Goal: Task Accomplishment & Management: Manage account settings

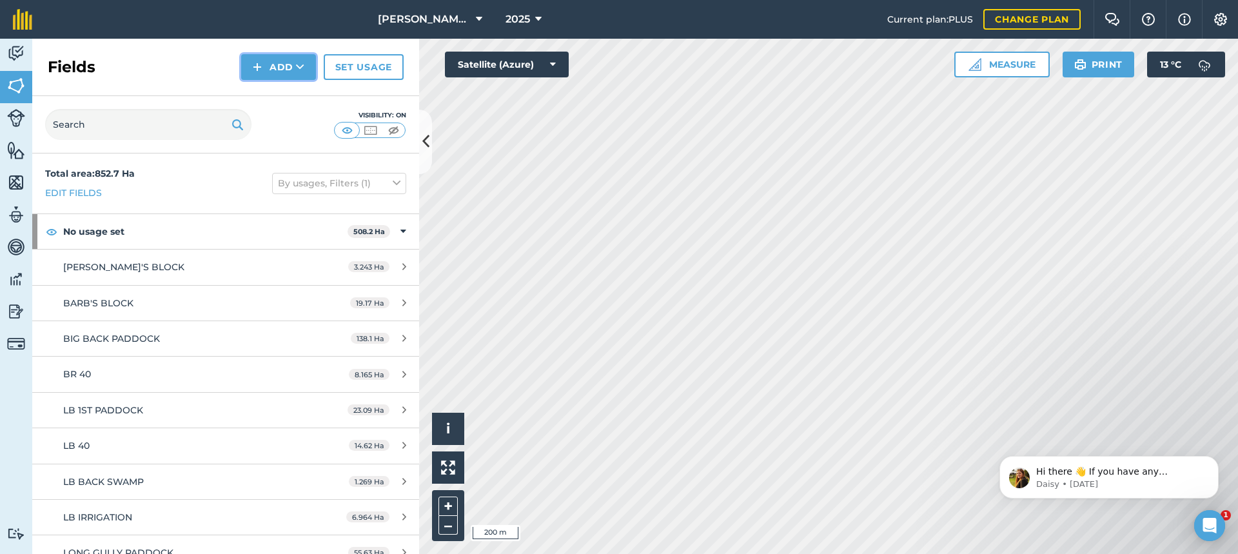
click at [281, 70] on button "Add" at bounding box center [278, 67] width 75 height 26
click at [284, 90] on link "Draw" at bounding box center [278, 96] width 71 height 28
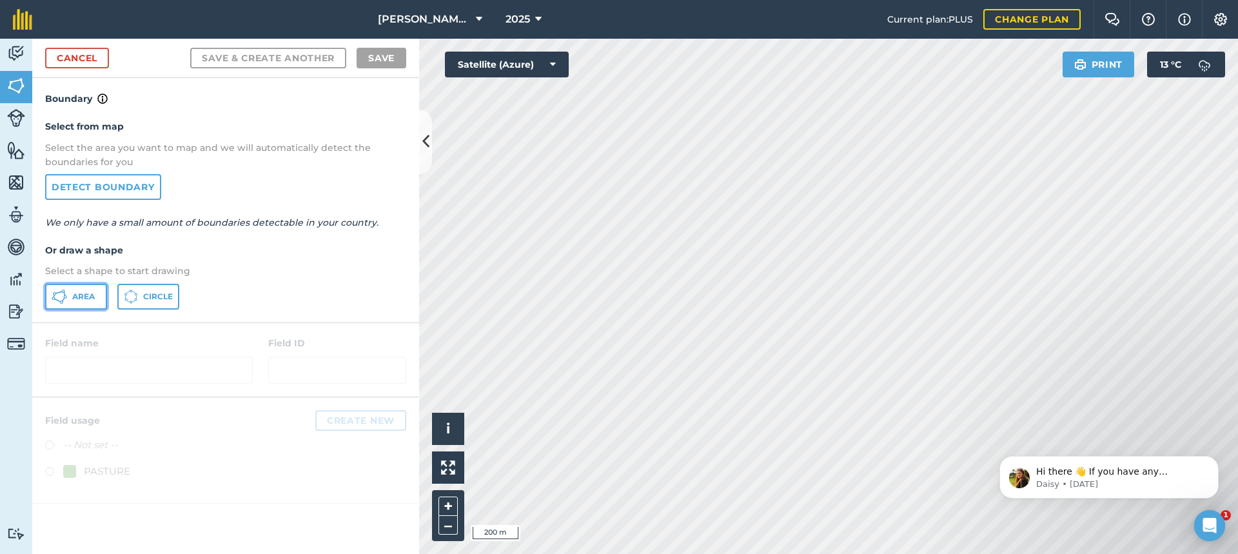
click at [71, 296] on button "Area" at bounding box center [76, 297] width 62 height 26
click at [791, 553] on html "[PERSON_NAME] FARMS 2025 Current plan : PLUS Change plan Farm Chat Help Info Se…" at bounding box center [619, 277] width 1238 height 554
click at [762, 553] on html "[PERSON_NAME] FARMS 2025 Current plan : PLUS Change plan Farm Chat Help Info Se…" at bounding box center [619, 277] width 1238 height 554
drag, startPoint x: 1049, startPoint y: 447, endPoint x: 1023, endPoint y: 426, distance: 32.5
click at [1023, 429] on html "Hi there 👋 If you have any questions about our pricing or which plan is right f…" at bounding box center [1109, 474] width 258 height 90
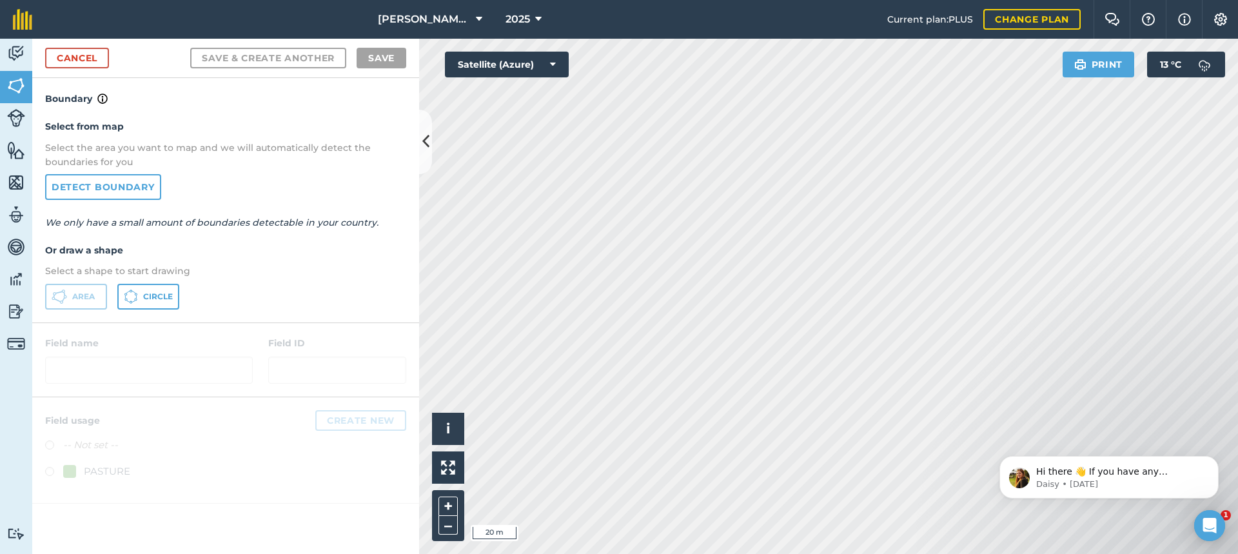
drag, startPoint x: 1058, startPoint y: 444, endPoint x: 1052, endPoint y: 416, distance: 29.0
click at [1052, 429] on html "Hi there 👋 If you have any questions about our pricing or which plan is right f…" at bounding box center [1109, 474] width 258 height 90
click at [986, 19] on div "[PERSON_NAME] FARMS 2025 Current plan : PLUS Change plan Farm Chat Help Info Se…" at bounding box center [619, 277] width 1238 height 554
click at [928, 0] on html "[PERSON_NAME] FARMS 2025 Current plan : PLUS Change plan Farm Chat Help Info Se…" at bounding box center [619, 277] width 1238 height 554
click at [865, 0] on html "[PERSON_NAME] FARMS 2025 Current plan : PLUS Change plan Farm Chat Help Info Se…" at bounding box center [619, 277] width 1238 height 554
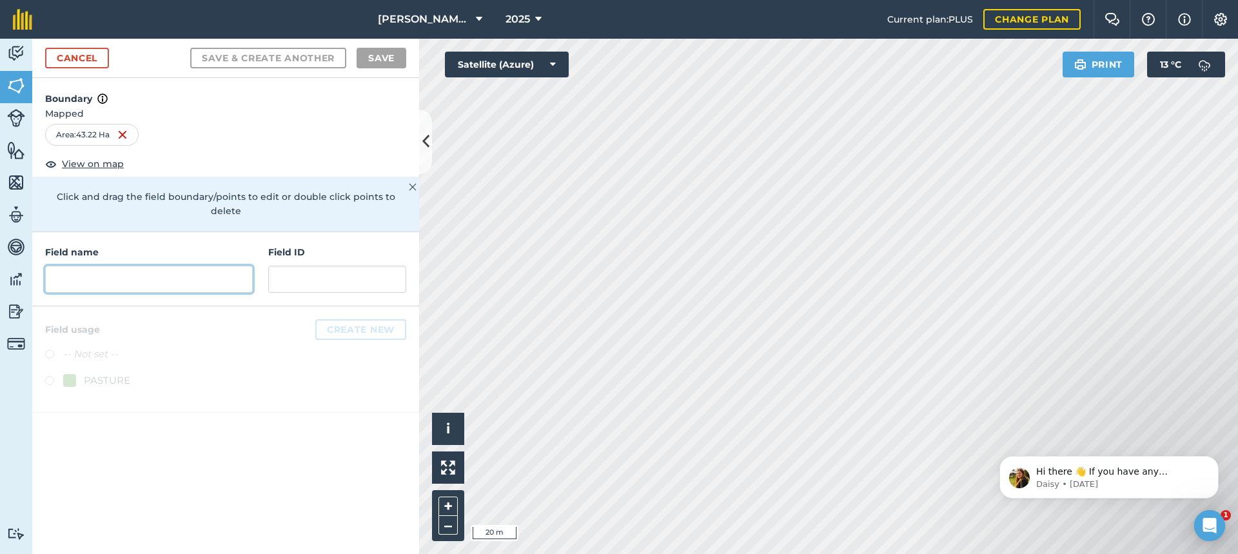
click at [76, 266] on input "text" at bounding box center [149, 279] width 208 height 27
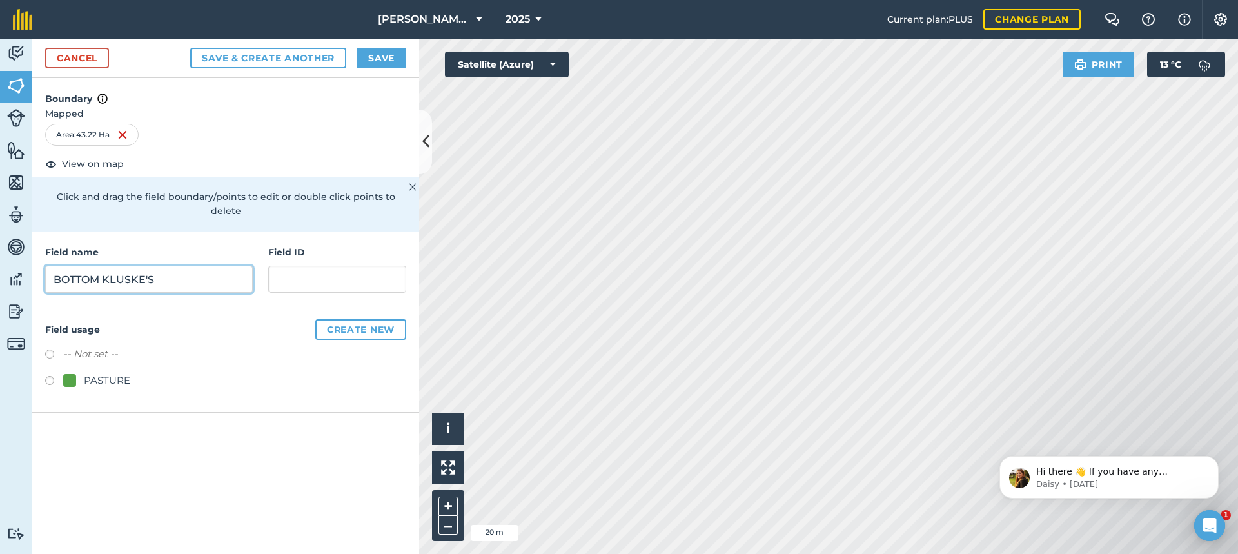
type input "BOTTOM KLUSKE'S"
click at [383, 59] on button "Save" at bounding box center [382, 58] width 50 height 21
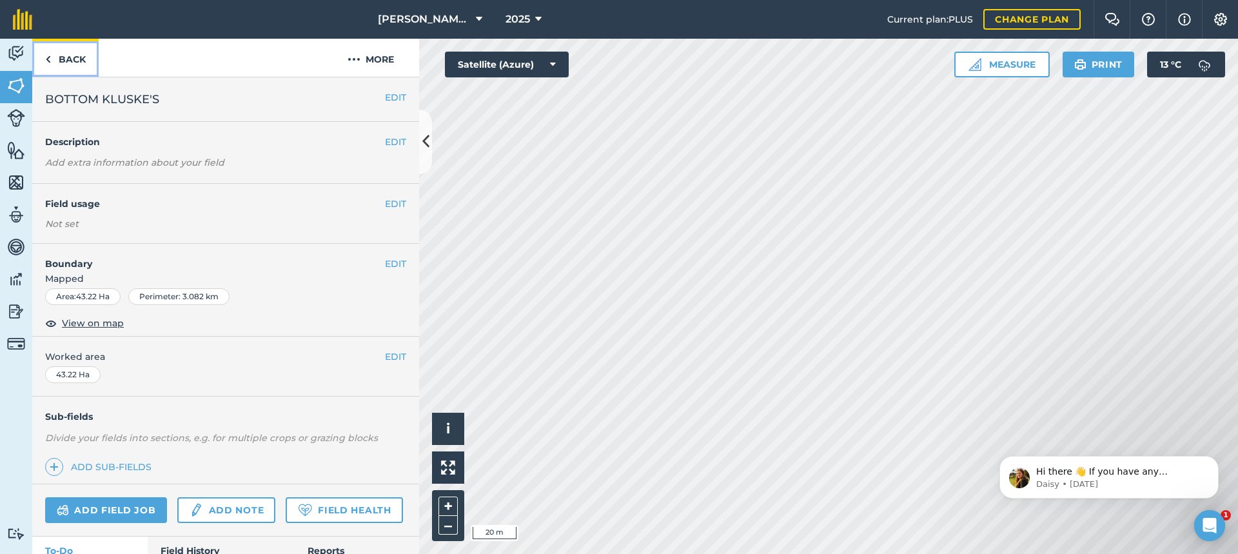
click at [68, 58] on link "Back" at bounding box center [65, 58] width 66 height 38
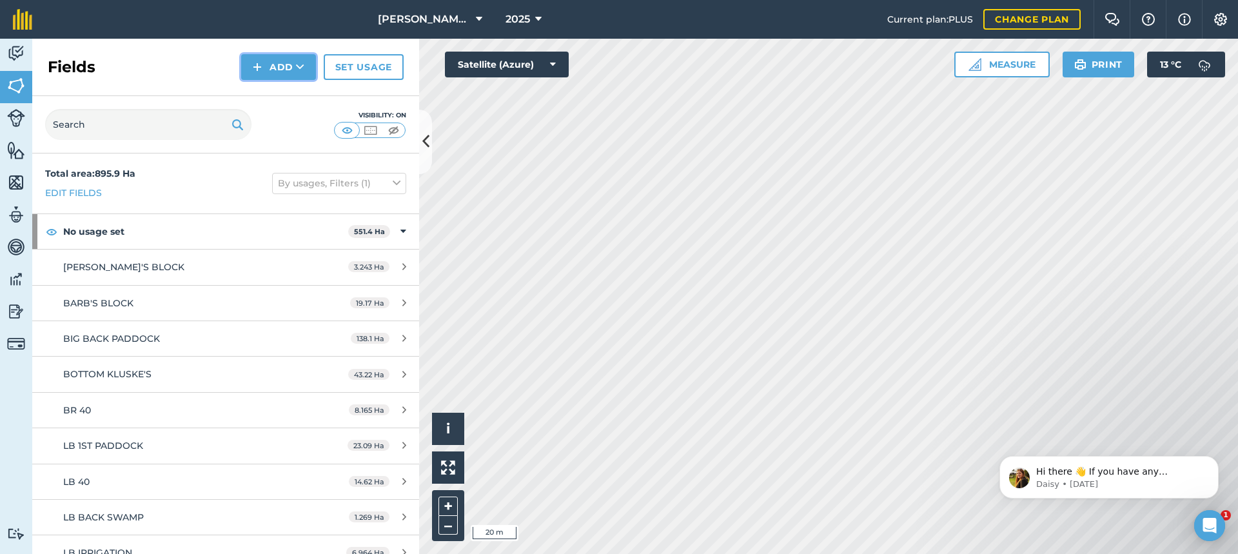
click at [274, 62] on button "Add" at bounding box center [278, 67] width 75 height 26
click at [281, 93] on link "Draw" at bounding box center [278, 96] width 71 height 28
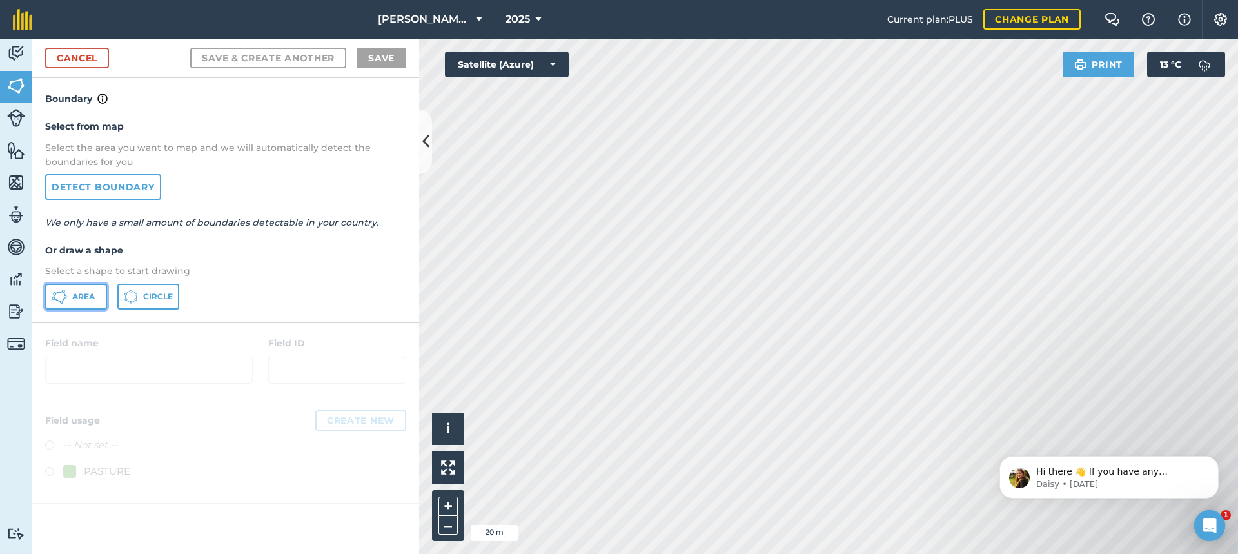
click at [80, 295] on span "Area" at bounding box center [83, 296] width 23 height 10
click at [399, 290] on div "Activity Fields Livestock Features Maps Team Vehicles Data Reporting Billing Tu…" at bounding box center [619, 296] width 1238 height 515
click at [653, 0] on html "[PERSON_NAME] FARMS 2025 Current plan : PLUS Change plan Farm Chat Help Info Se…" at bounding box center [619, 277] width 1238 height 554
click at [632, 0] on html "[PERSON_NAME] FARMS 2025 Current plan : PLUS Change plan Farm Chat Help Info Se…" at bounding box center [619, 277] width 1238 height 554
click at [596, 0] on html "[PERSON_NAME] FARMS 2025 Current plan : PLUS Change plan Farm Chat Help Info Se…" at bounding box center [619, 277] width 1238 height 554
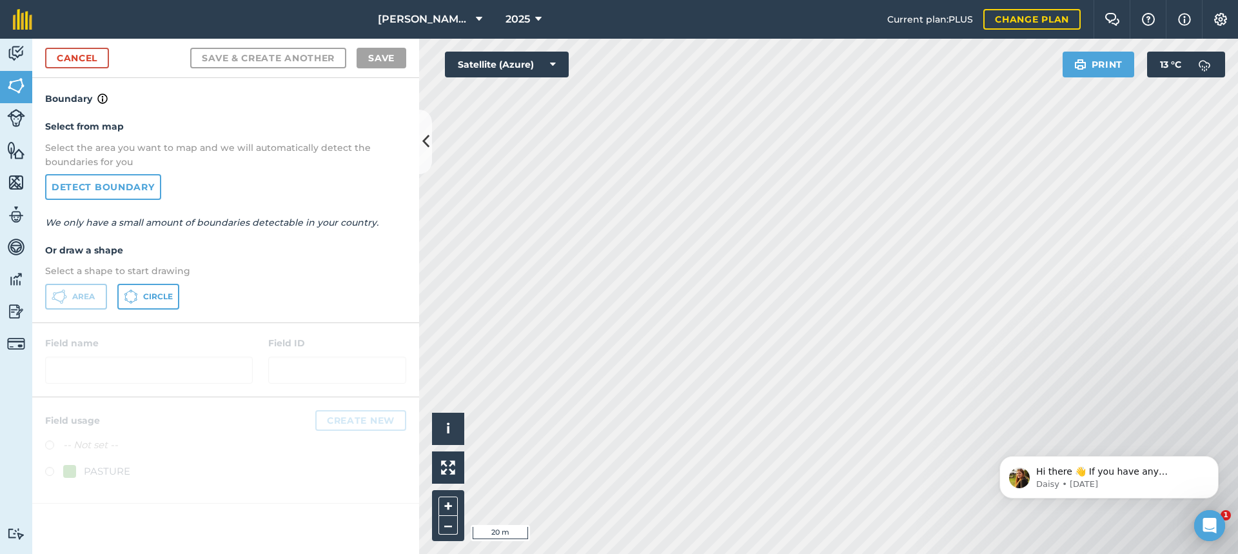
click at [649, 0] on html "[PERSON_NAME] FARMS 2025 Current plan : PLUS Change plan Farm Chat Help Info Se…" at bounding box center [619, 277] width 1238 height 554
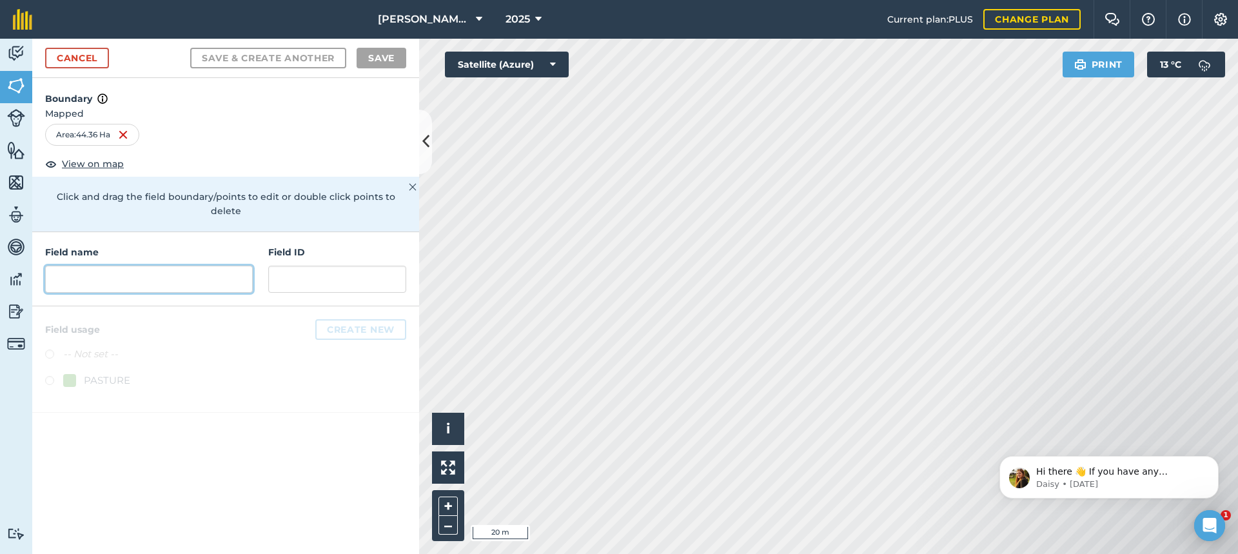
click at [65, 266] on input "text" at bounding box center [149, 279] width 208 height 27
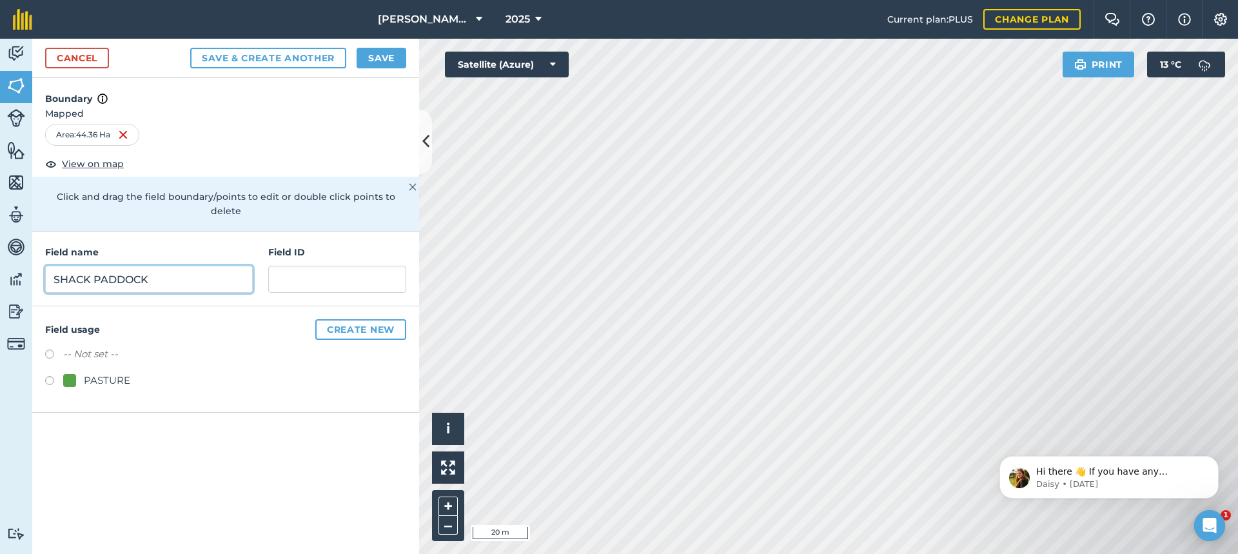
type input "SHACK PADDOCK"
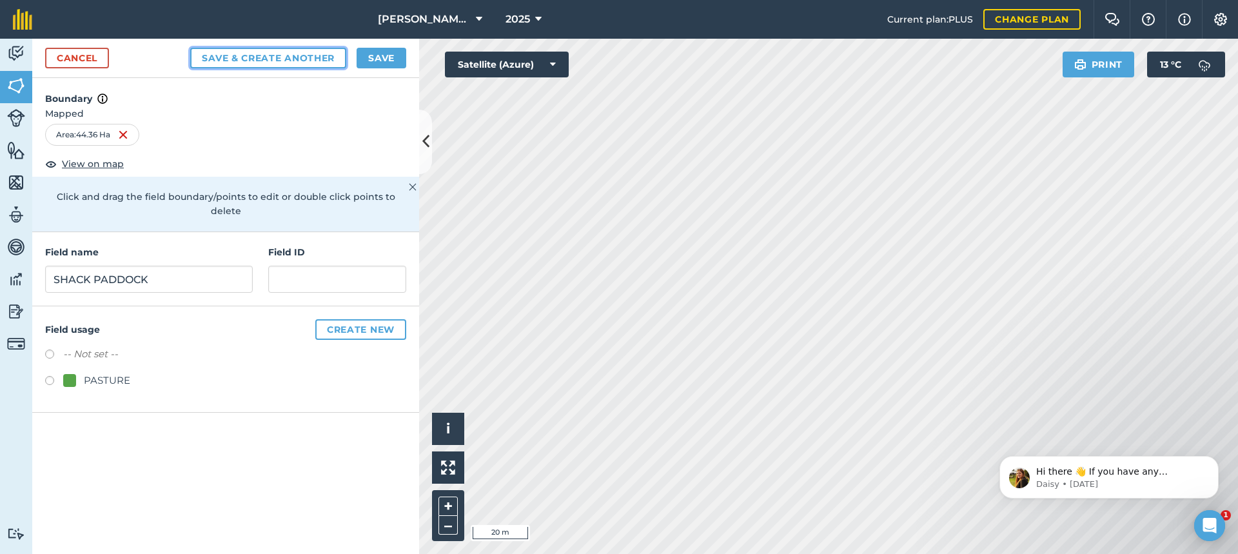
click at [257, 58] on button "Save & Create Another" at bounding box center [268, 58] width 156 height 21
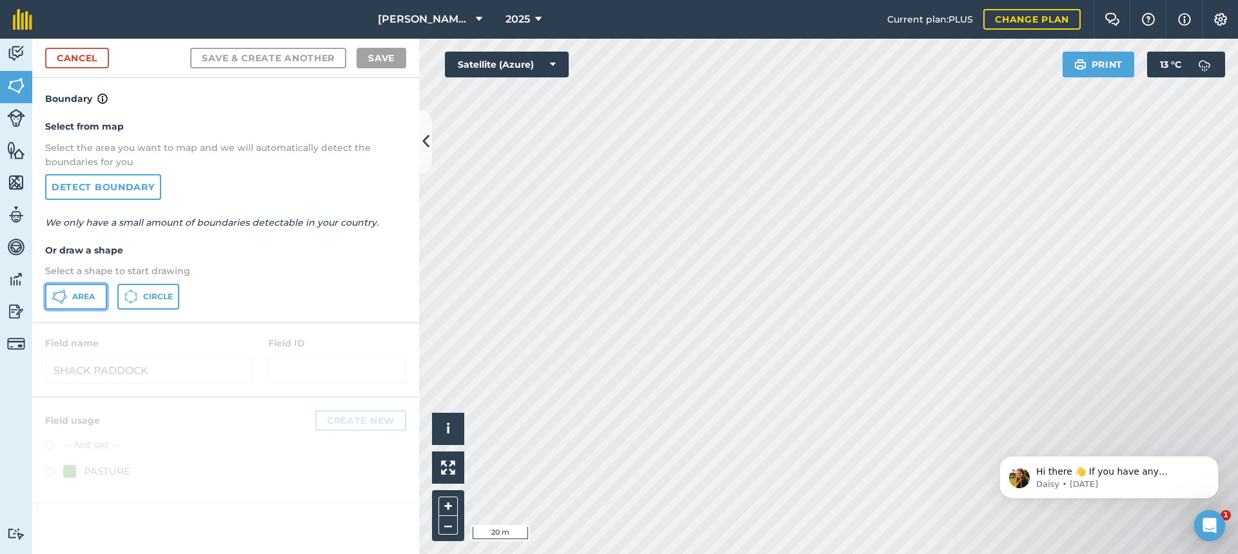
click at [66, 291] on icon at bounding box center [59, 296] width 15 height 15
click at [778, 553] on html "[PERSON_NAME] FARMS 2025 Current plan : PLUS Change plan Farm Chat Help Info Se…" at bounding box center [619, 277] width 1238 height 554
click at [838, 553] on html "[PERSON_NAME] FARMS 2025 Current plan : PLUS Change plan Farm Chat Help Info Se…" at bounding box center [619, 277] width 1238 height 554
click at [781, 553] on html "[PERSON_NAME] FARMS 2025 Current plan : PLUS Change plan Farm Chat Help Info Se…" at bounding box center [619, 277] width 1238 height 554
click at [403, 335] on div "Activity Fields Livestock Features Maps Team Vehicles Data Reporting Billing Tu…" at bounding box center [619, 296] width 1238 height 515
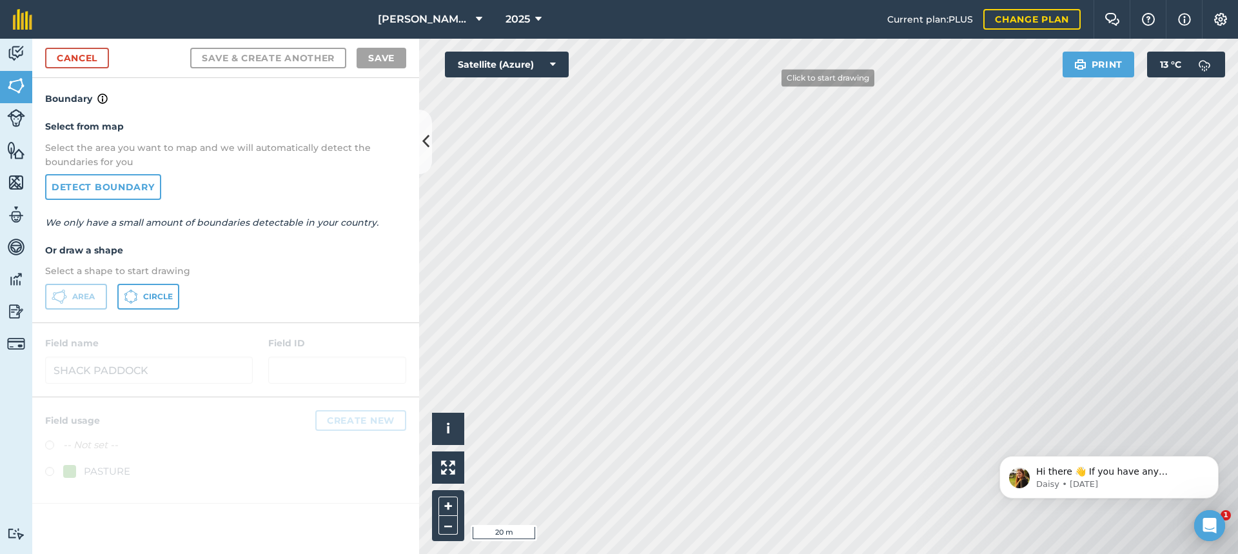
click at [776, 24] on div "[PERSON_NAME] FARMS 2025 Current plan : PLUS Change plan Farm Chat Help Info Se…" at bounding box center [619, 277] width 1238 height 554
click at [779, 0] on html "[PERSON_NAME] FARMS 2025 Current plan : PLUS Change plan Farm Chat Help Info Se…" at bounding box center [619, 277] width 1238 height 554
click at [831, 0] on html "[PERSON_NAME] FARMS 2025 Current plan : PLUS Change plan Farm Chat Help Info Se…" at bounding box center [619, 277] width 1238 height 554
click at [807, 9] on div "[PERSON_NAME] FARMS 2025 Current plan : PLUS Change plan Farm Chat Help Info Se…" at bounding box center [619, 277] width 1238 height 554
click at [798, 0] on html "[PERSON_NAME] FARMS 2025 Current plan : PLUS Change plan Farm Chat Help Info Se…" at bounding box center [619, 277] width 1238 height 554
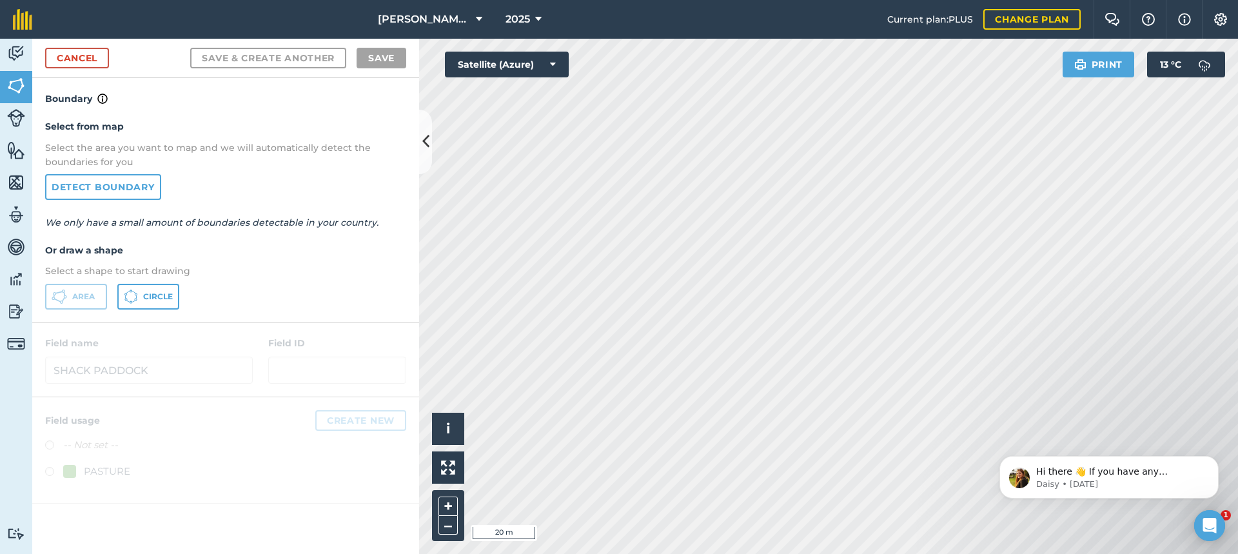
click at [803, 0] on html "[PERSON_NAME] FARMS 2025 Current plan : PLUS Change plan Farm Chat Help Info Se…" at bounding box center [619, 277] width 1238 height 554
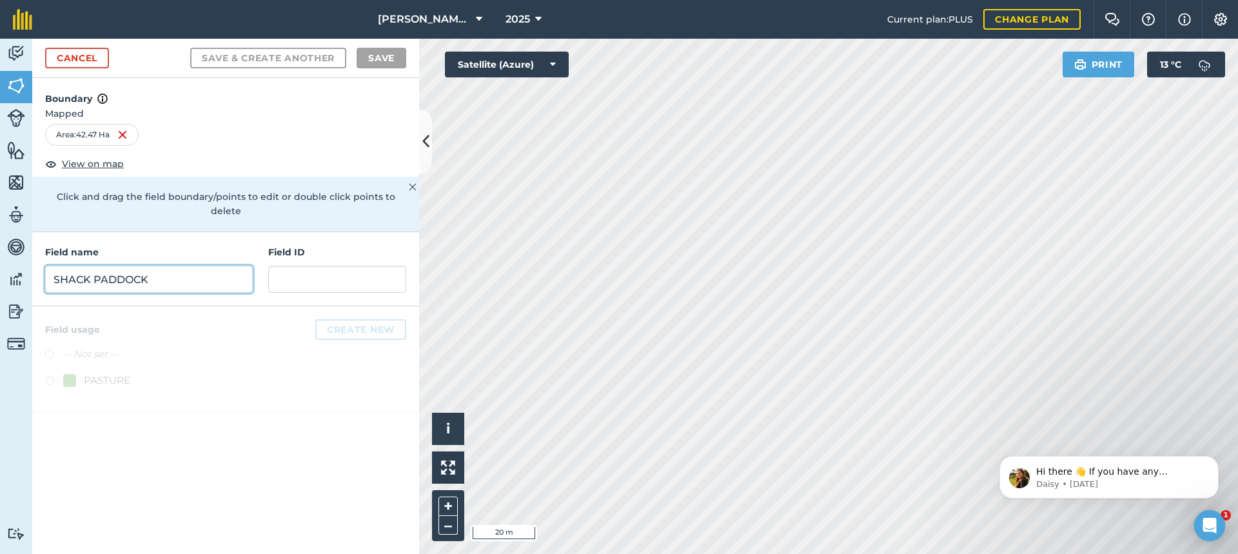
click at [128, 270] on input "SHACK PADDOCK" at bounding box center [149, 279] width 208 height 27
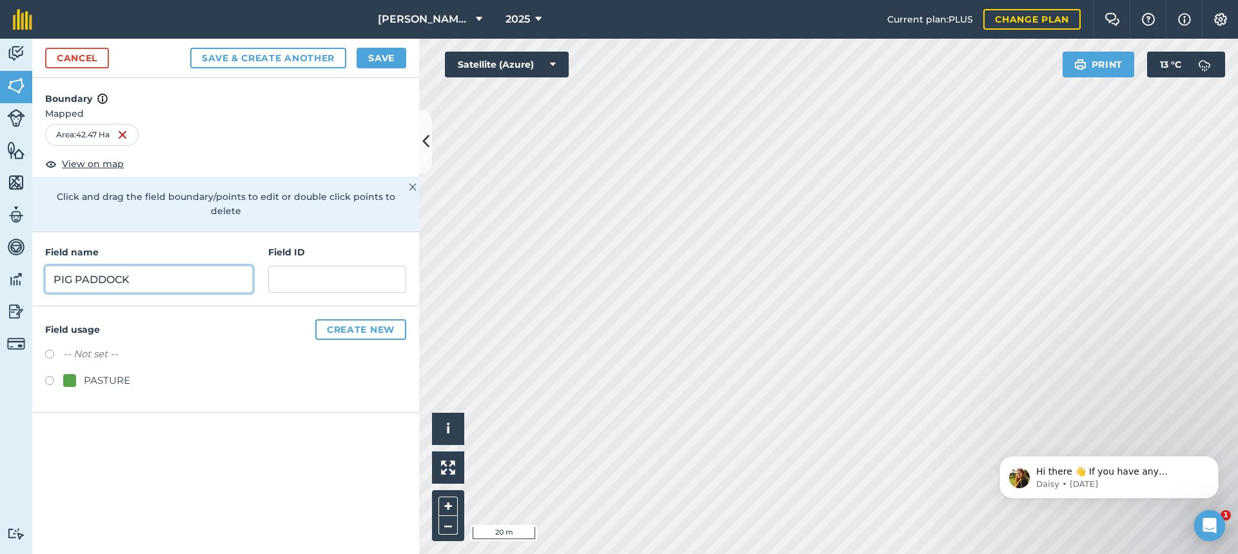
type input "PIG PADDOCK"
click at [377, 55] on button "Save" at bounding box center [382, 58] width 50 height 21
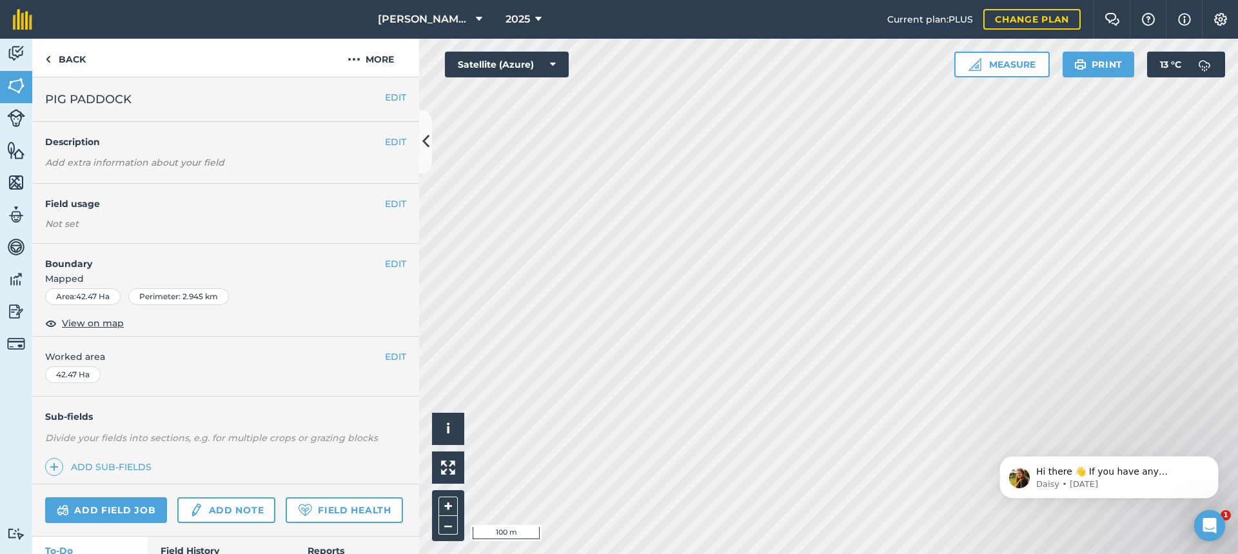
click at [605, 553] on html "[PERSON_NAME] FARMS 2025 Current plan : PLUS Change plan Farm Chat Help Info Se…" at bounding box center [619, 277] width 1238 height 554
click at [74, 60] on link "Back" at bounding box center [65, 58] width 66 height 38
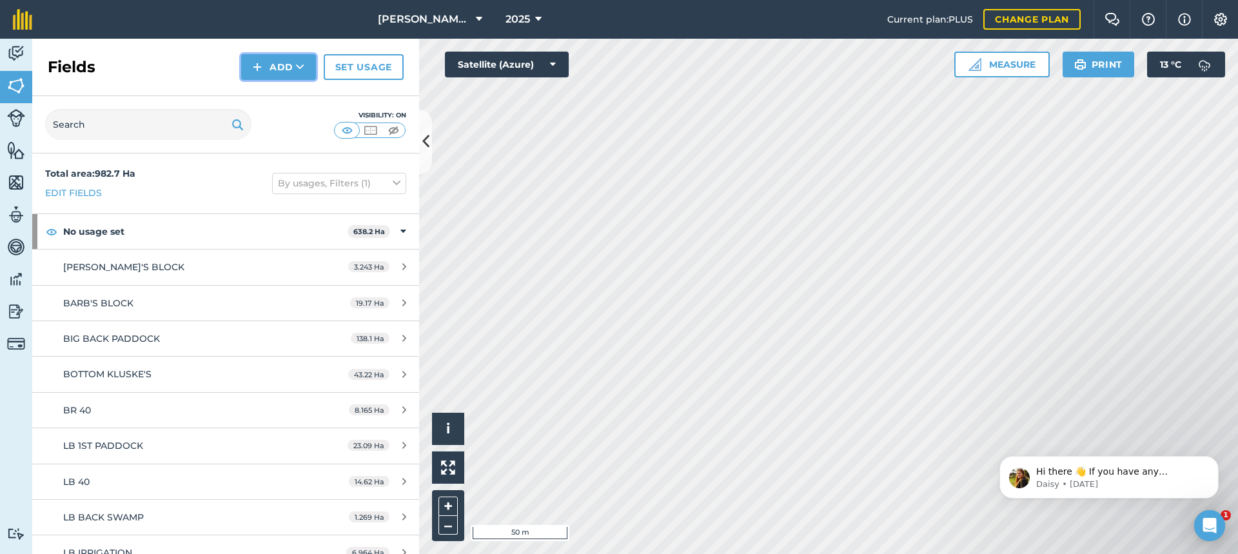
click at [290, 70] on button "Add" at bounding box center [278, 67] width 75 height 26
click at [282, 97] on link "Draw" at bounding box center [278, 96] width 71 height 28
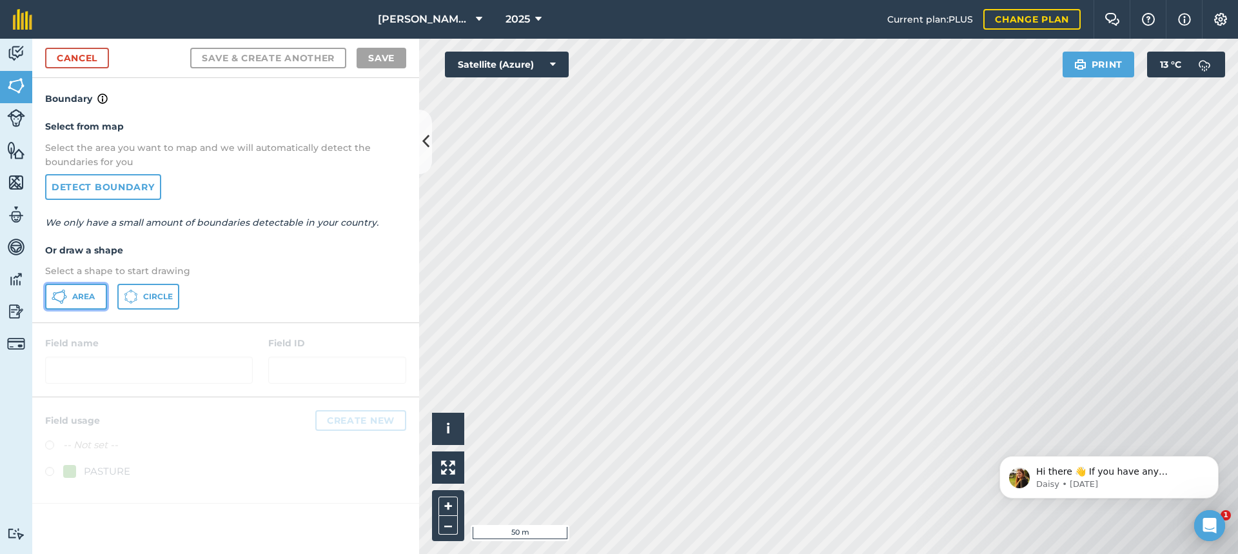
click at [66, 300] on icon at bounding box center [59, 296] width 15 height 15
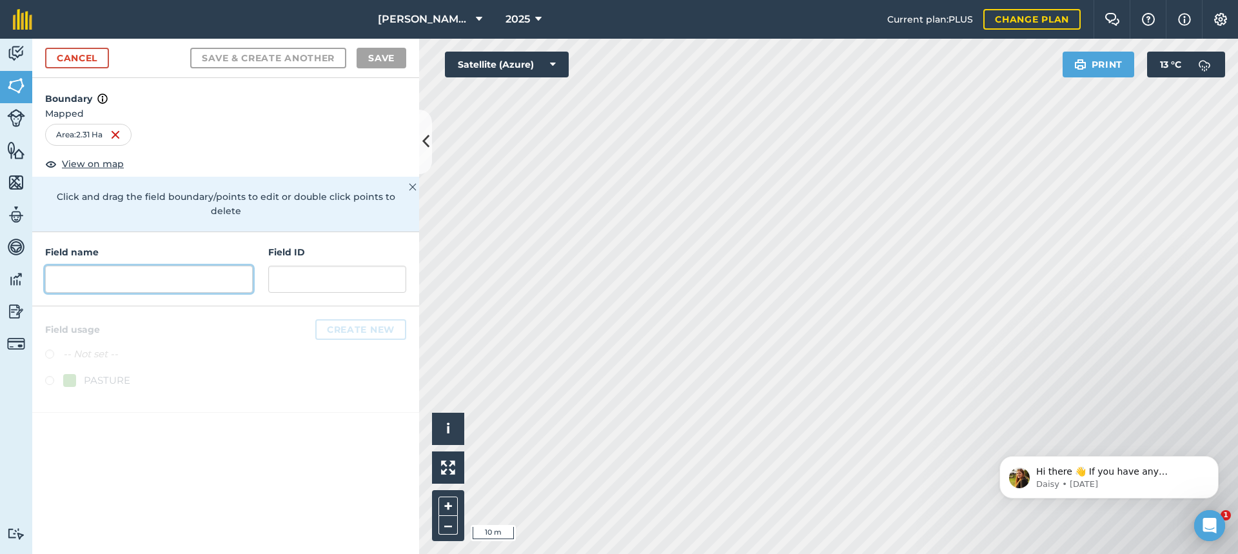
click at [91, 267] on input "text" at bounding box center [149, 279] width 208 height 27
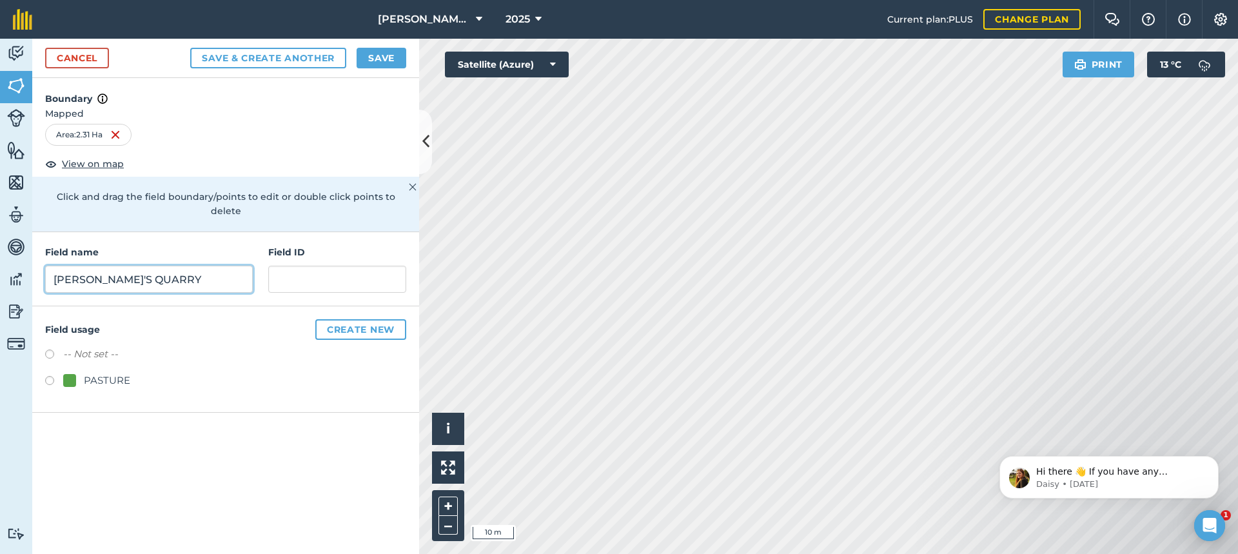
type input "[PERSON_NAME]'S QUARRY"
click at [385, 58] on button "Save" at bounding box center [382, 58] width 50 height 21
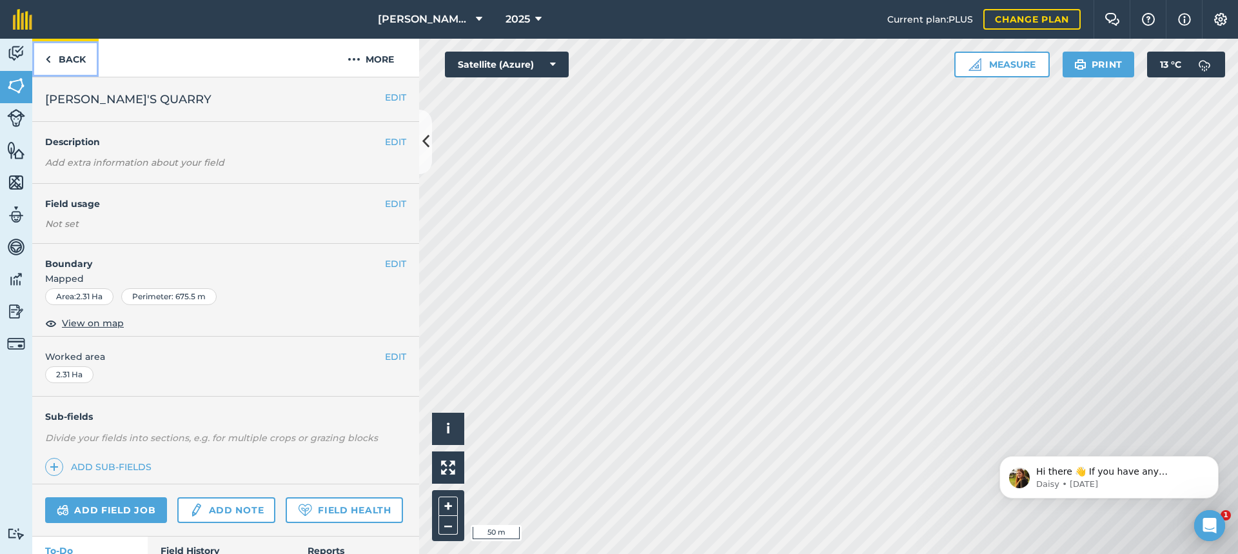
click at [64, 59] on link "Back" at bounding box center [65, 58] width 66 height 38
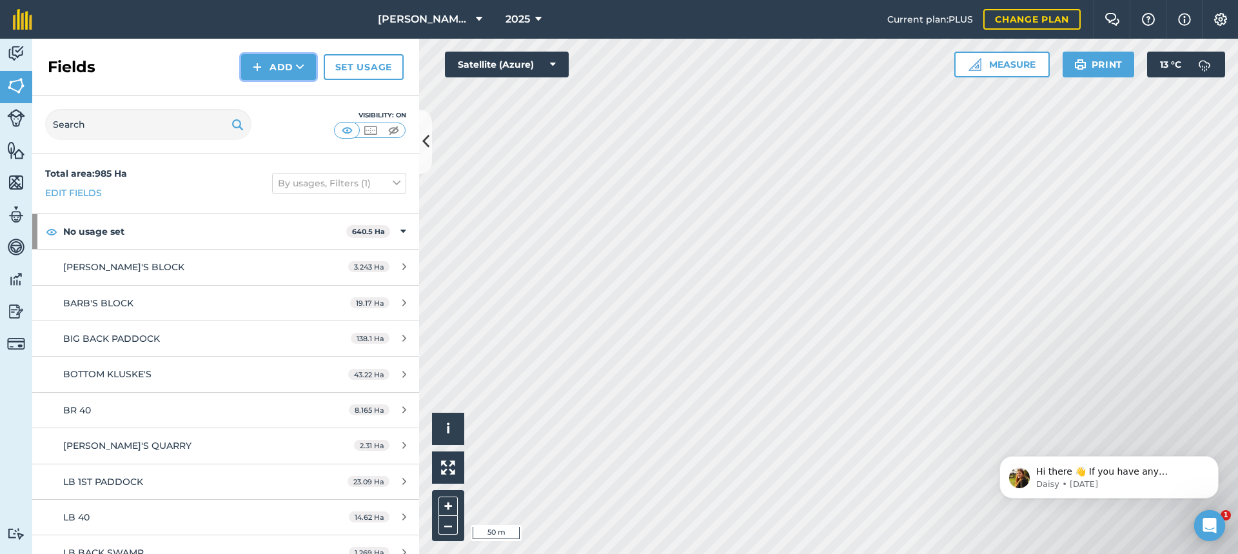
click at [277, 63] on button "Add" at bounding box center [278, 67] width 75 height 26
click at [278, 90] on link "Draw" at bounding box center [278, 96] width 71 height 28
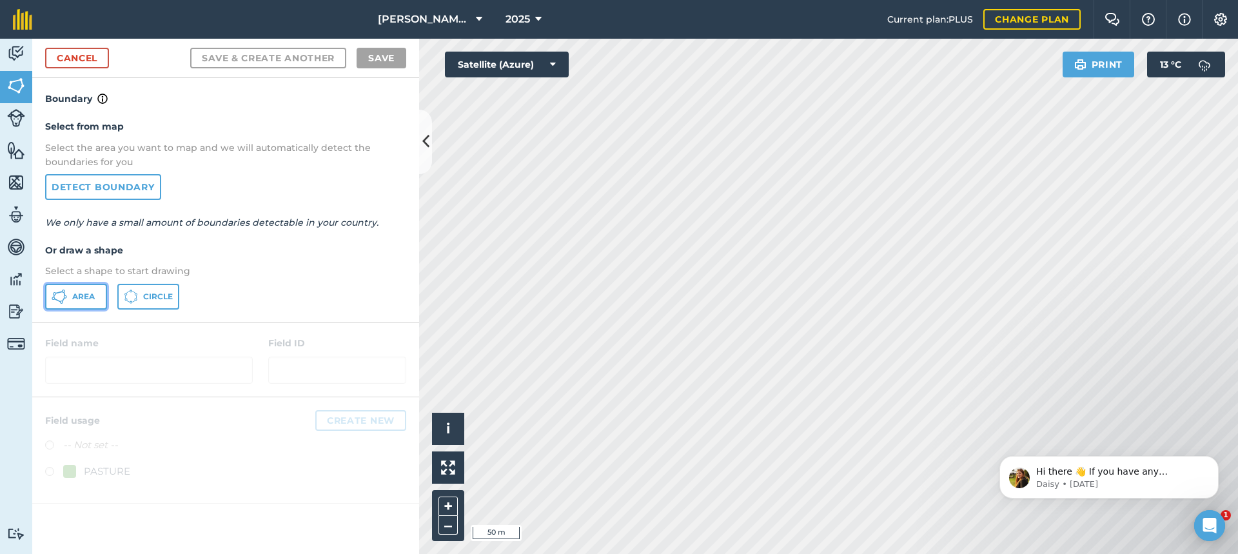
click at [75, 293] on span "Area" at bounding box center [83, 296] width 23 height 10
click at [882, 0] on html "[PERSON_NAME] FARMS 2025 Current plan : PLUS Change plan Farm Chat Help Info Se…" at bounding box center [619, 277] width 1238 height 554
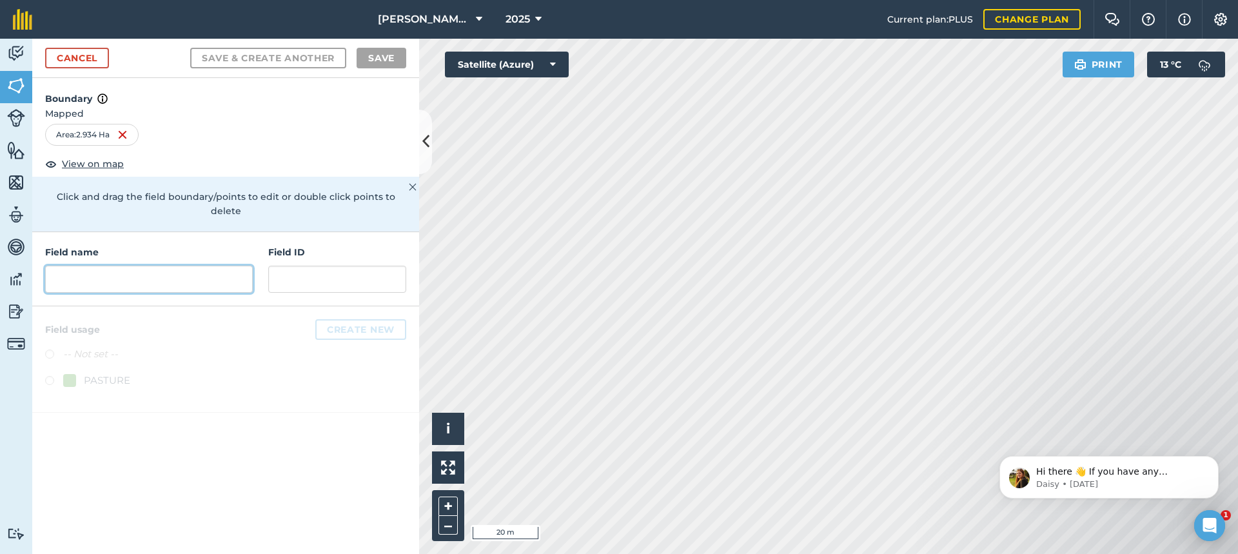
click at [108, 266] on input "text" at bounding box center [149, 279] width 208 height 27
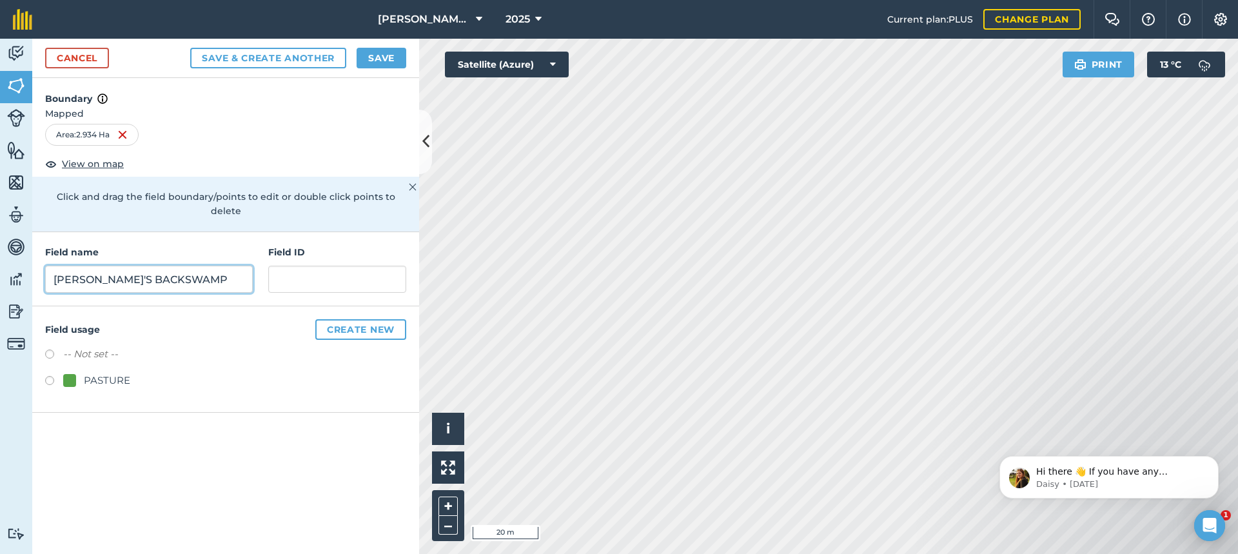
type input "[PERSON_NAME]'S BACKSWAMP"
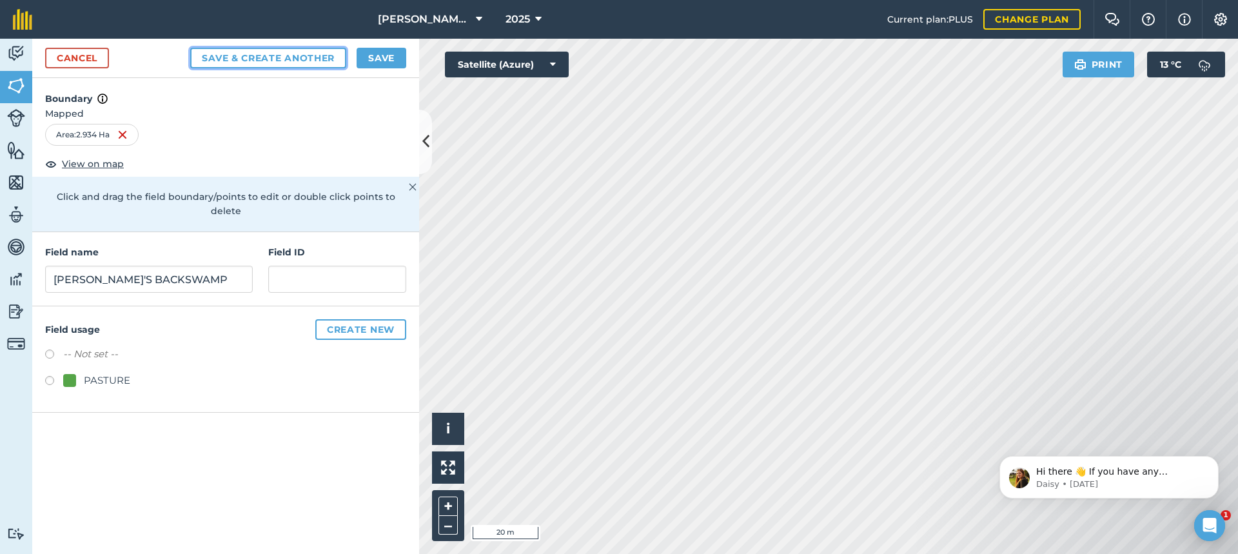
click at [278, 57] on button "Save & Create Another" at bounding box center [268, 58] width 156 height 21
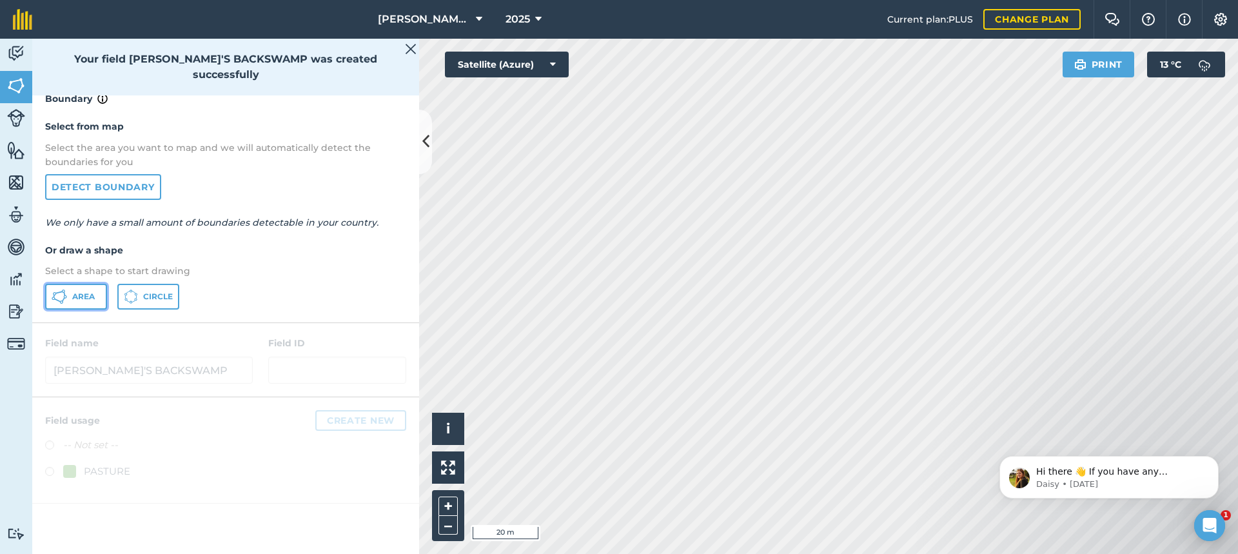
click at [72, 295] on span "Area" at bounding box center [83, 296] width 23 height 10
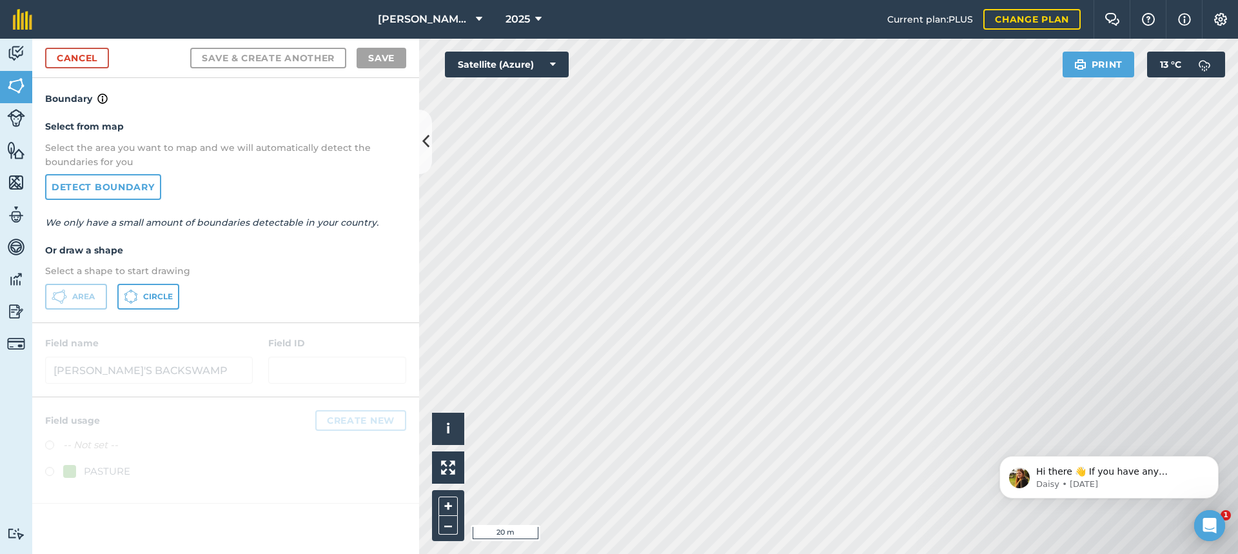
click at [520, 553] on html "[PERSON_NAME] FARMS 2025 Current plan : PLUS Change plan Farm Chat Help Info Se…" at bounding box center [619, 277] width 1238 height 554
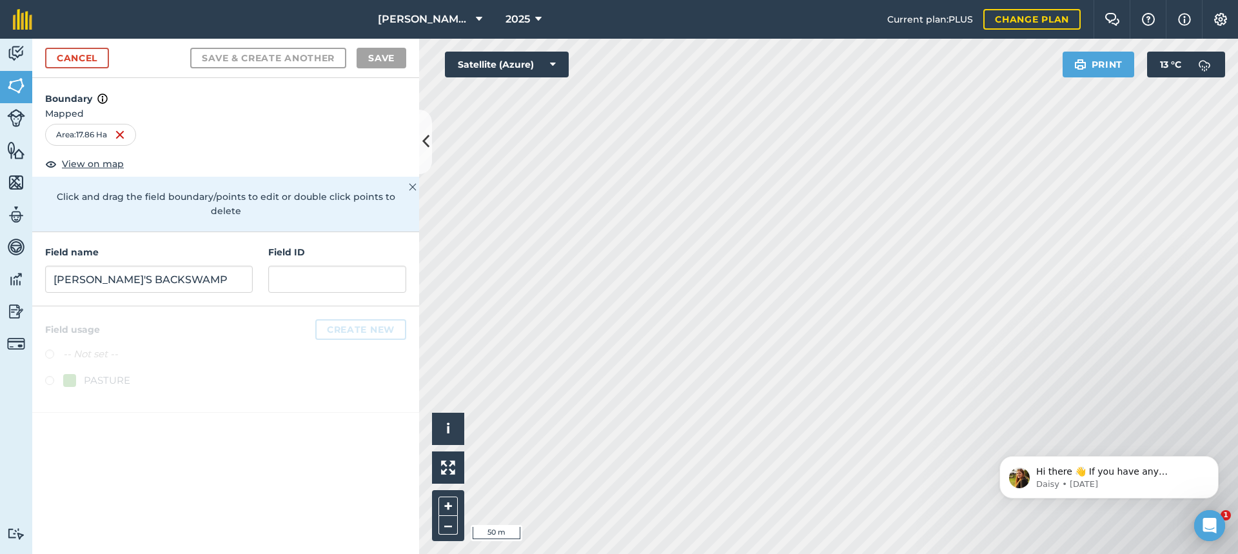
click at [597, 553] on html "[PERSON_NAME] FARMS 2025 Current plan : PLUS Change plan Farm Chat Help Info Se…" at bounding box center [619, 277] width 1238 height 554
click at [60, 266] on input "[PERSON_NAME]'S BACKSWAMP" at bounding box center [149, 279] width 208 height 27
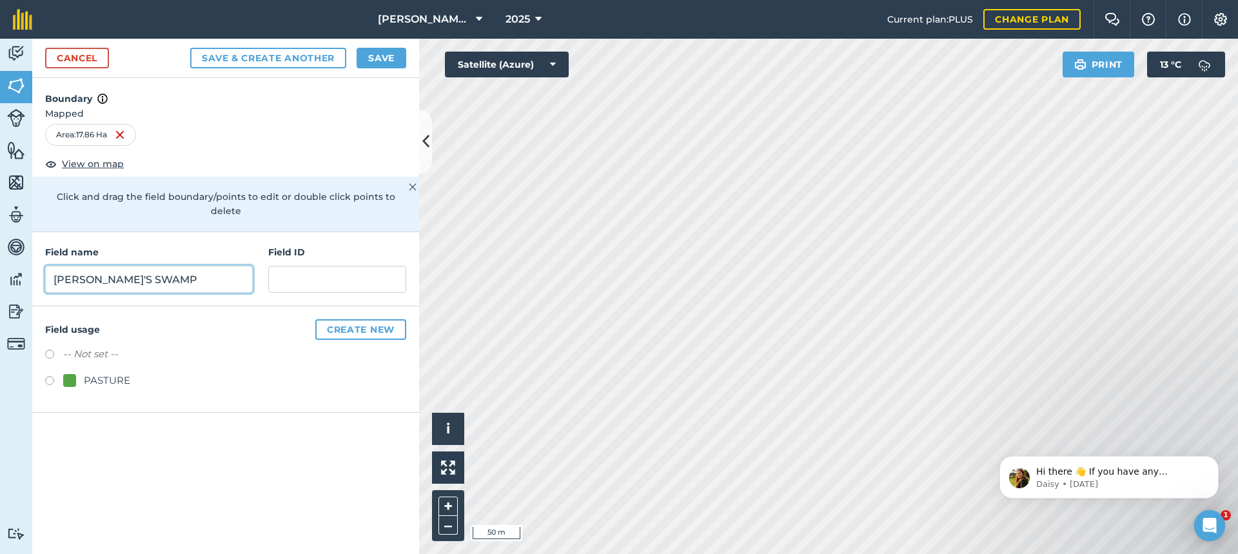
type input "[PERSON_NAME]'S SWAMP"
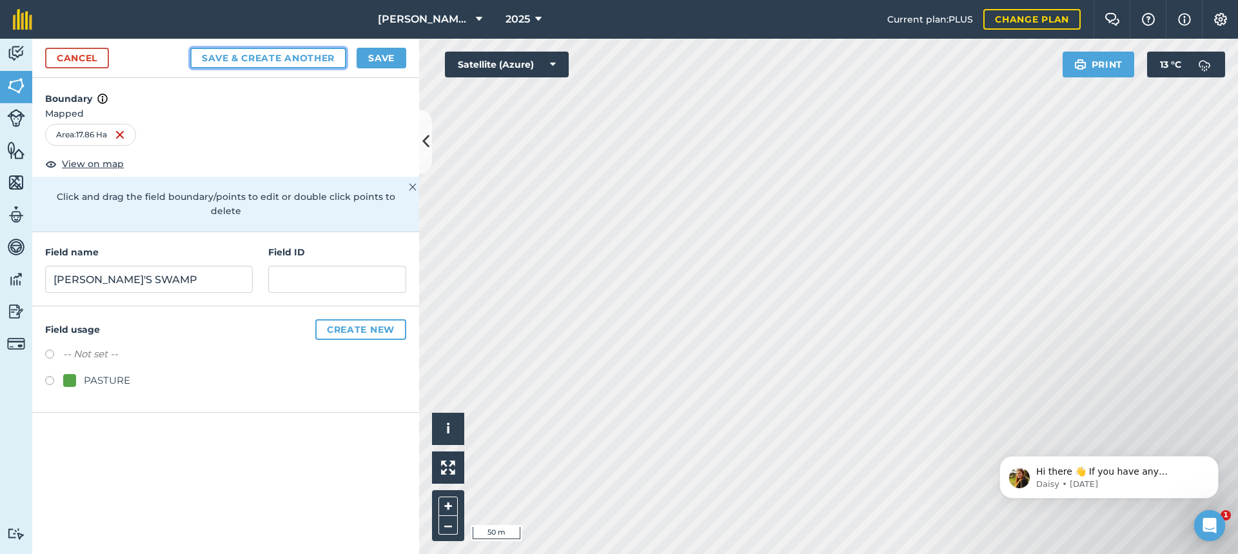
click at [273, 57] on button "Save & Create Another" at bounding box center [268, 58] width 156 height 21
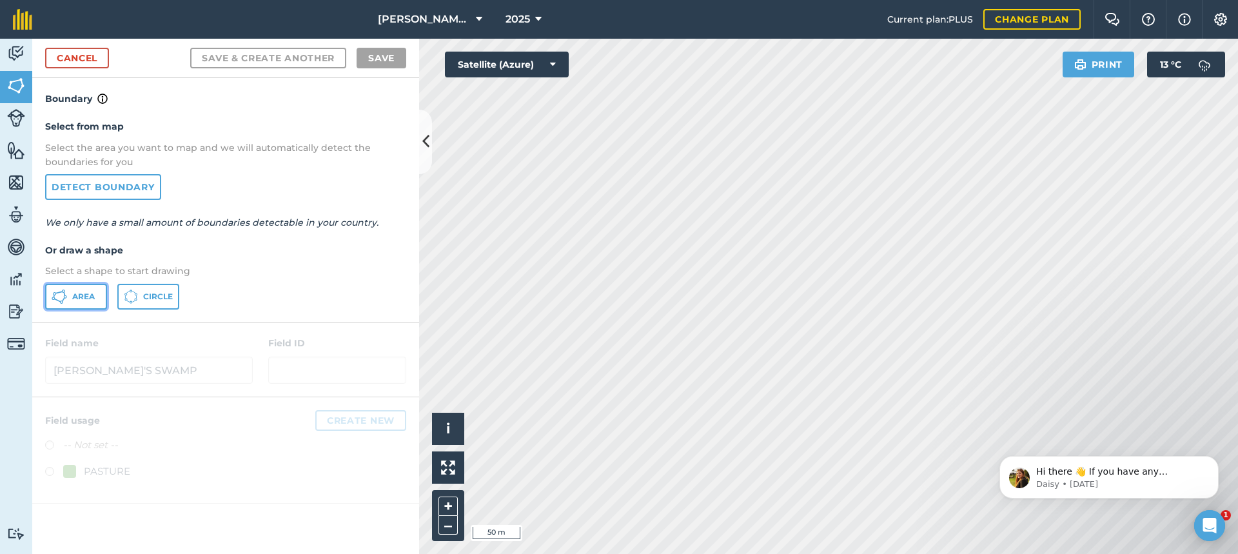
click at [85, 295] on span "Area" at bounding box center [83, 296] width 23 height 10
click at [933, 36] on div "[PERSON_NAME] FARMS 2025 Current plan : PLUS Change plan Farm Chat Help Info Se…" at bounding box center [619, 277] width 1238 height 554
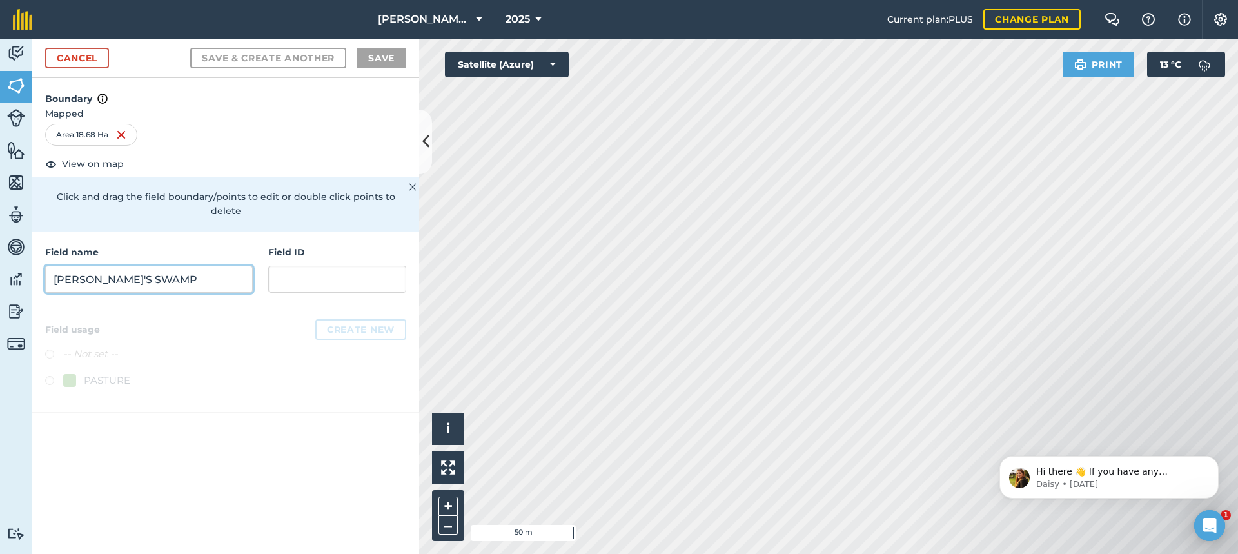
drag, startPoint x: 86, startPoint y: 261, endPoint x: 77, endPoint y: 250, distance: 13.8
click at [79, 266] on input "[PERSON_NAME]'S SWAMP" at bounding box center [149, 279] width 208 height 27
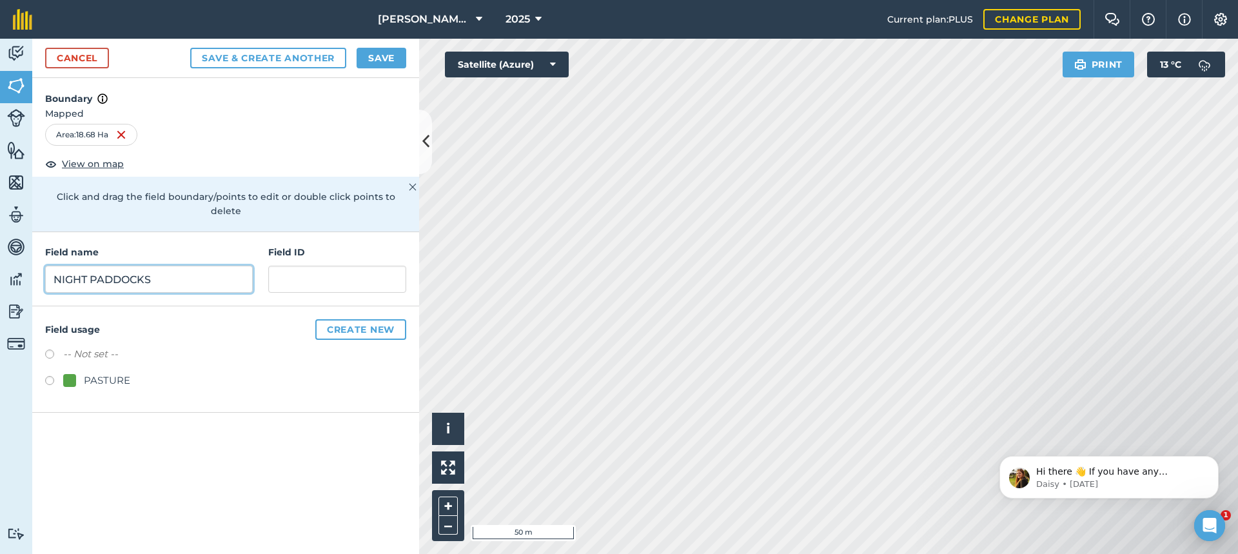
type input "NIGHT PADDOCKS"
click at [50, 376] on label at bounding box center [54, 382] width 18 height 13
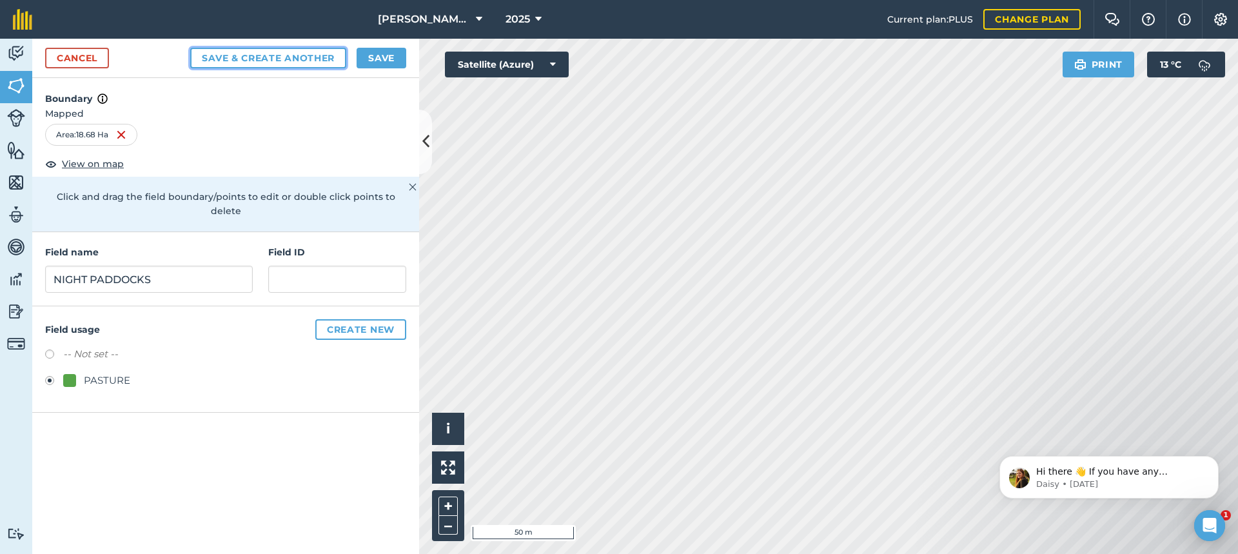
click at [277, 57] on button "Save & Create Another" at bounding box center [268, 58] width 156 height 21
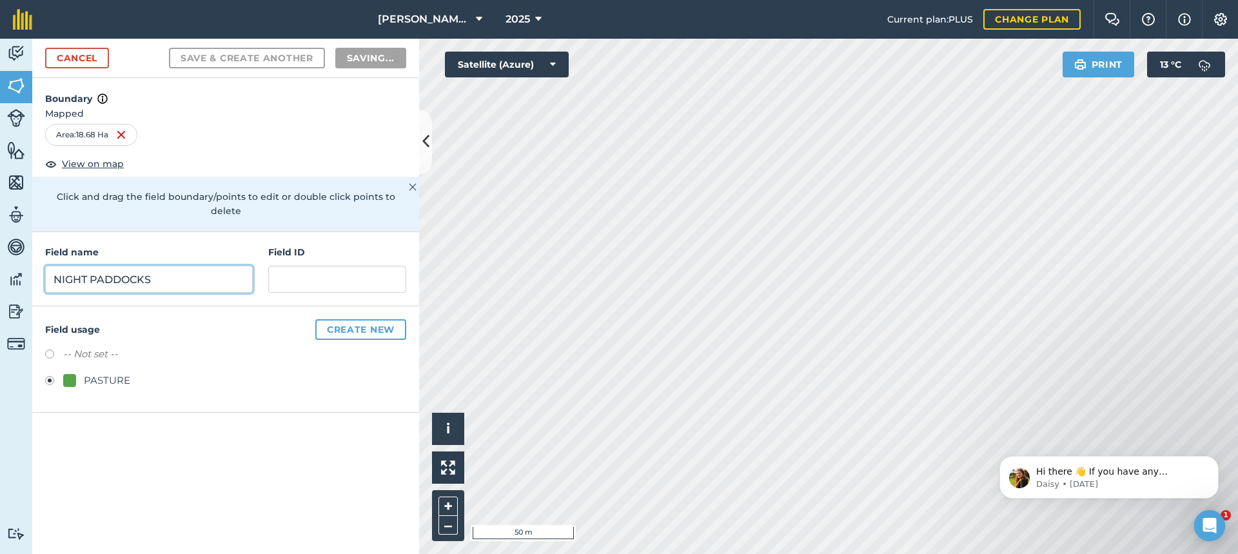
radio input "false"
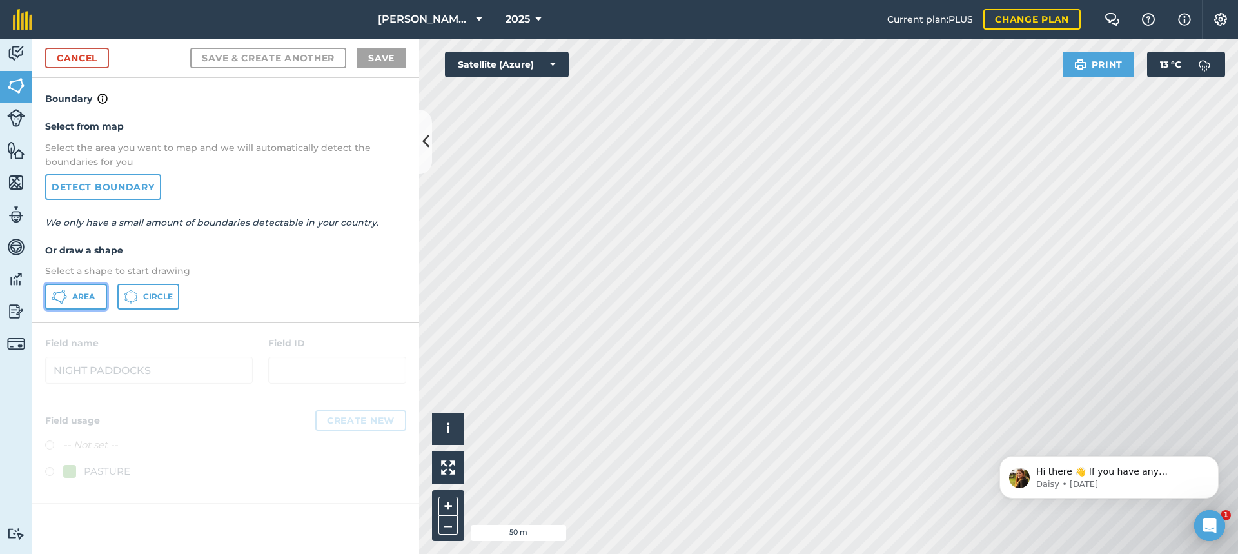
click at [77, 297] on span "Area" at bounding box center [83, 296] width 23 height 10
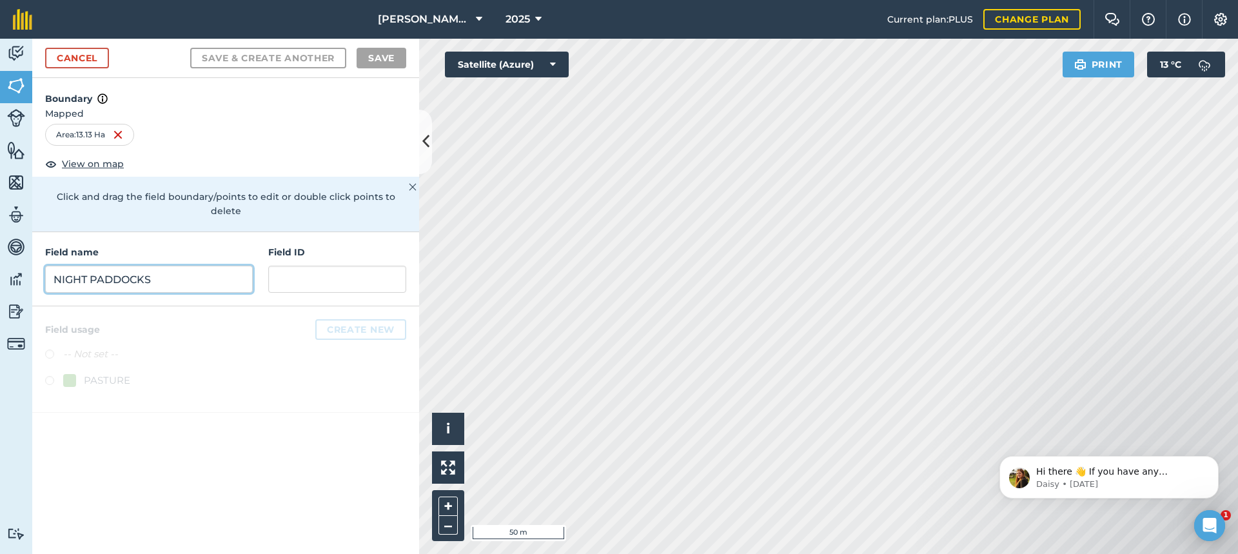
click at [57, 270] on input "NIGHT PADDOCKS" at bounding box center [149, 279] width 208 height 27
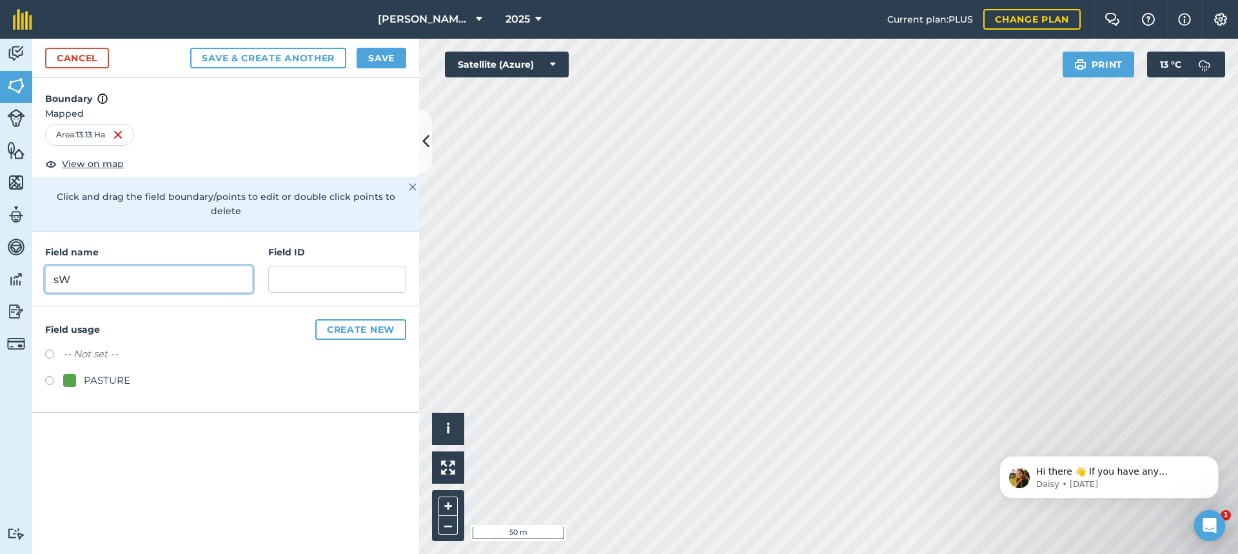
type input "s"
type input "SWAMPS 5A - 13A"
click at [46, 376] on label at bounding box center [54, 382] width 18 height 13
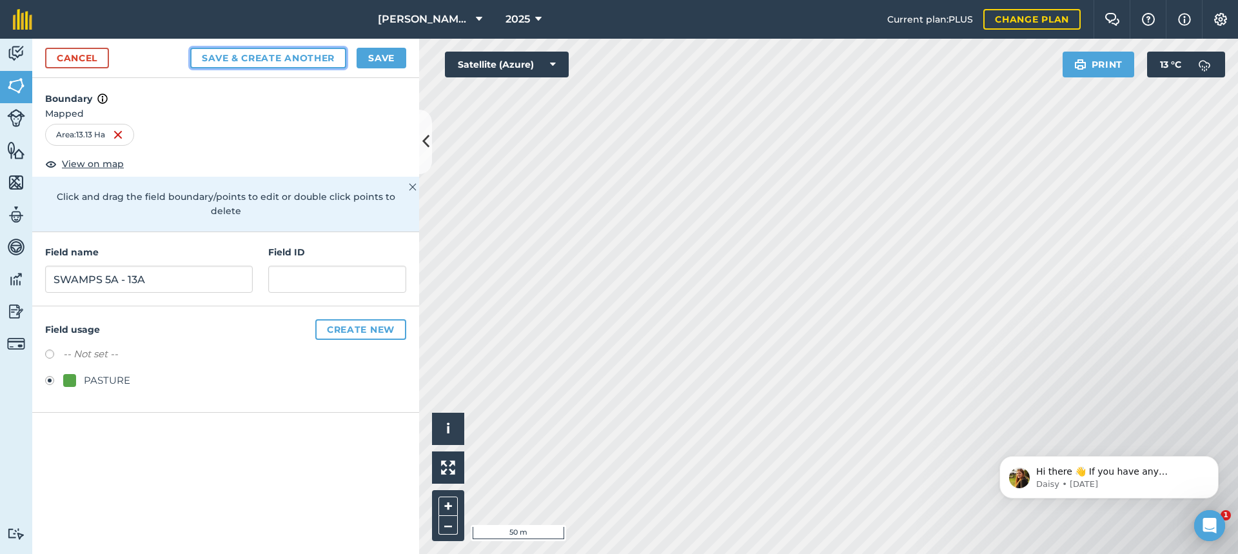
click at [269, 59] on button "Save & Create Another" at bounding box center [268, 58] width 156 height 21
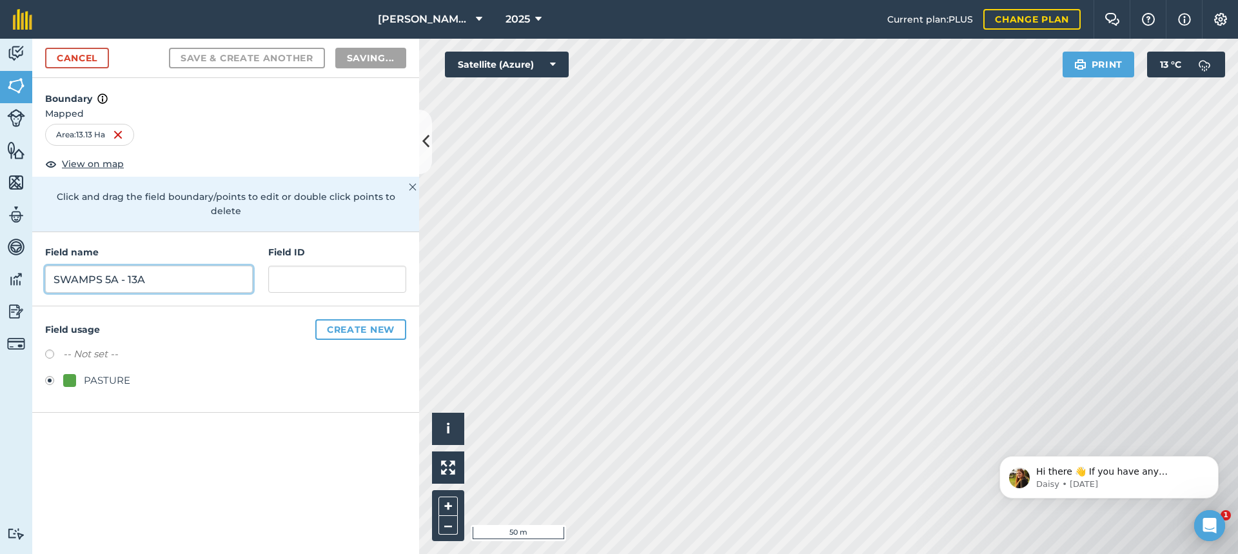
radio input "false"
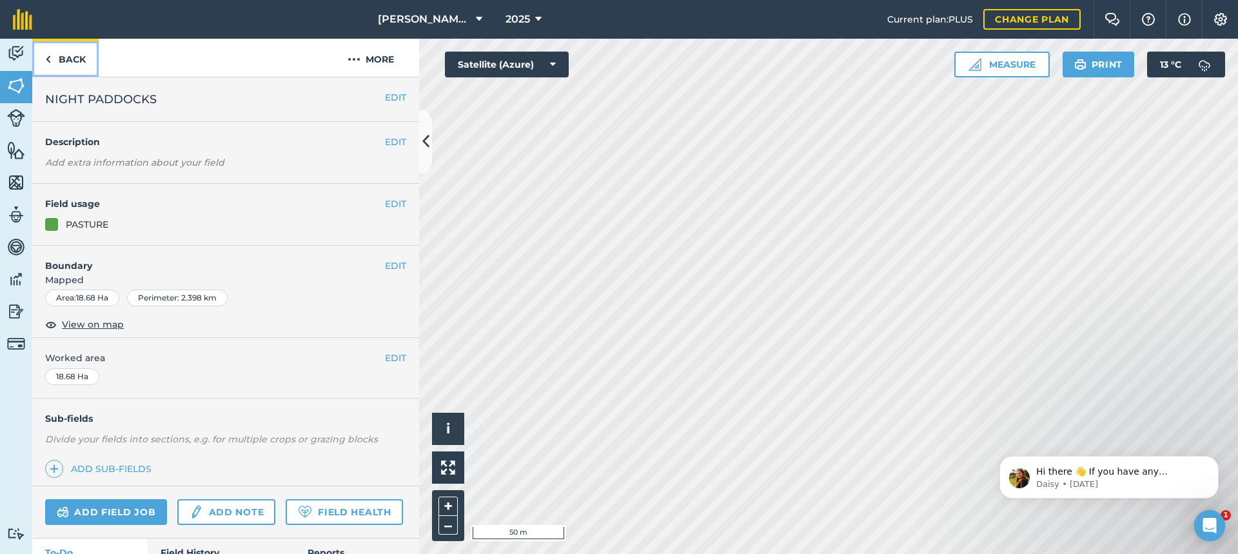
click at [58, 59] on link "Back" at bounding box center [65, 58] width 66 height 38
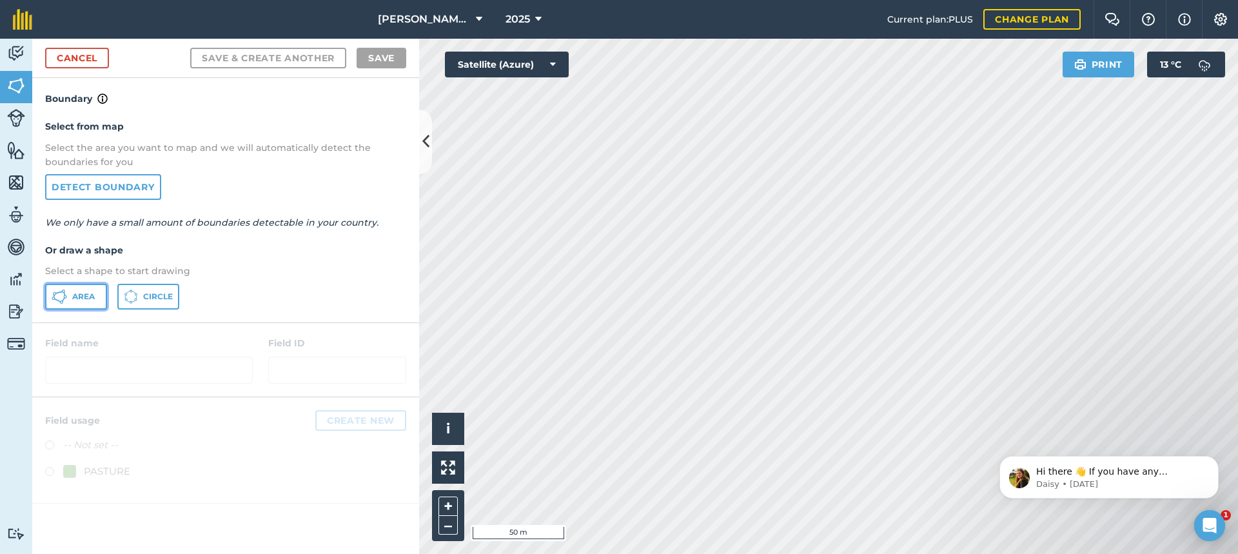
click at [90, 295] on span "Area" at bounding box center [83, 296] width 23 height 10
click at [903, 0] on html "[PERSON_NAME] FARMS 2025 Current plan : PLUS Change plan Farm Chat Help Info Se…" at bounding box center [619, 277] width 1238 height 554
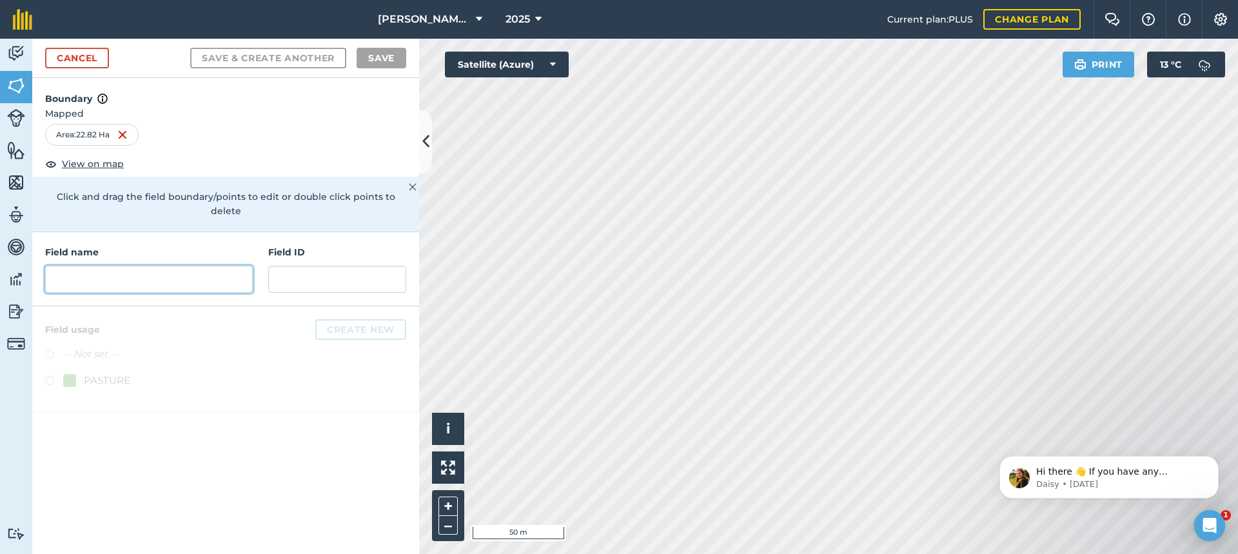
click at [91, 266] on input "text" at bounding box center [149, 279] width 208 height 27
click at [82, 266] on input "text" at bounding box center [149, 279] width 208 height 27
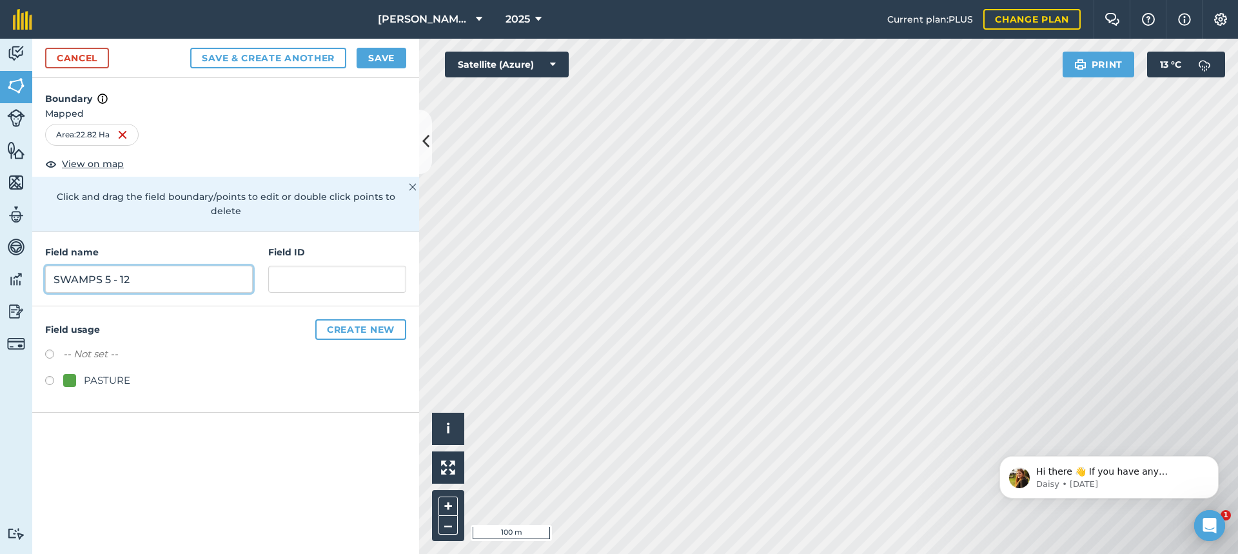
type input "SWAMPS 5 - 12"
click at [46, 376] on label at bounding box center [54, 382] width 18 height 13
radio input "true"
click at [54, 376] on label at bounding box center [54, 382] width 18 height 13
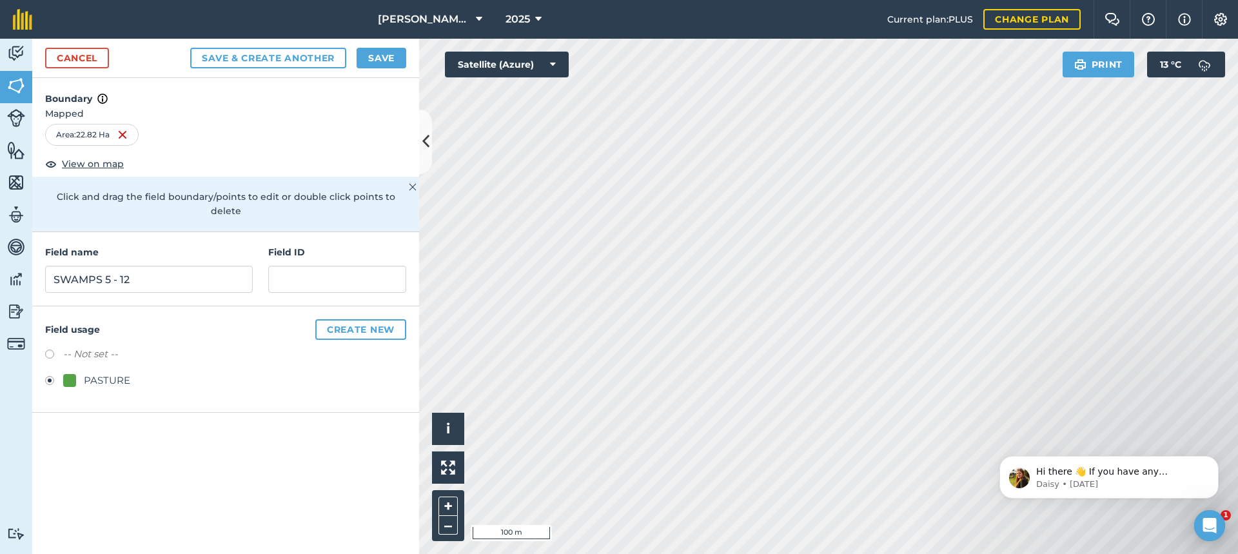
click at [48, 350] on label at bounding box center [54, 356] width 18 height 13
click at [267, 57] on button "Save & Create Another" at bounding box center [268, 58] width 156 height 21
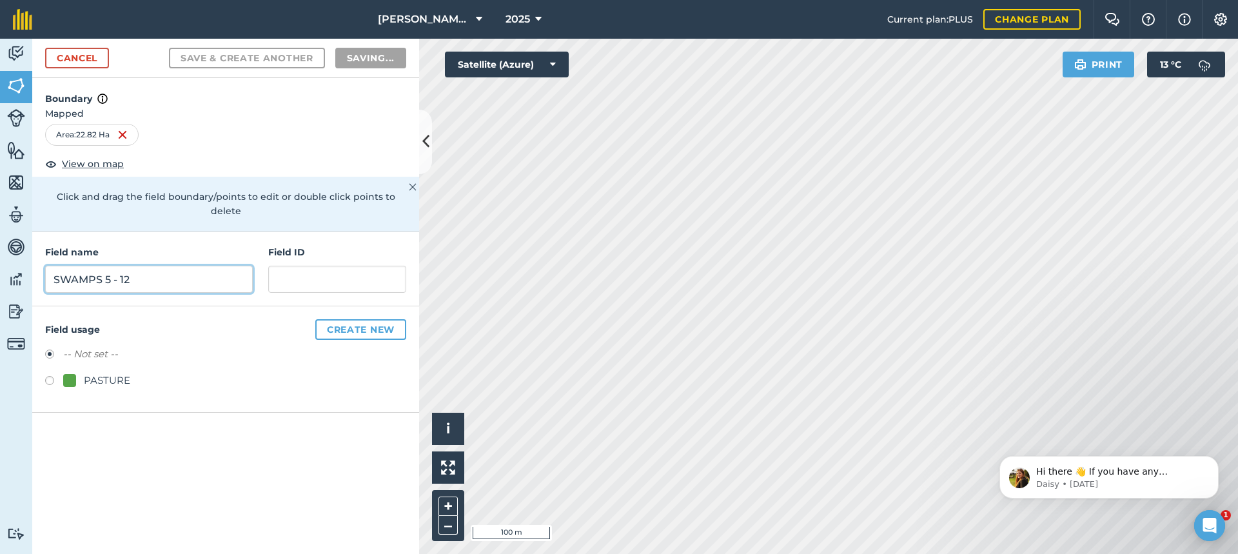
radio input "false"
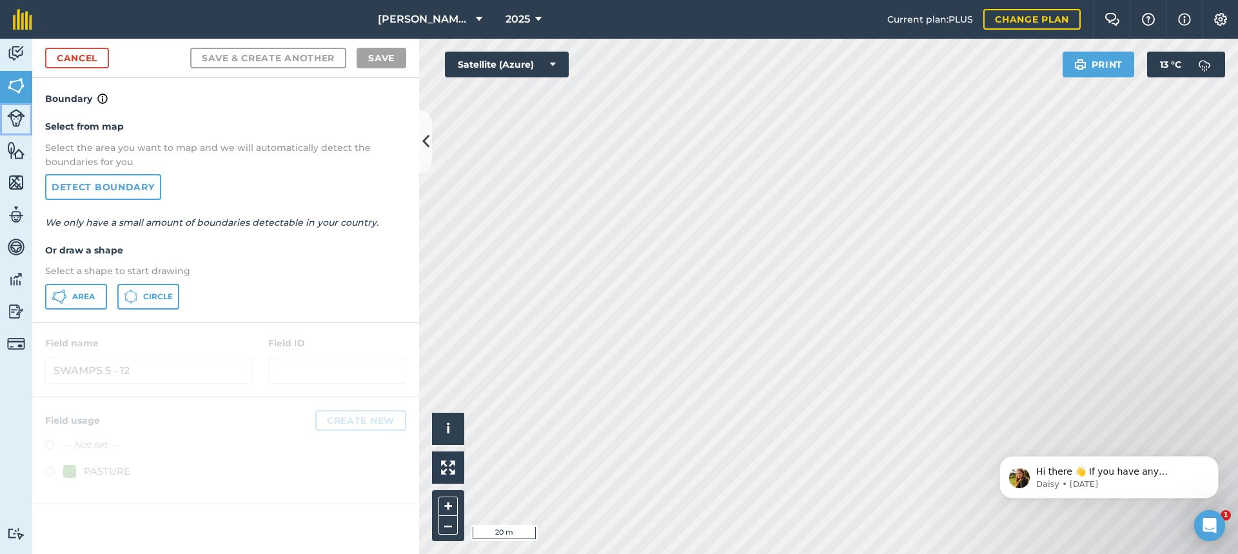
click at [16, 121] on img at bounding box center [16, 118] width 18 height 18
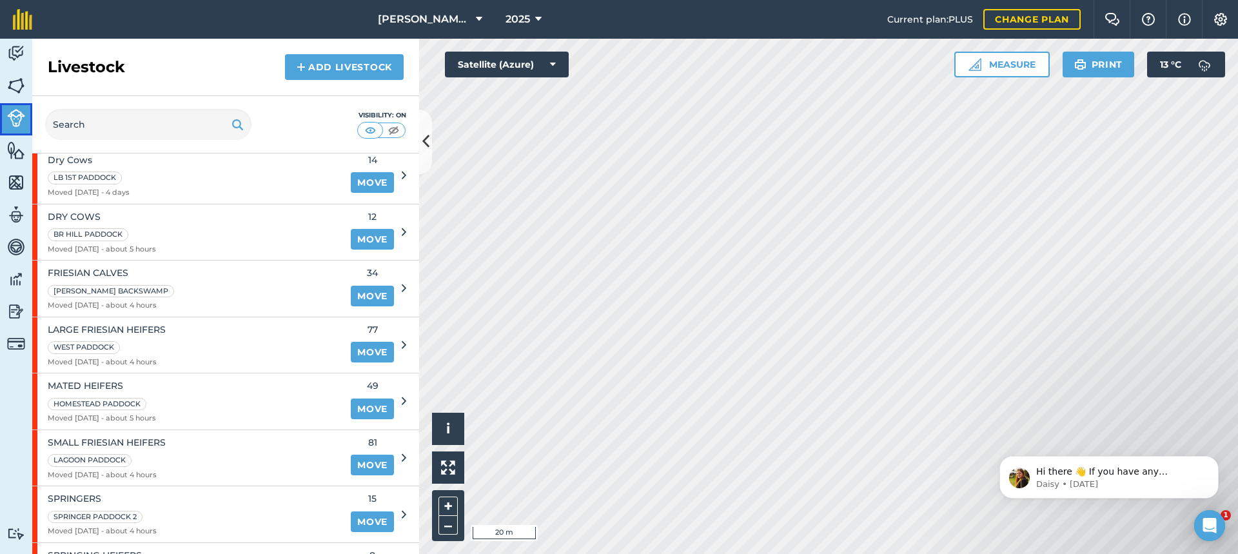
scroll to position [258, 0]
click at [343, 66] on link "Add Livestock" at bounding box center [344, 67] width 119 height 26
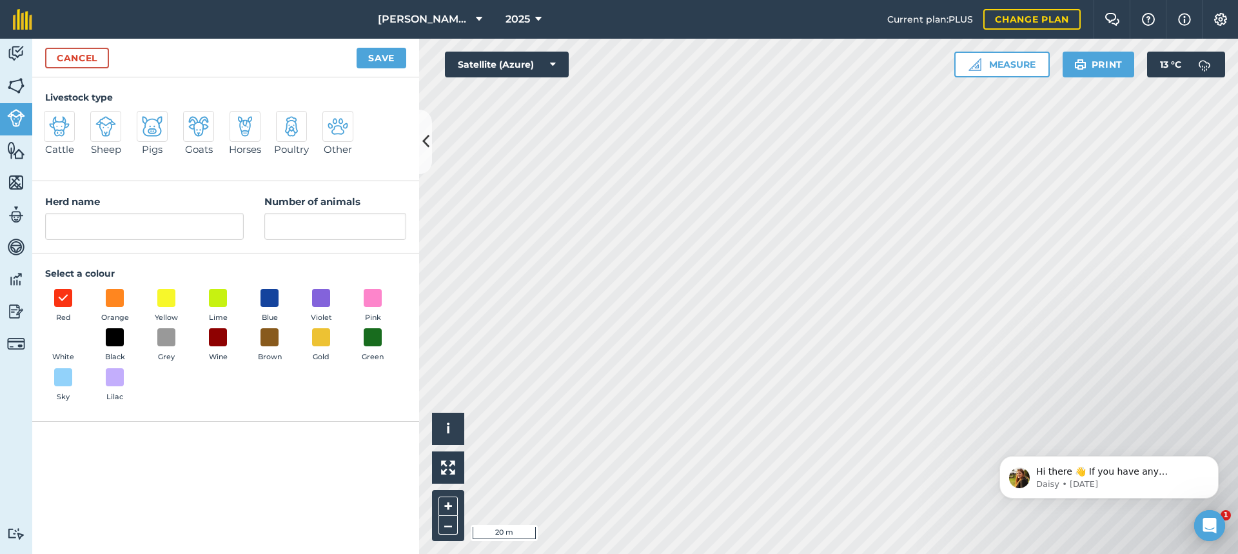
click at [61, 130] on img at bounding box center [59, 126] width 21 height 21
click at [54, 119] on input "Cattle" at bounding box center [49, 115] width 8 height 8
radio input "true"
click at [92, 228] on input "Cattle" at bounding box center [144, 226] width 199 height 27
type input "C"
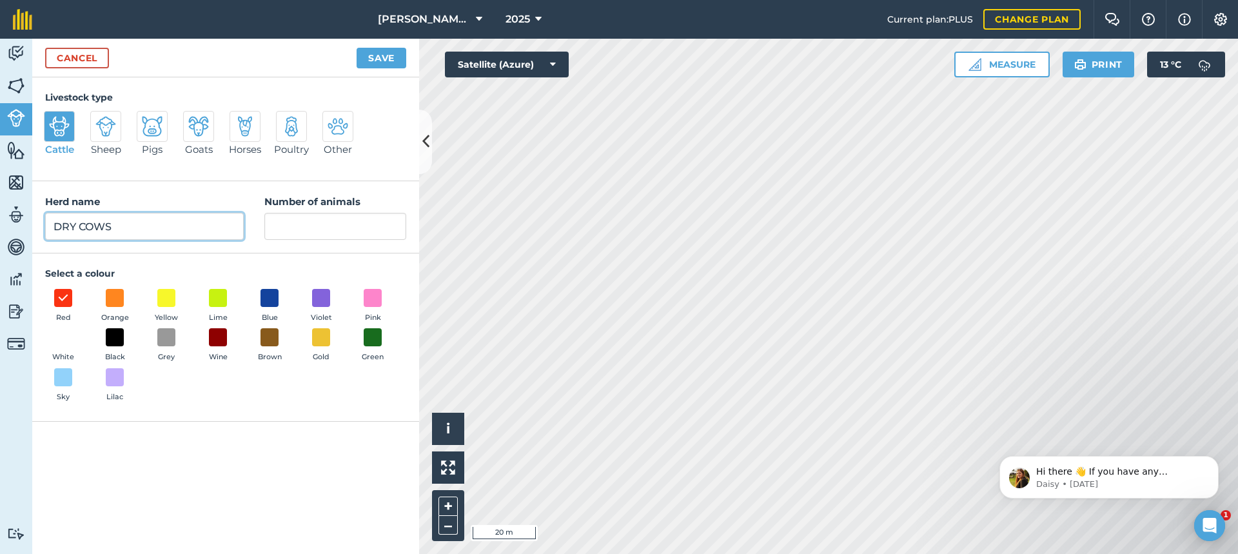
type input "DRY COWS"
click at [295, 228] on input "Number of animals" at bounding box center [335, 226] width 142 height 27
type input "7"
click at [396, 58] on button "Save" at bounding box center [382, 58] width 50 height 21
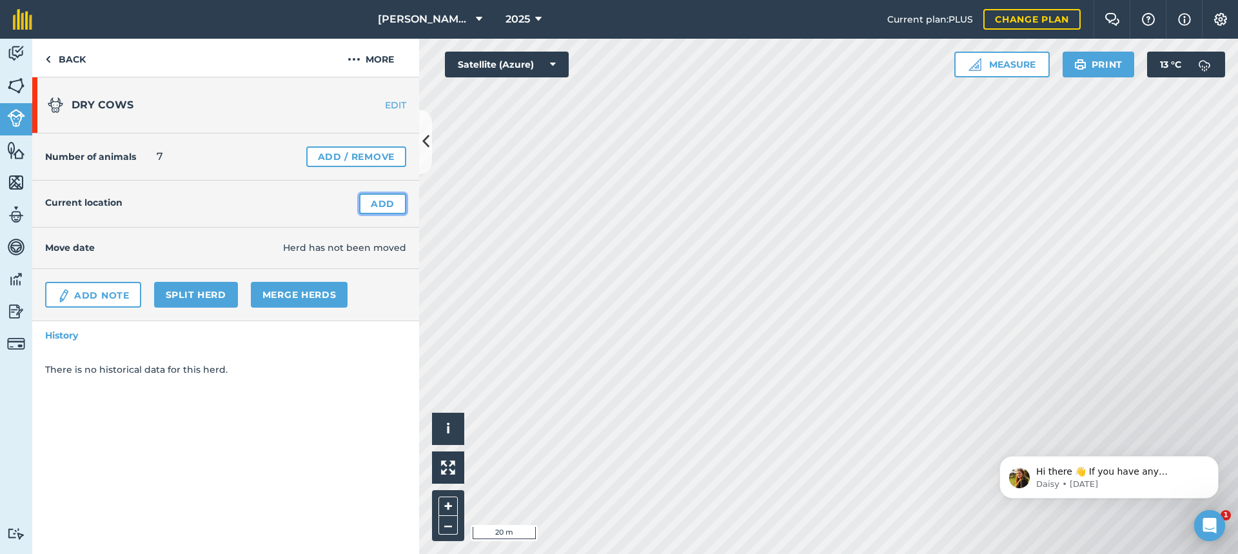
click at [375, 204] on link "Add" at bounding box center [382, 203] width 47 height 21
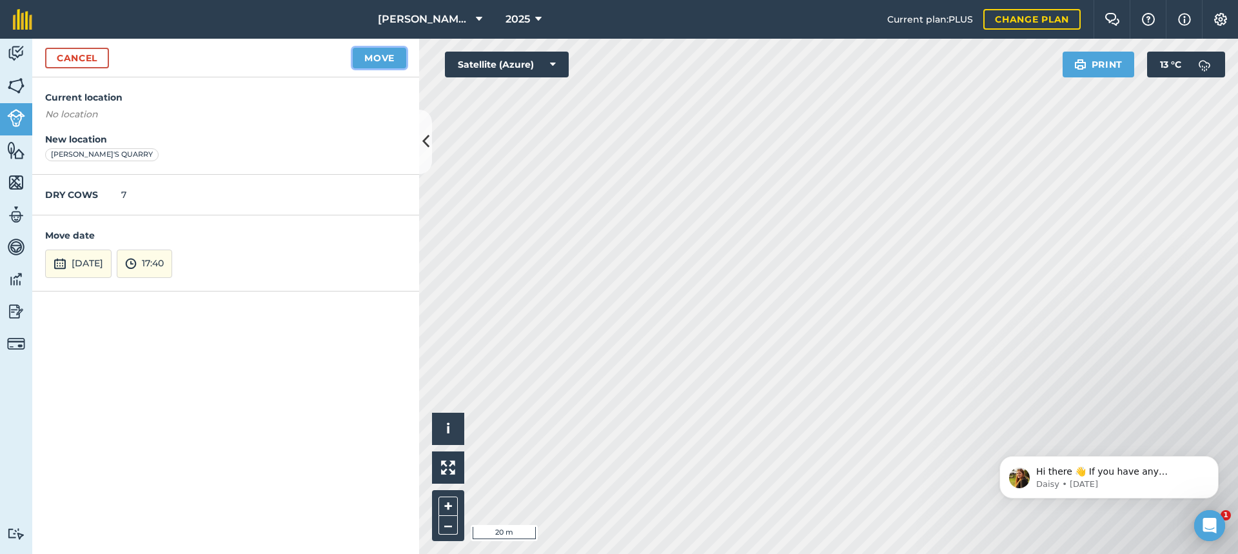
click at [375, 55] on button "Move" at bounding box center [380, 58] width 54 height 21
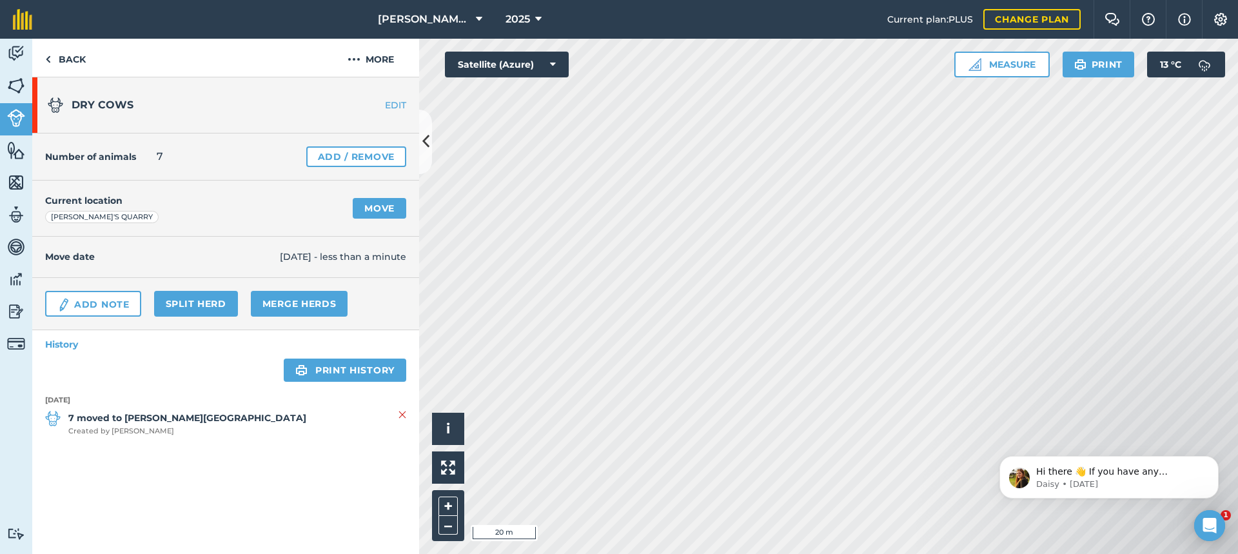
click at [396, 101] on link "EDIT" at bounding box center [378, 105] width 81 height 13
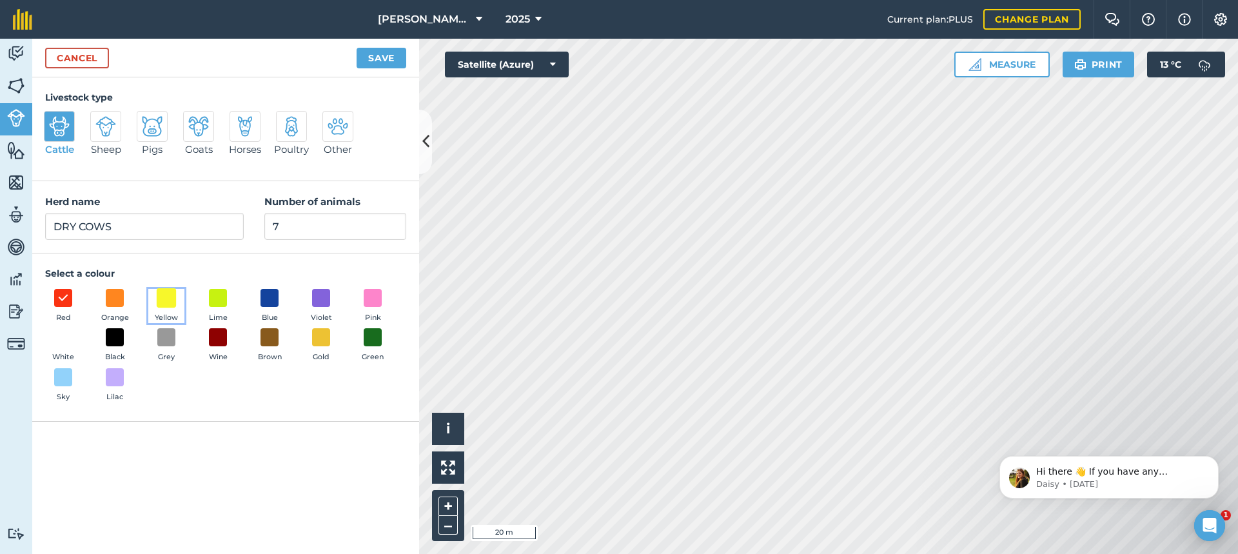
click at [167, 300] on span at bounding box center [167, 298] width 20 height 20
click at [382, 59] on button "Save" at bounding box center [382, 58] width 50 height 21
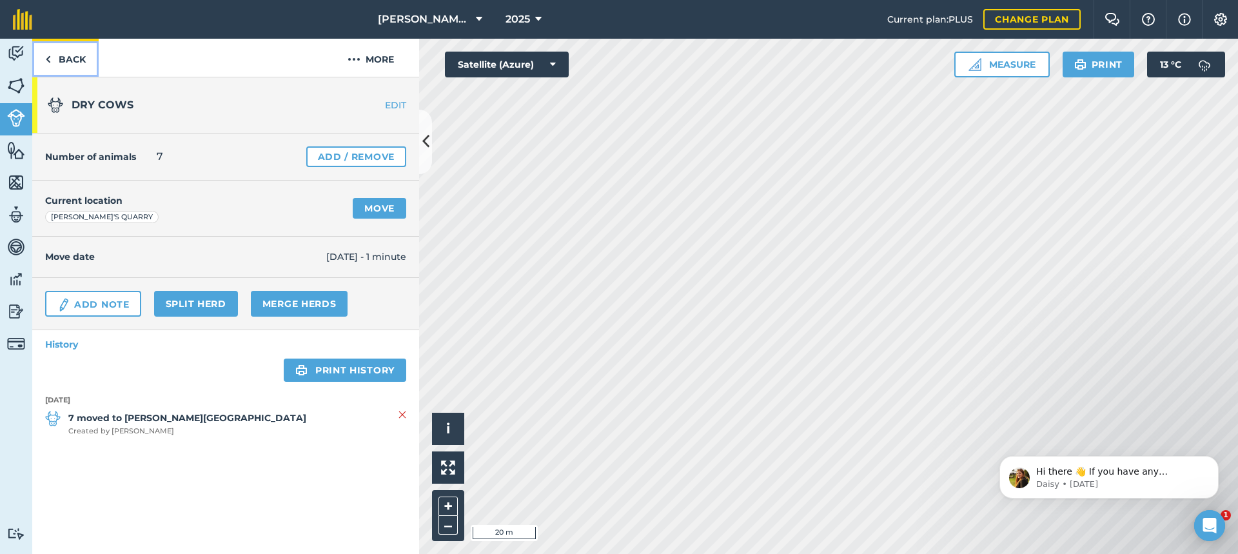
click at [61, 61] on link "Back" at bounding box center [65, 58] width 66 height 38
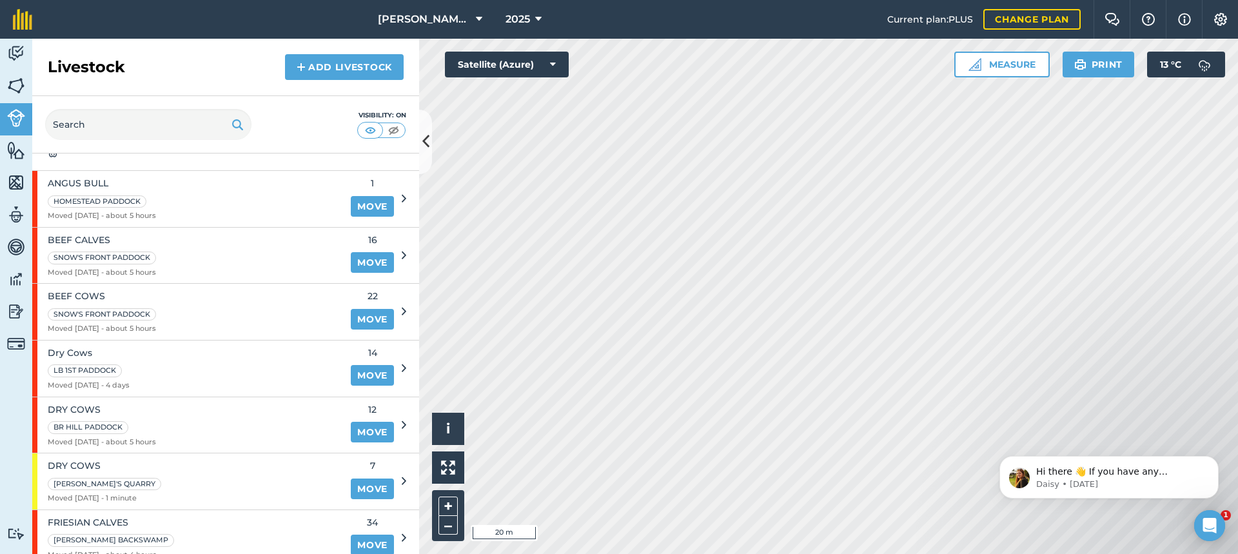
scroll to position [129, 0]
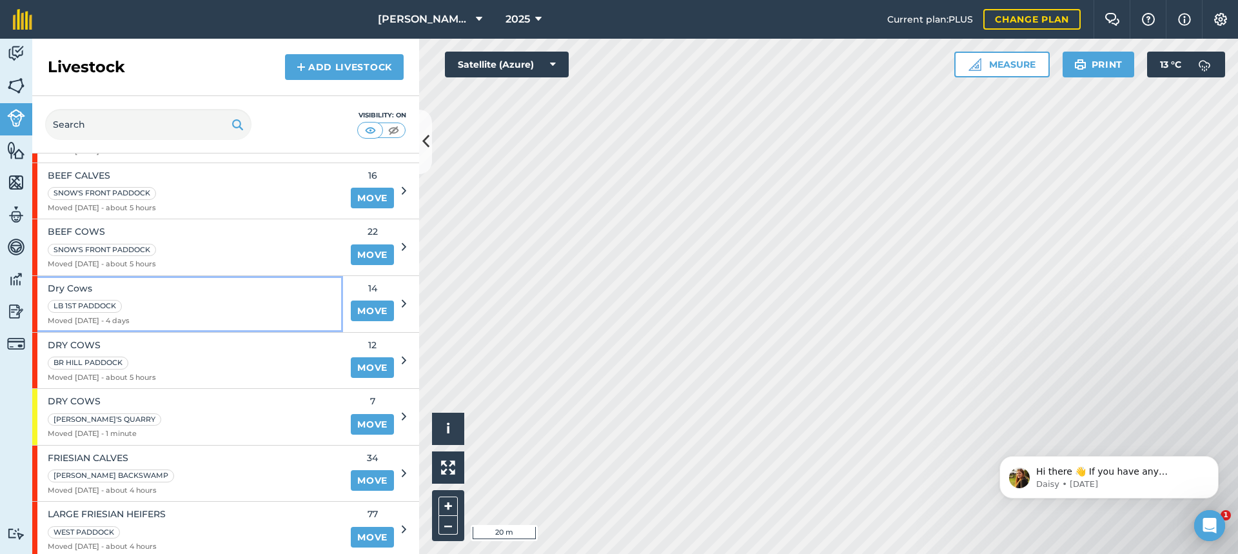
click at [253, 308] on div "Dry Cows LB 1ST PADDOCK Moved [DATE] - 4 days" at bounding box center [187, 304] width 311 height 56
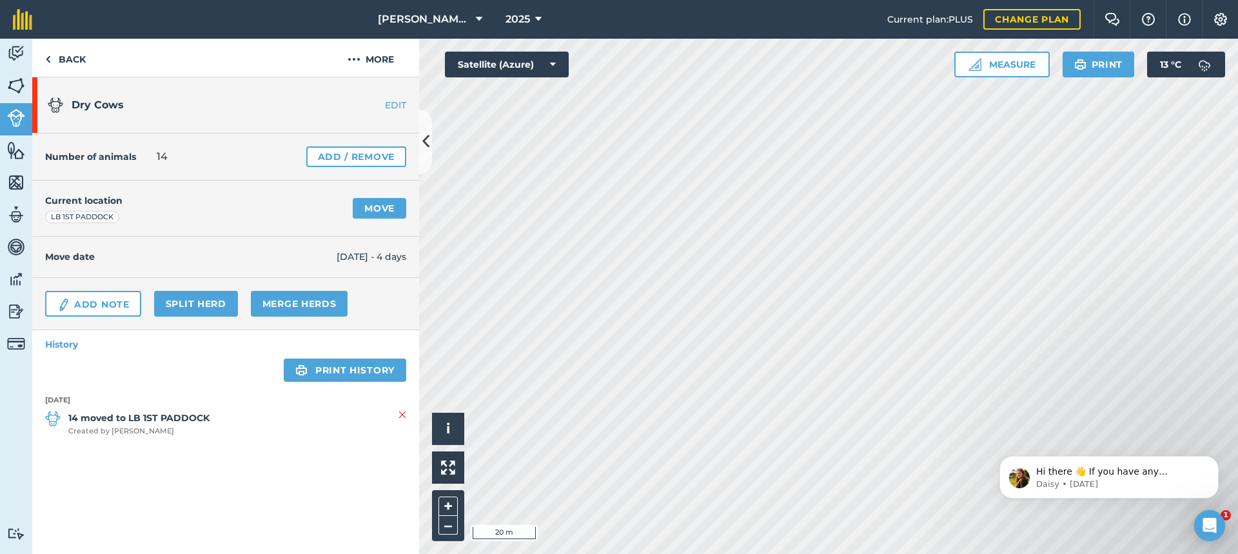
click at [391, 105] on link "EDIT" at bounding box center [378, 105] width 81 height 13
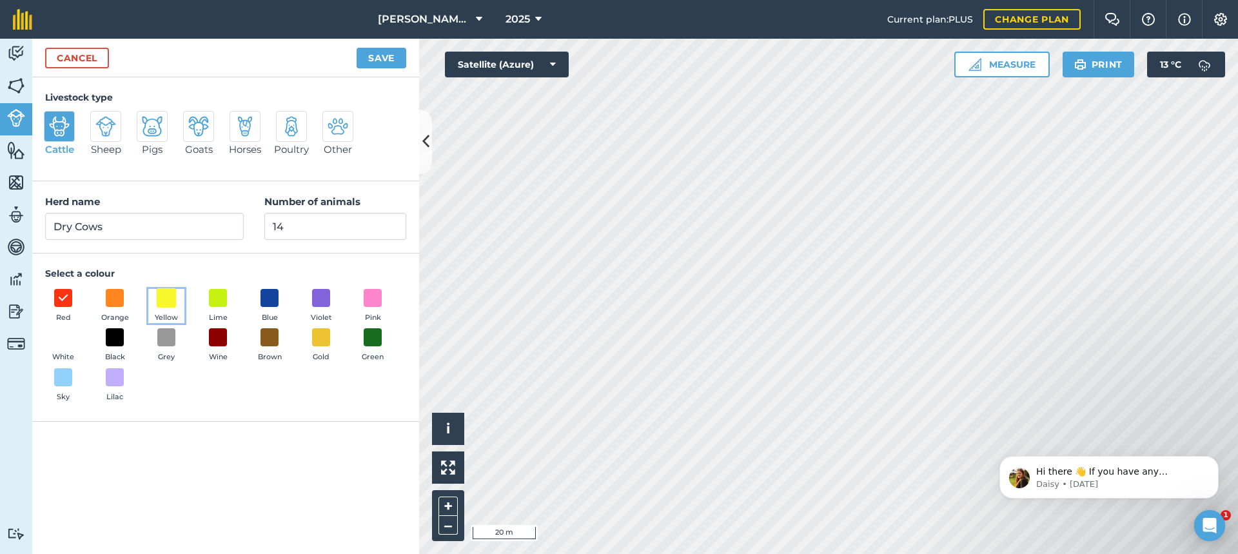
click at [167, 294] on span at bounding box center [167, 298] width 20 height 20
click at [378, 57] on button "Save" at bounding box center [382, 58] width 50 height 21
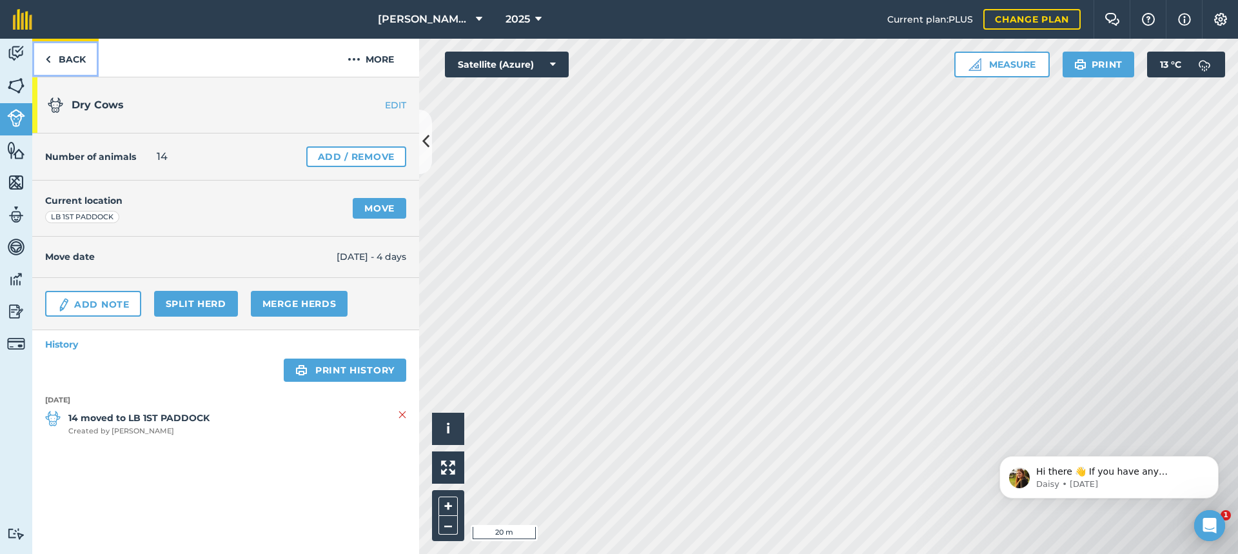
click at [75, 56] on link "Back" at bounding box center [65, 58] width 66 height 38
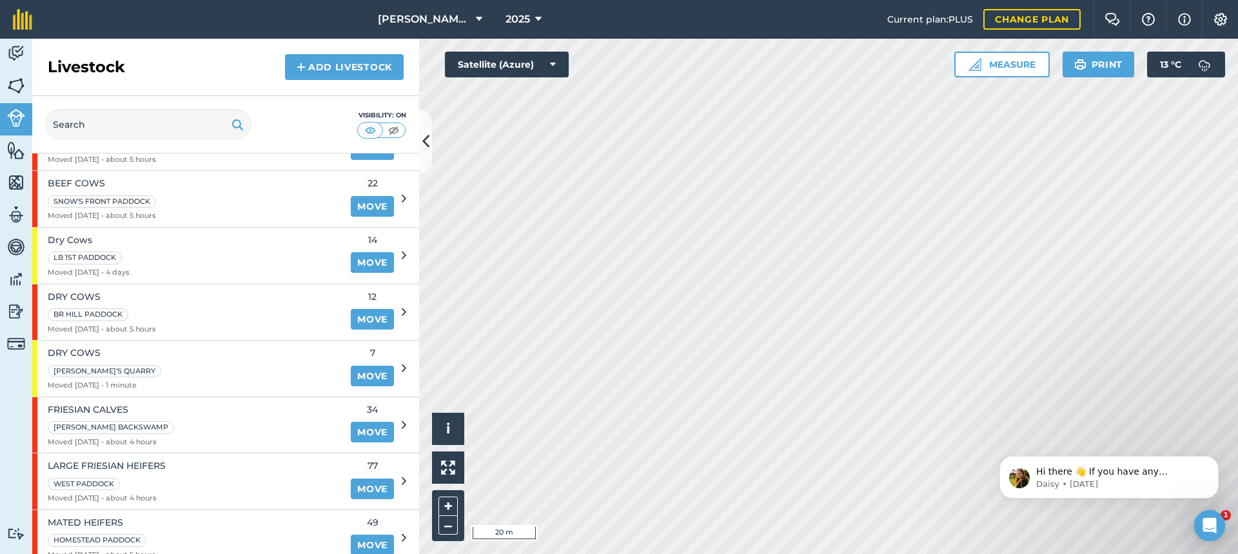
scroll to position [193, 0]
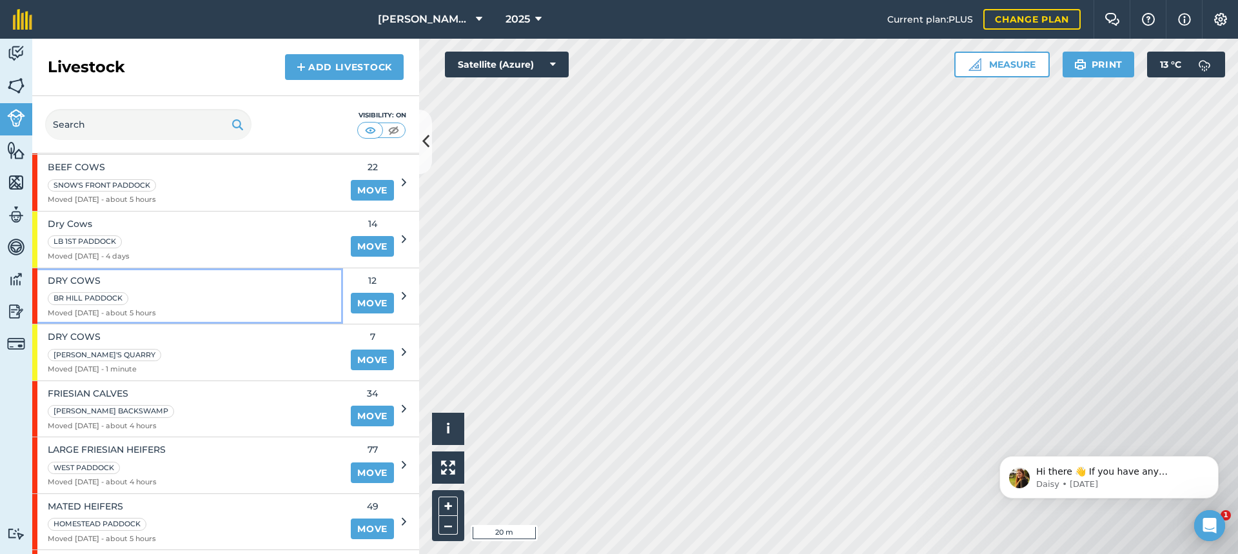
click at [269, 290] on div "DRY COWS BR HILL PADDOCK Moved [DATE] - about 5 hours" at bounding box center [187, 296] width 311 height 56
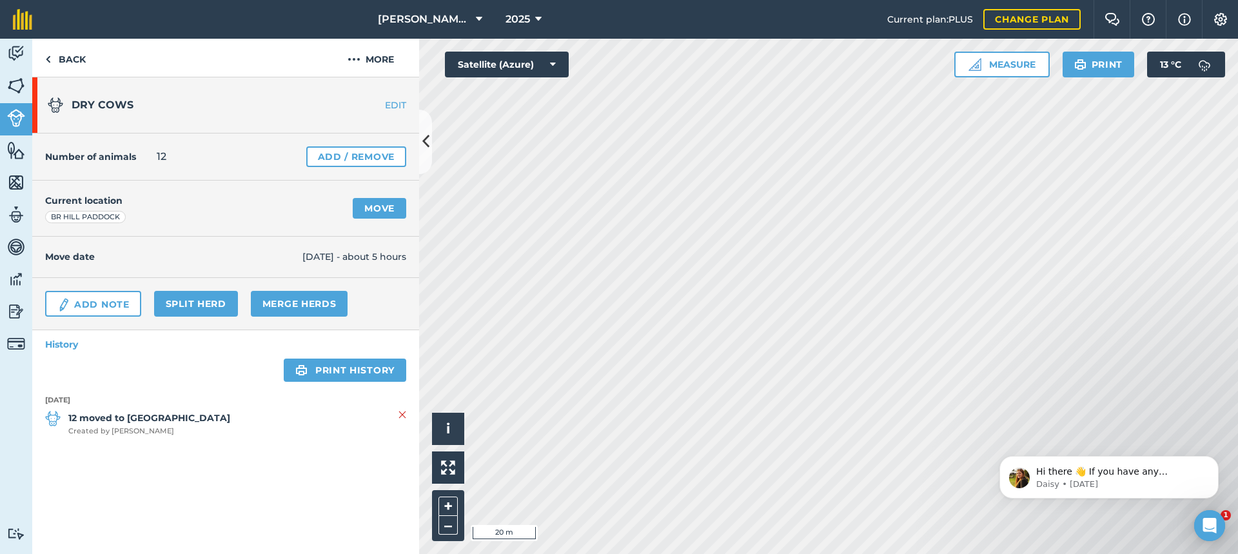
click at [395, 105] on link "EDIT" at bounding box center [378, 105] width 81 height 13
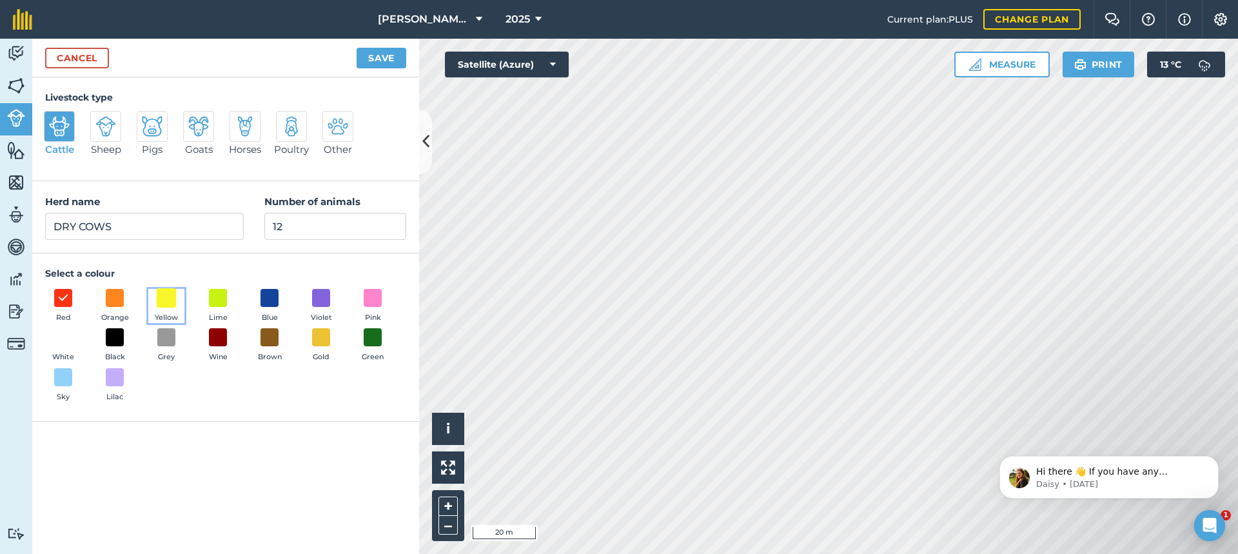
click at [168, 295] on span at bounding box center [167, 298] width 20 height 20
click at [386, 56] on button "Save" at bounding box center [382, 58] width 50 height 21
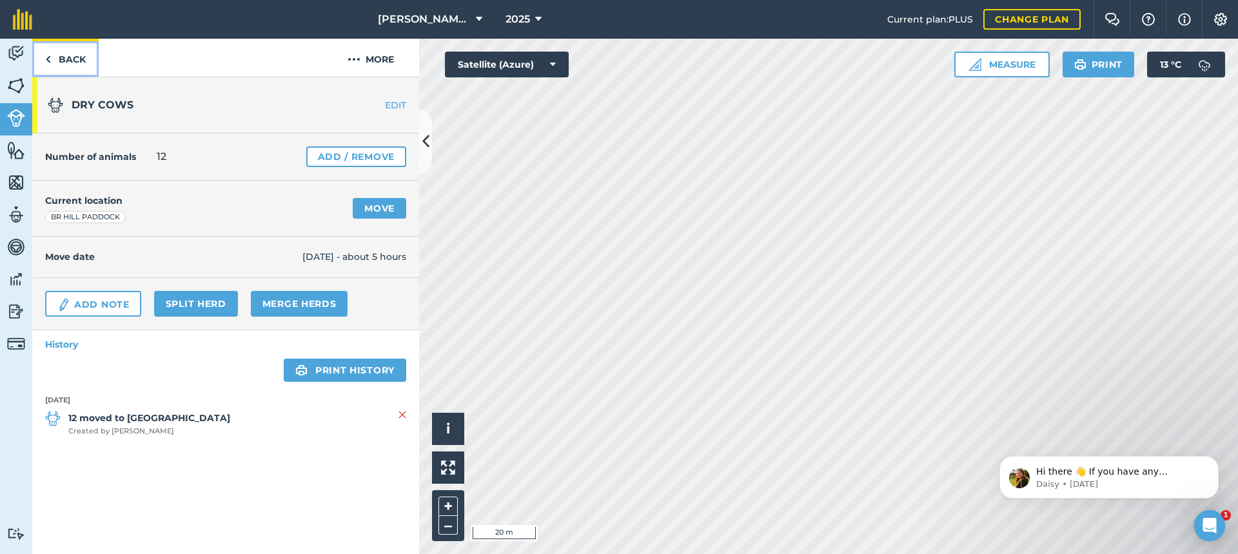
click at [62, 61] on link "Back" at bounding box center [65, 58] width 66 height 38
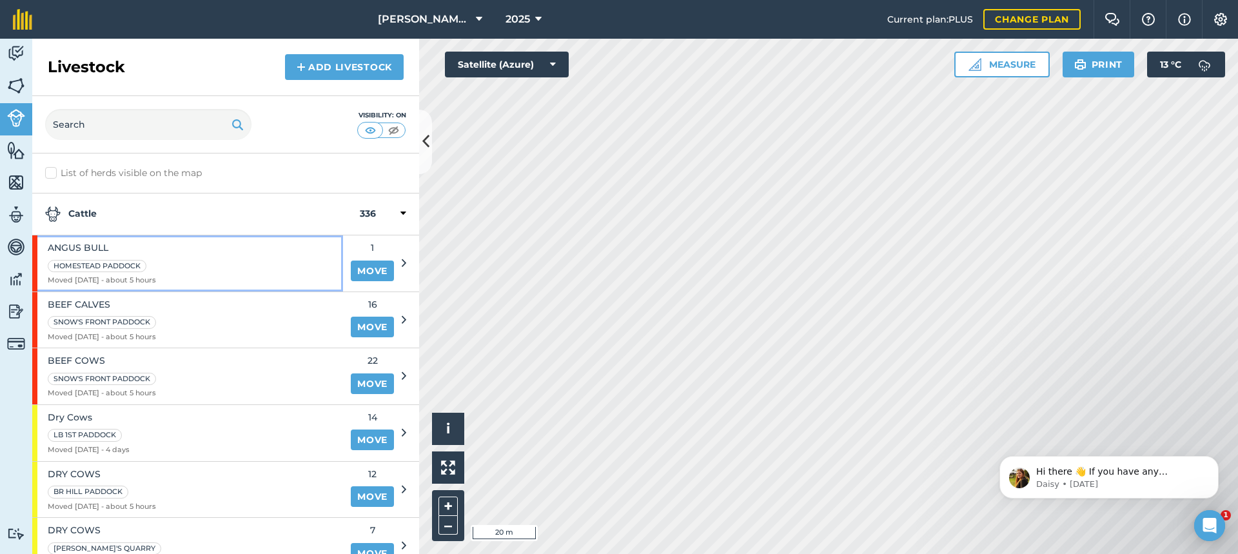
click at [257, 257] on div "[PERSON_NAME] HOMESTEAD PADDOCK Moved [DATE] - about 5 hours" at bounding box center [187, 263] width 311 height 56
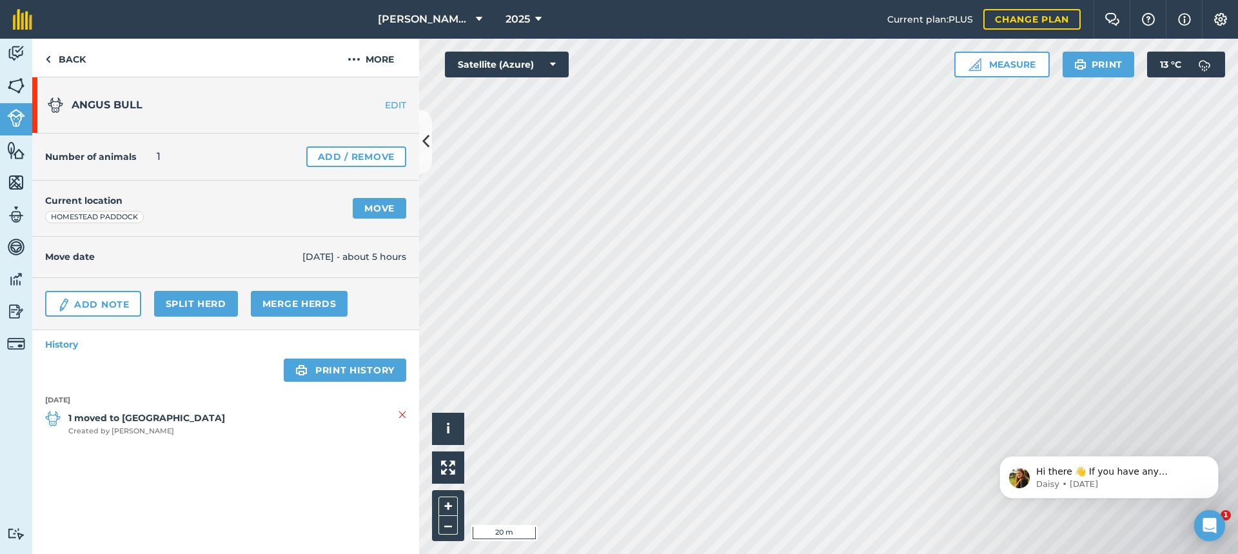
click at [393, 103] on link "EDIT" at bounding box center [378, 105] width 81 height 13
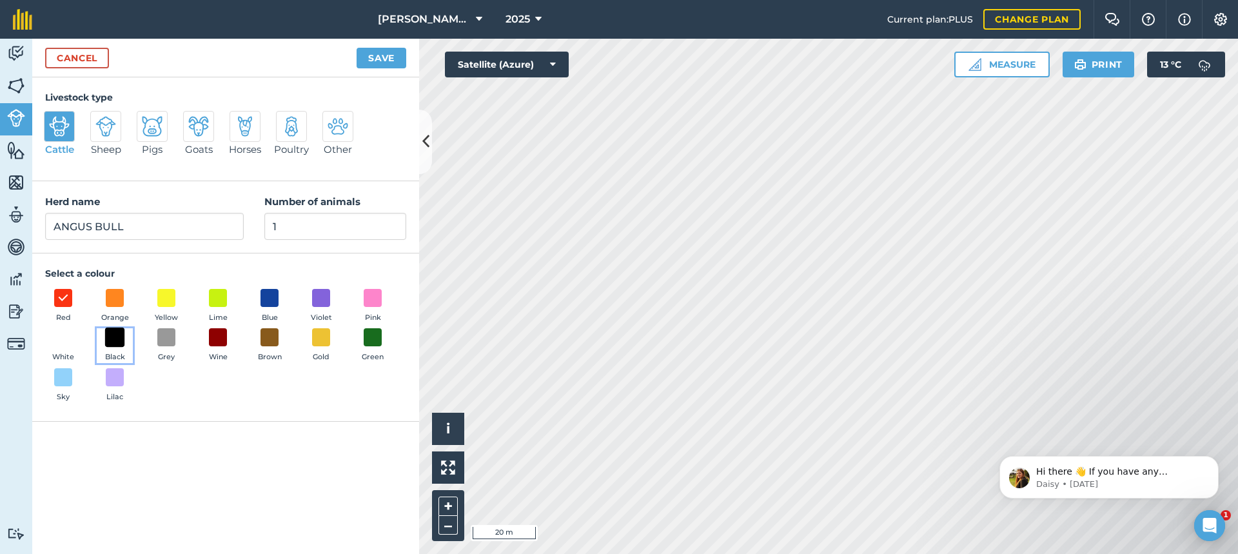
click at [115, 337] on span at bounding box center [115, 338] width 20 height 20
click at [379, 54] on button "Save" at bounding box center [382, 58] width 50 height 21
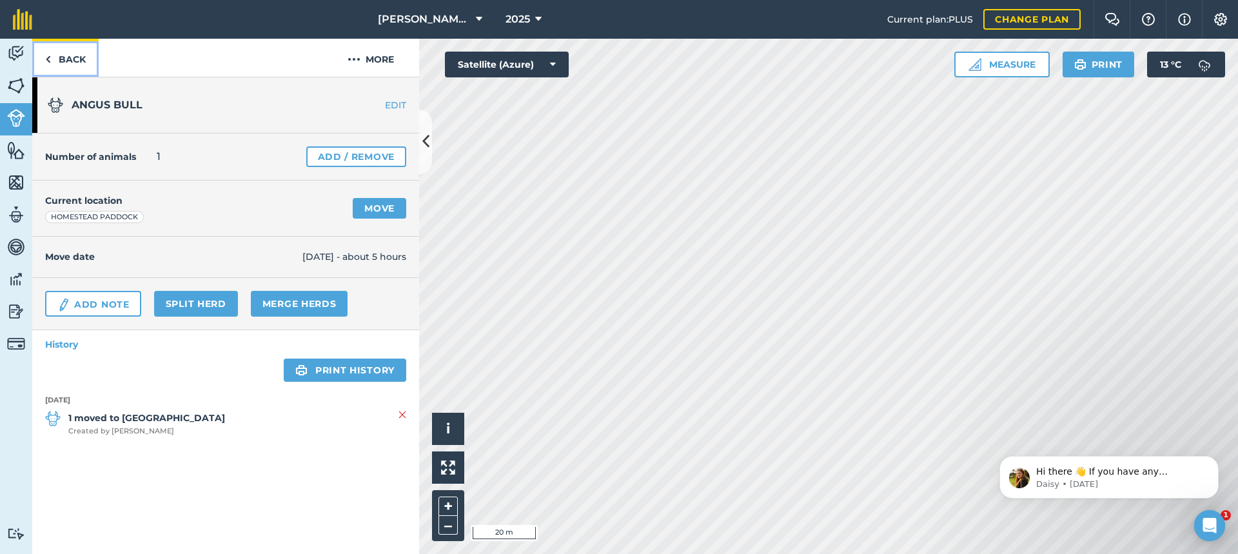
click at [72, 61] on link "Back" at bounding box center [65, 58] width 66 height 38
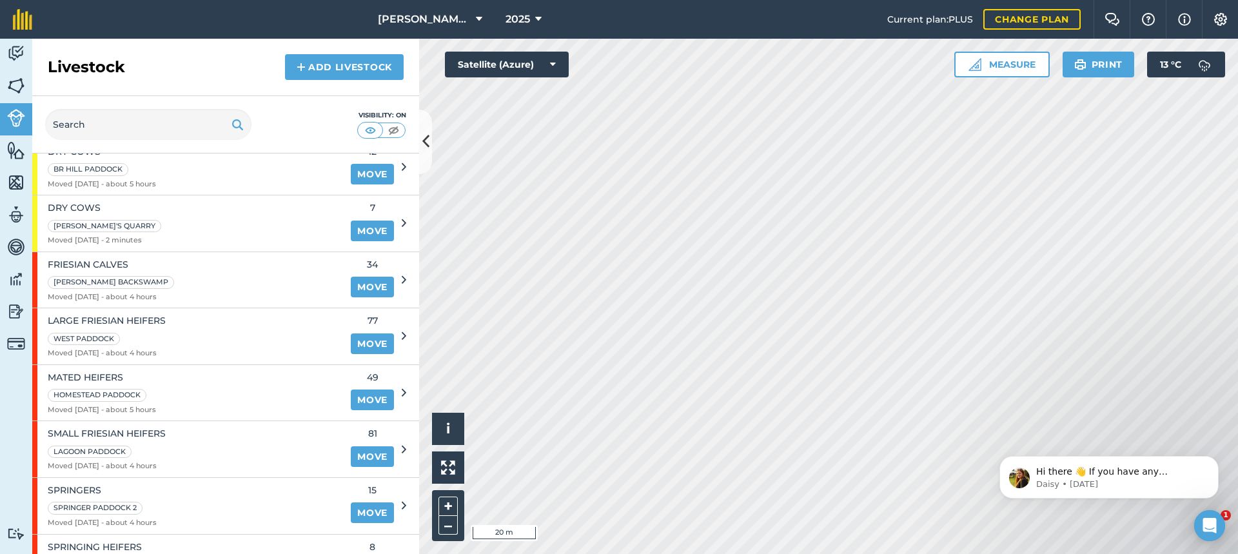
scroll to position [359, 0]
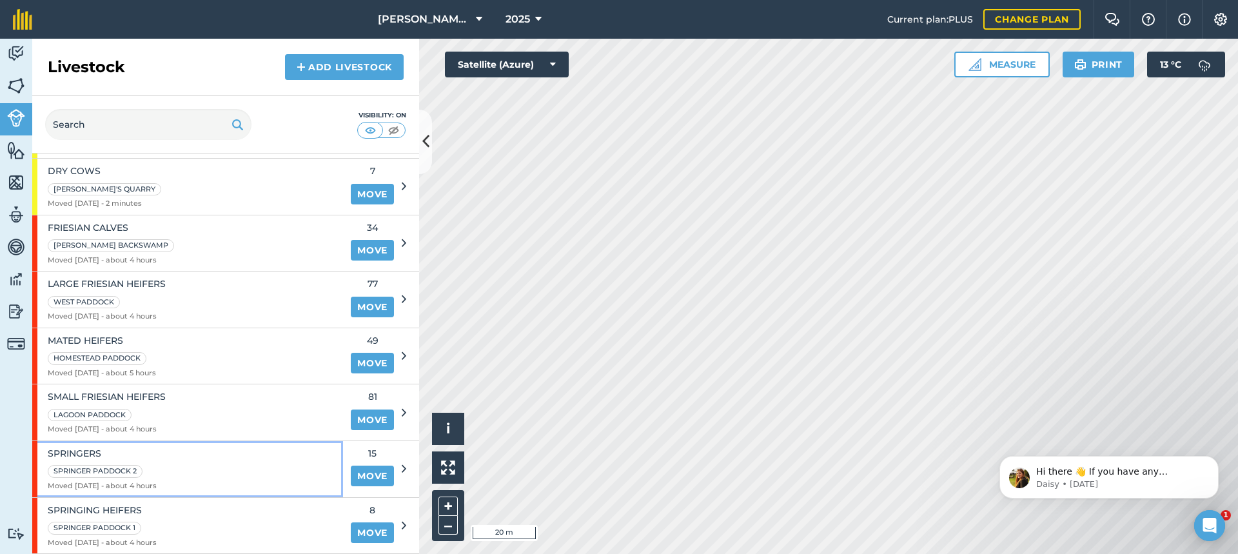
click at [193, 464] on div "SPRINGERS SPRINGER PADDOCK 2 Moved [DATE] - about 4 hours" at bounding box center [187, 469] width 311 height 56
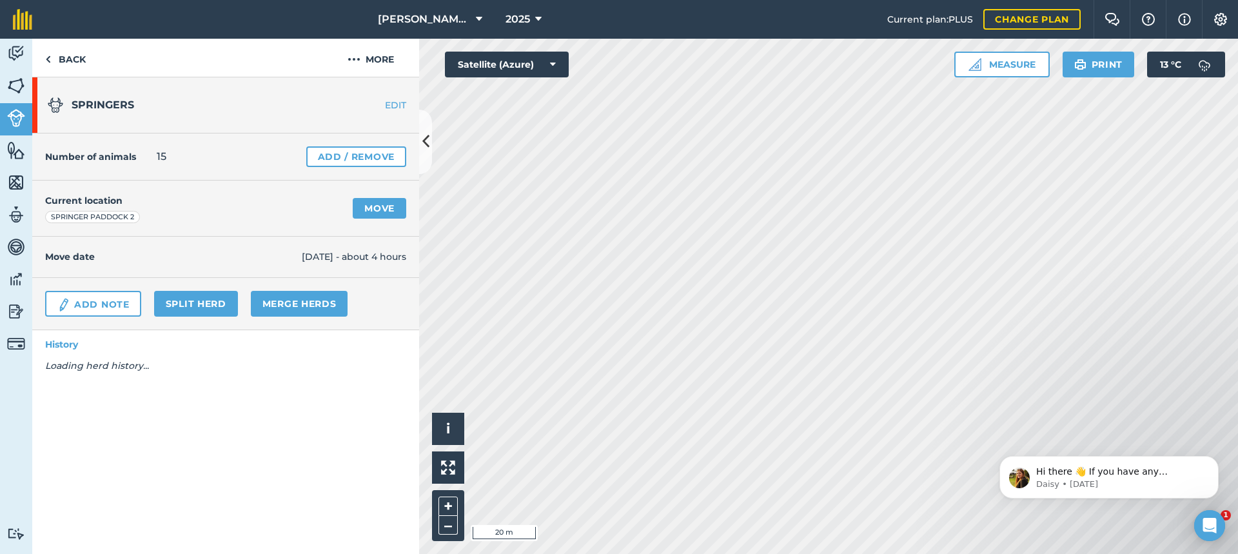
click at [397, 104] on link "EDIT" at bounding box center [378, 105] width 81 height 13
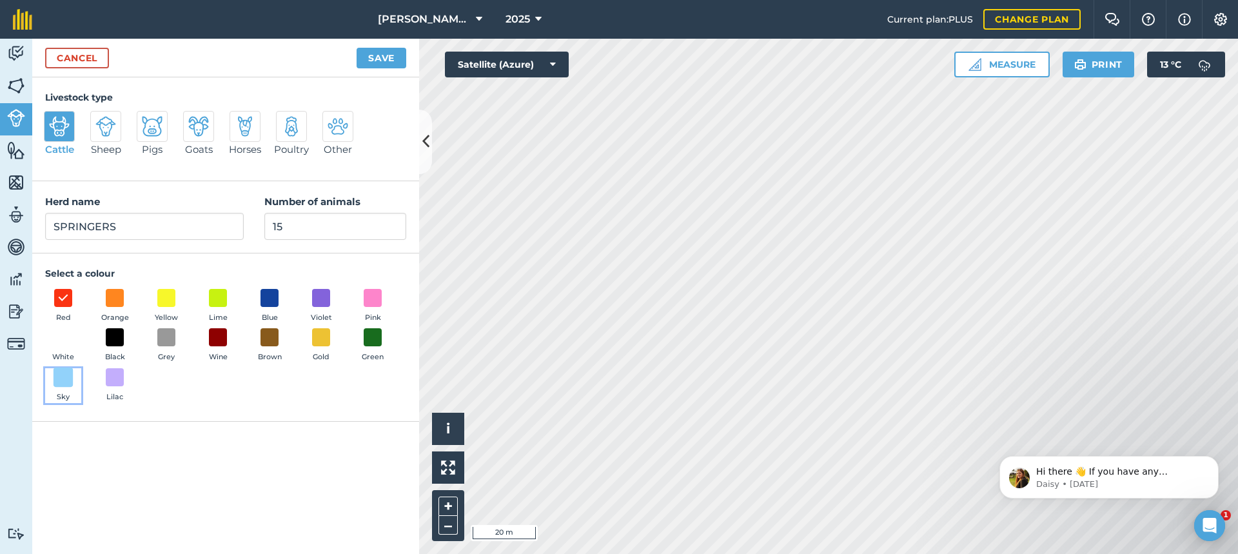
click at [63, 375] on span at bounding box center [64, 378] width 20 height 20
click at [390, 54] on button "Save" at bounding box center [382, 58] width 50 height 21
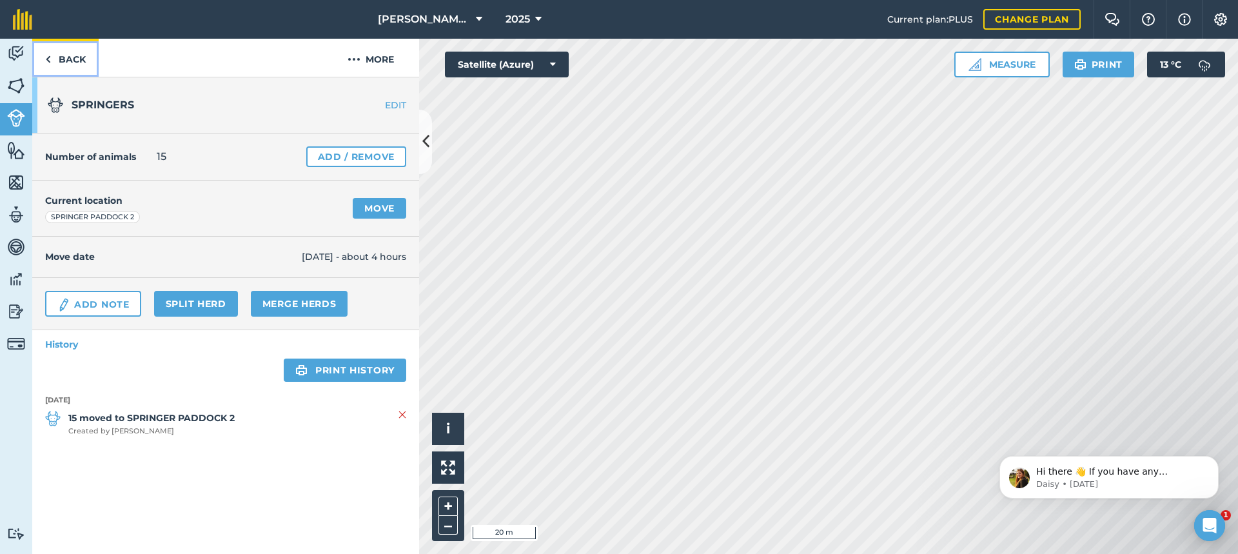
click at [76, 56] on link "Back" at bounding box center [65, 58] width 66 height 38
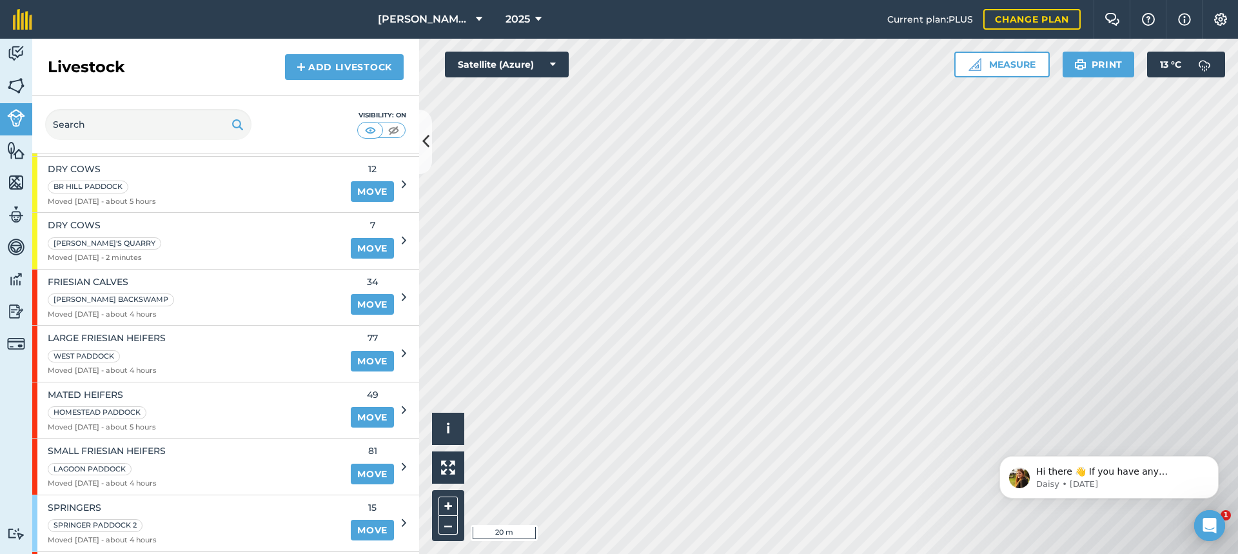
scroll to position [359, 0]
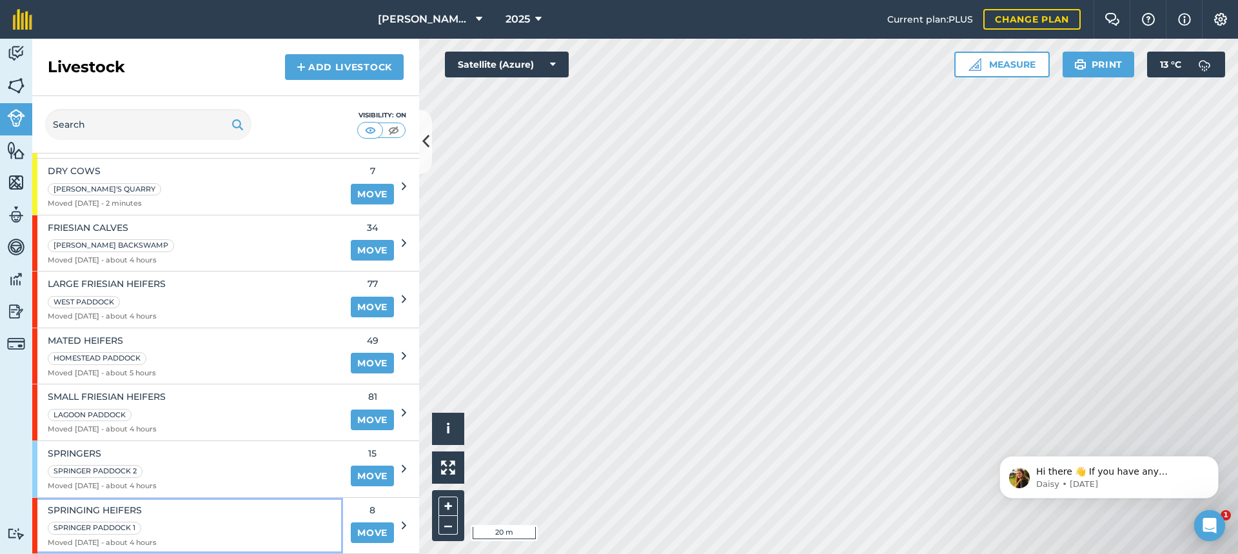
click at [184, 516] on div "SPRINGING HEIFERS SPRINGER PADDOCK 1 Moved [DATE] - about 4 hours" at bounding box center [187, 526] width 311 height 56
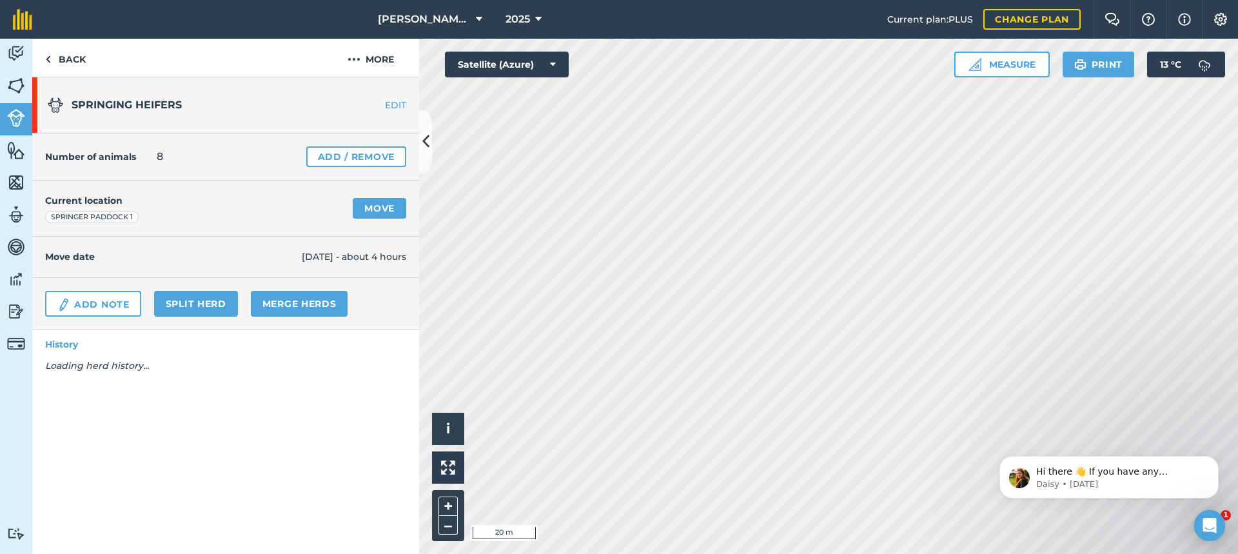
click at [392, 106] on link "EDIT" at bounding box center [378, 105] width 81 height 13
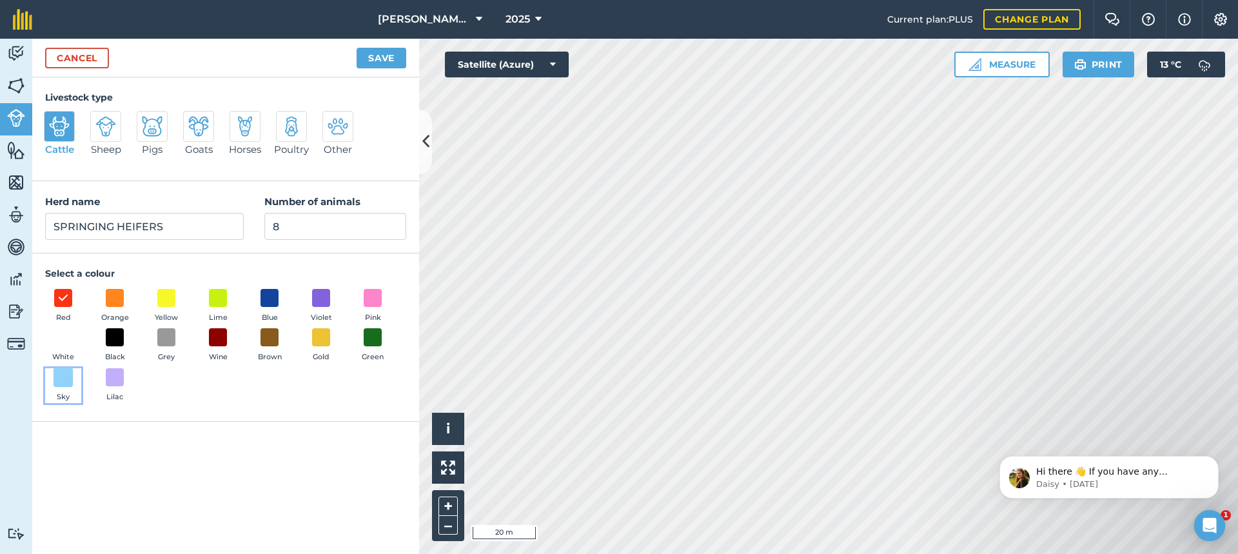
click at [64, 377] on span at bounding box center [64, 378] width 20 height 20
click at [381, 55] on button "Save" at bounding box center [382, 58] width 50 height 21
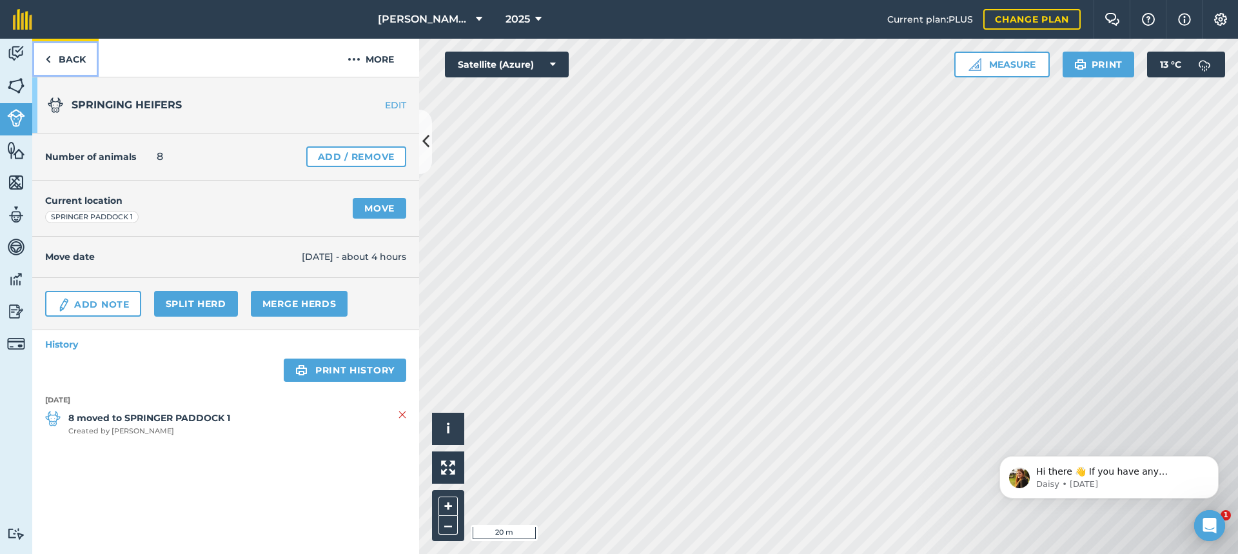
click at [69, 57] on link "Back" at bounding box center [65, 58] width 66 height 38
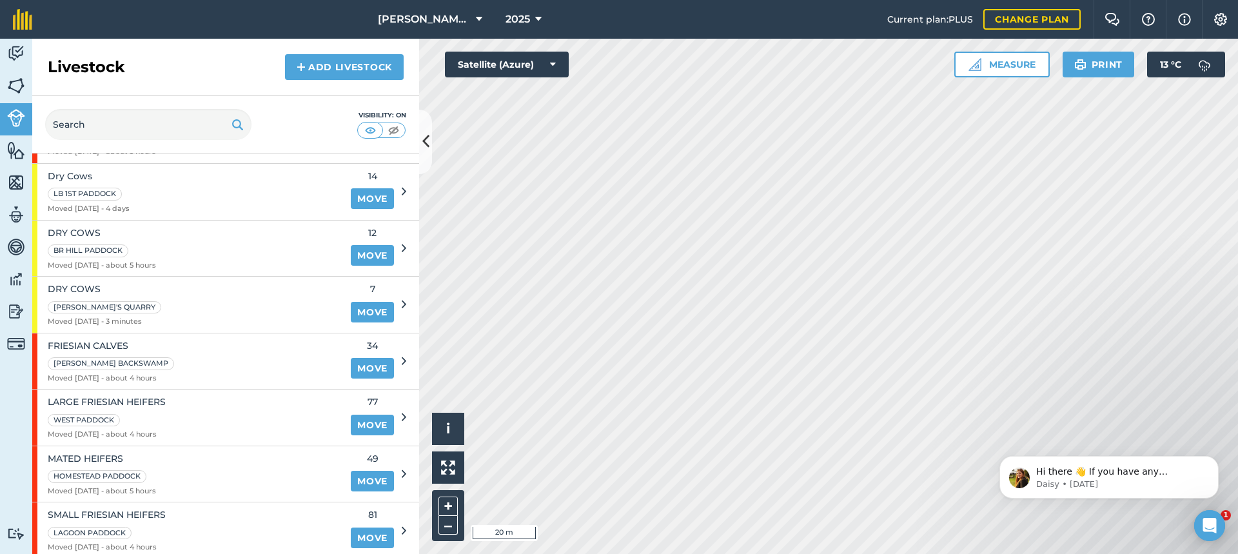
scroll to position [258, 0]
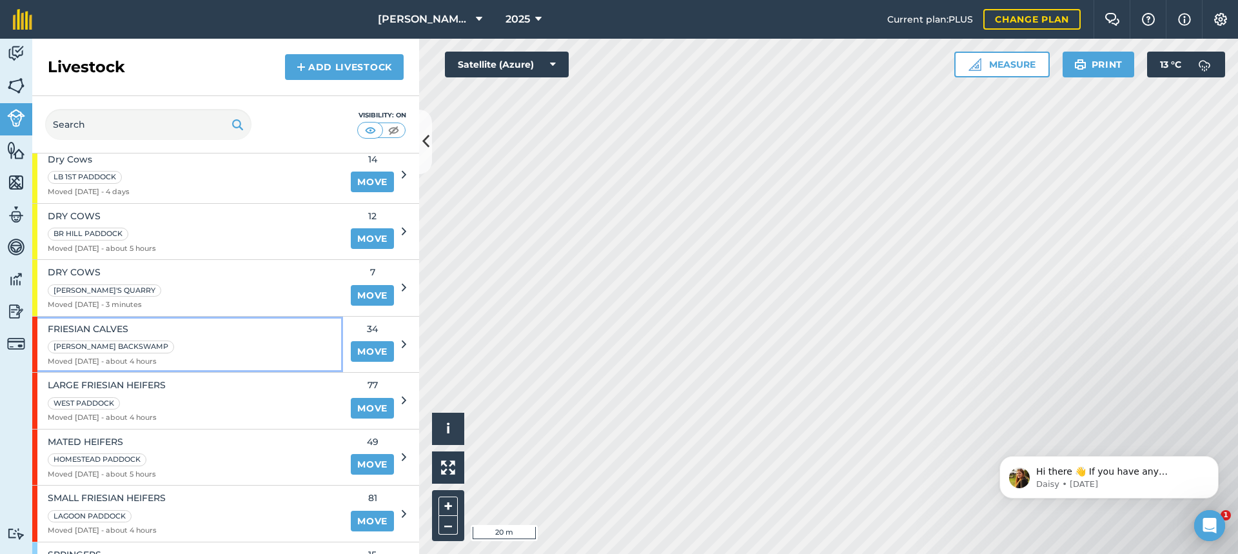
click at [217, 343] on div "FRIESIAN CALVES [PERSON_NAME] BACKSWAMP Moved [DATE] - about 4 hours" at bounding box center [187, 345] width 311 height 56
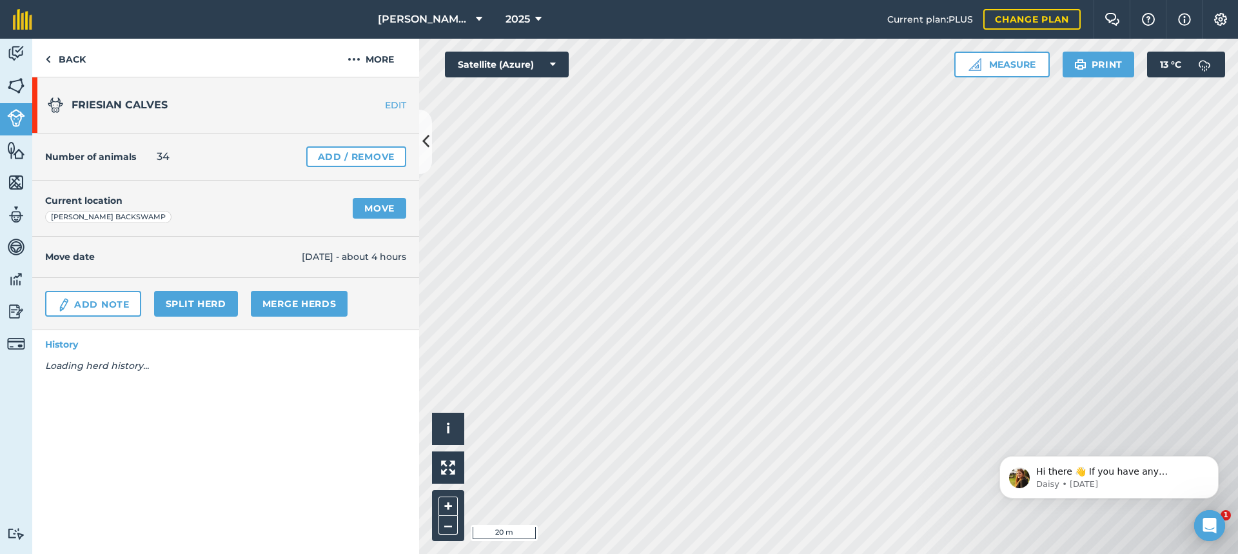
click at [402, 104] on link "EDIT" at bounding box center [378, 105] width 81 height 13
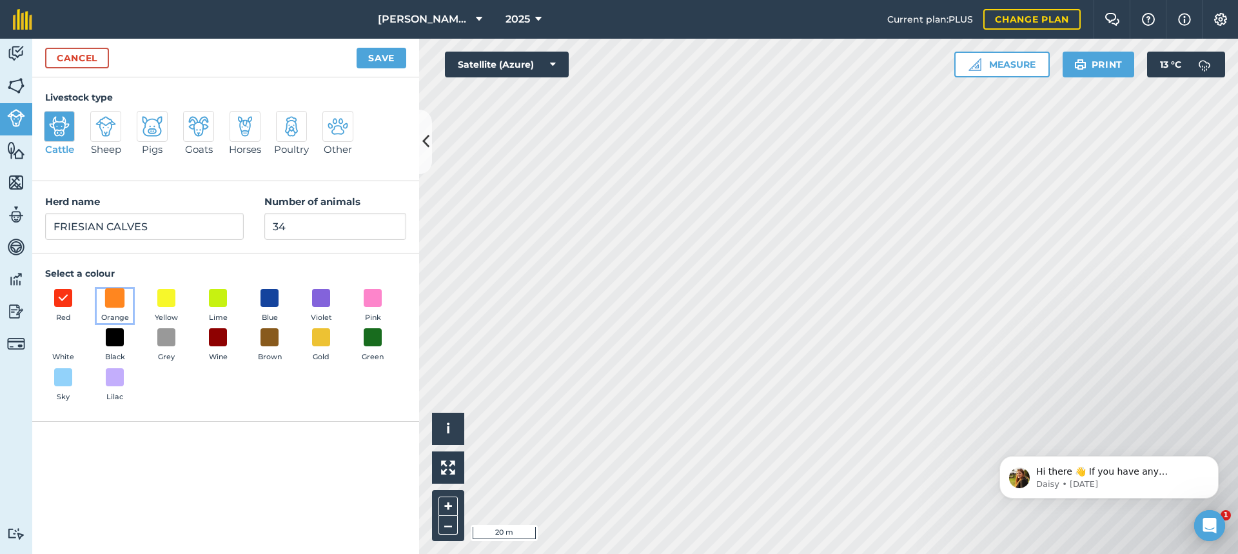
click at [117, 296] on span at bounding box center [115, 298] width 20 height 20
click at [382, 56] on button "Save" at bounding box center [382, 58] width 50 height 21
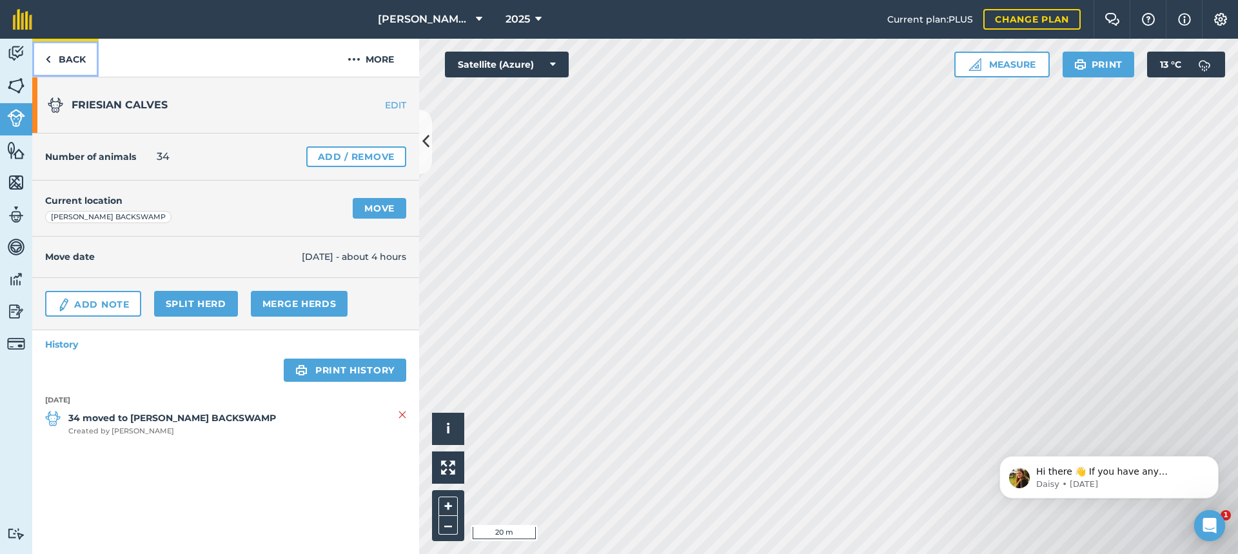
click at [72, 59] on link "Back" at bounding box center [65, 58] width 66 height 38
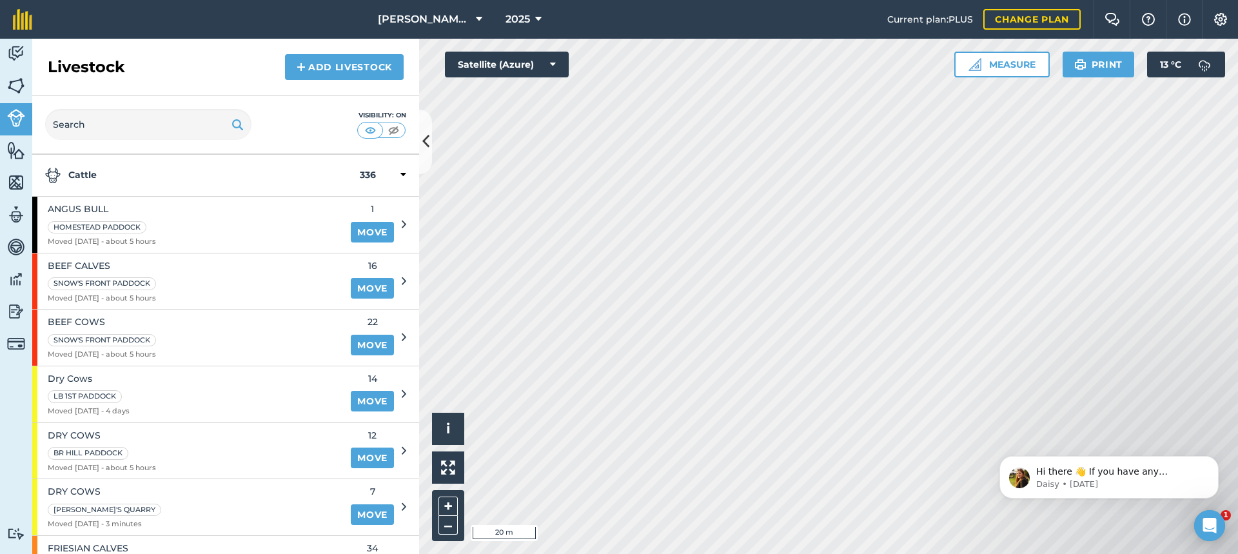
scroll to position [37, 0]
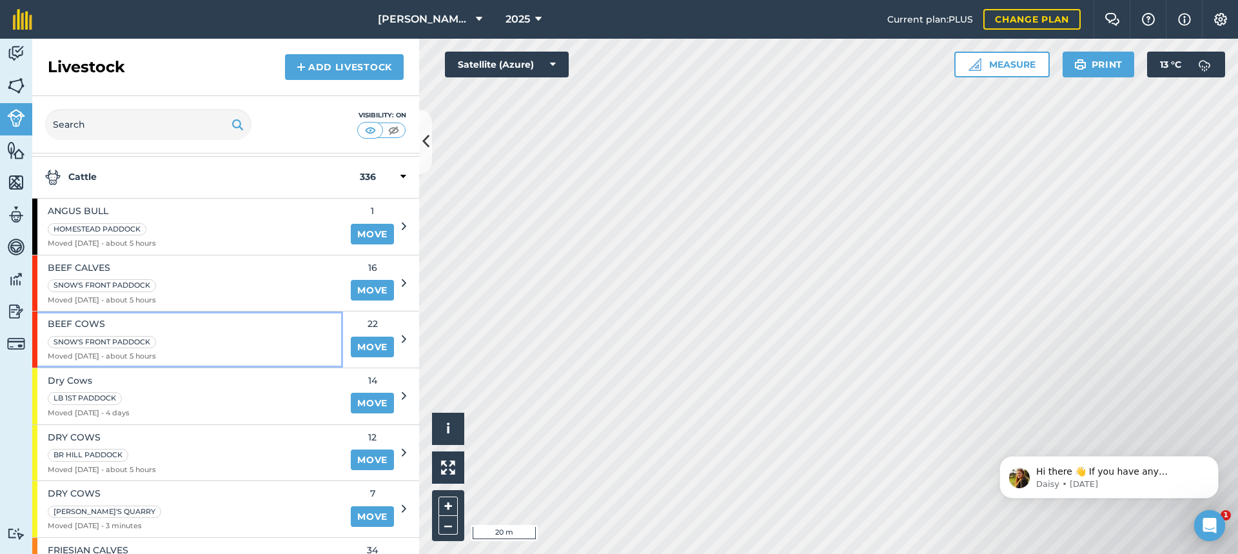
click at [256, 326] on div "BEEF COWS SNOW'S FRONT PADDOCK Moved [DATE] - about 5 hours" at bounding box center [187, 339] width 311 height 56
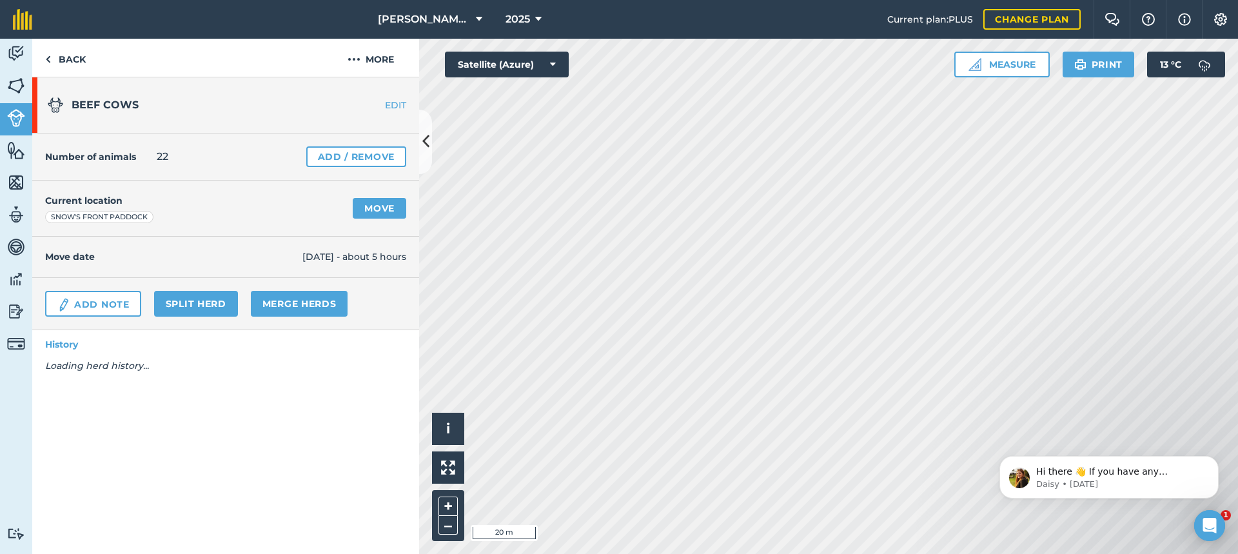
click at [398, 104] on link "EDIT" at bounding box center [378, 105] width 81 height 13
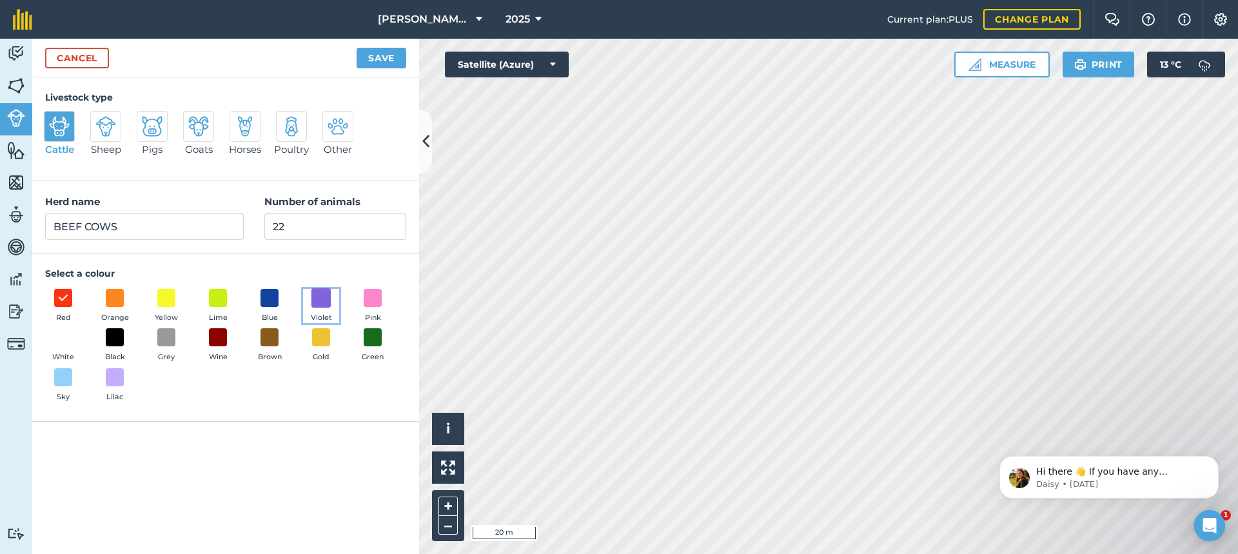
click at [323, 298] on span at bounding box center [321, 298] width 20 height 20
click at [380, 59] on button "Save" at bounding box center [382, 58] width 50 height 21
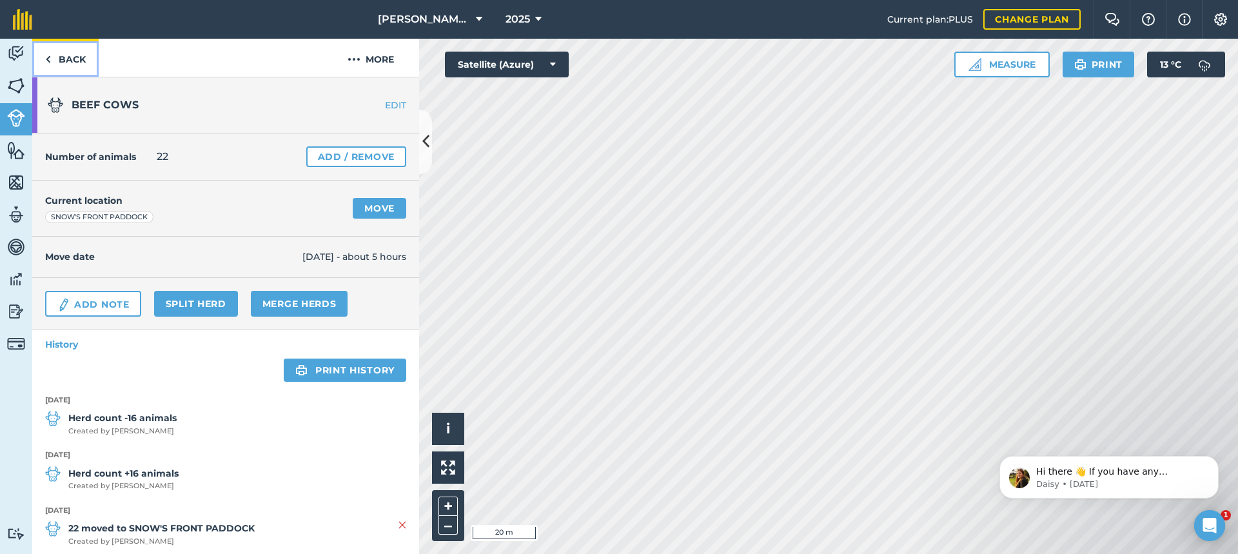
click at [77, 57] on link "Back" at bounding box center [65, 58] width 66 height 38
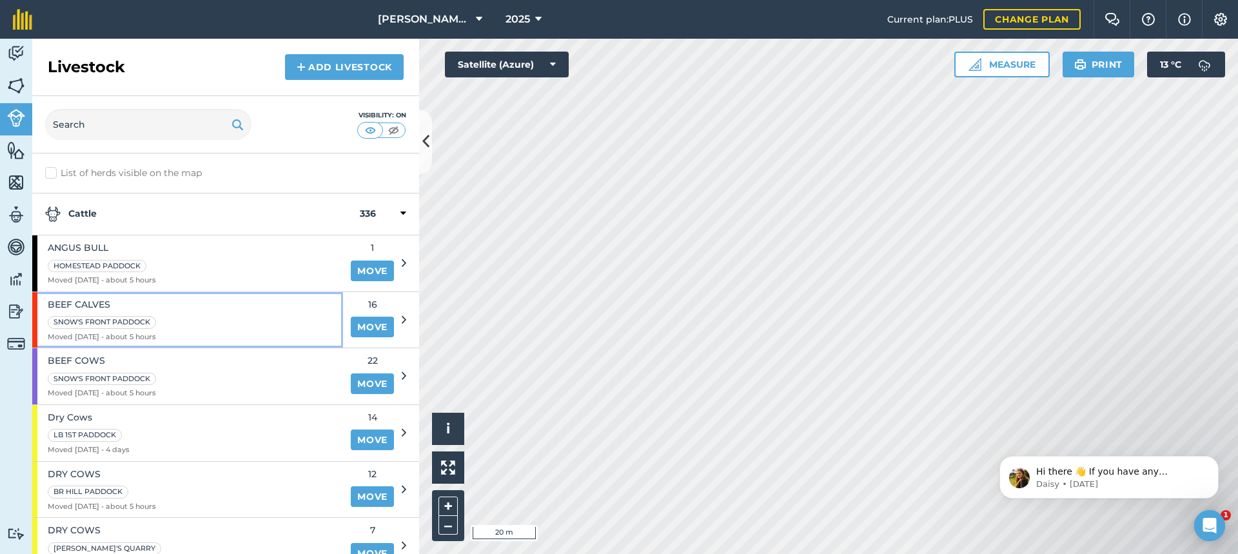
click at [222, 320] on div "BEEF CALVES SNOW'S FRONT PADDOCK Moved [DATE] - about 5 hours" at bounding box center [187, 320] width 311 height 56
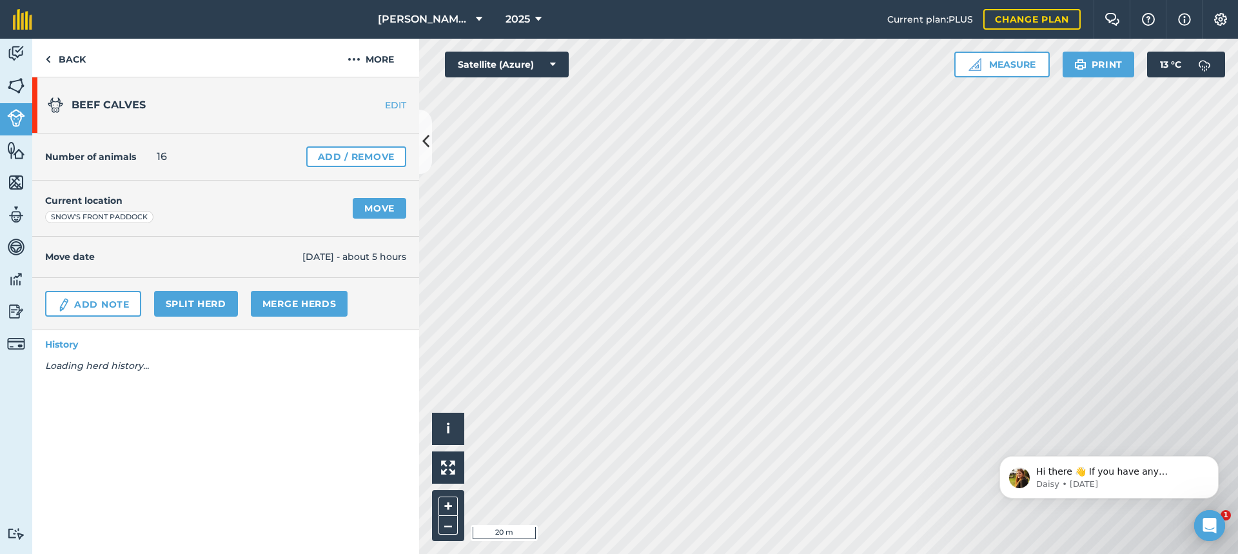
click at [393, 103] on link "EDIT" at bounding box center [378, 105] width 81 height 13
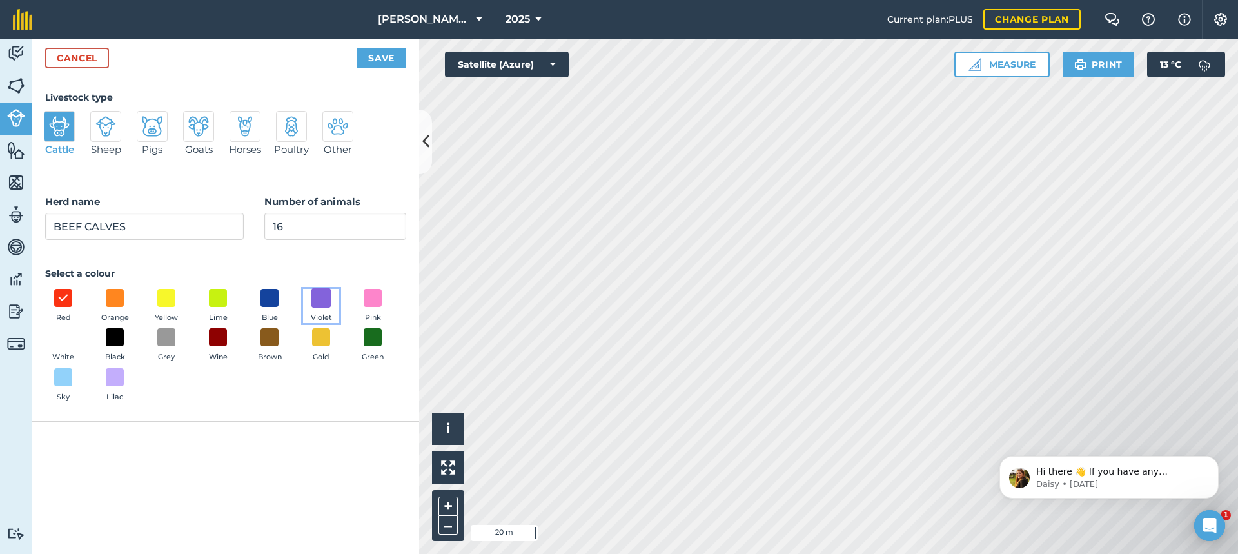
click at [323, 296] on span at bounding box center [321, 298] width 20 height 20
click at [381, 55] on button "Save" at bounding box center [382, 58] width 50 height 21
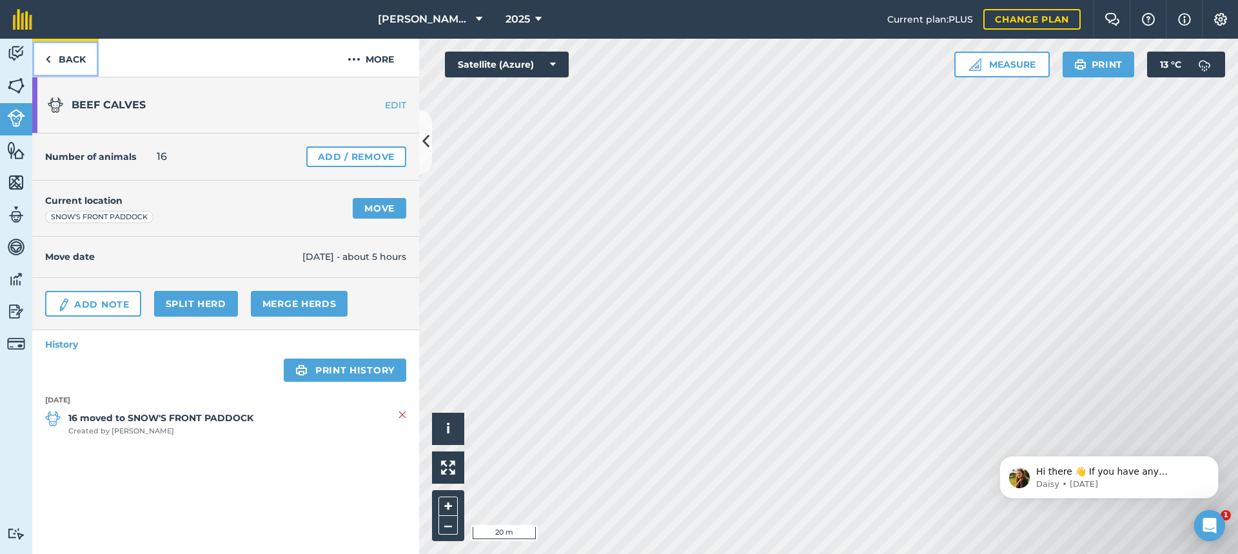
click at [71, 59] on link "Back" at bounding box center [65, 58] width 66 height 38
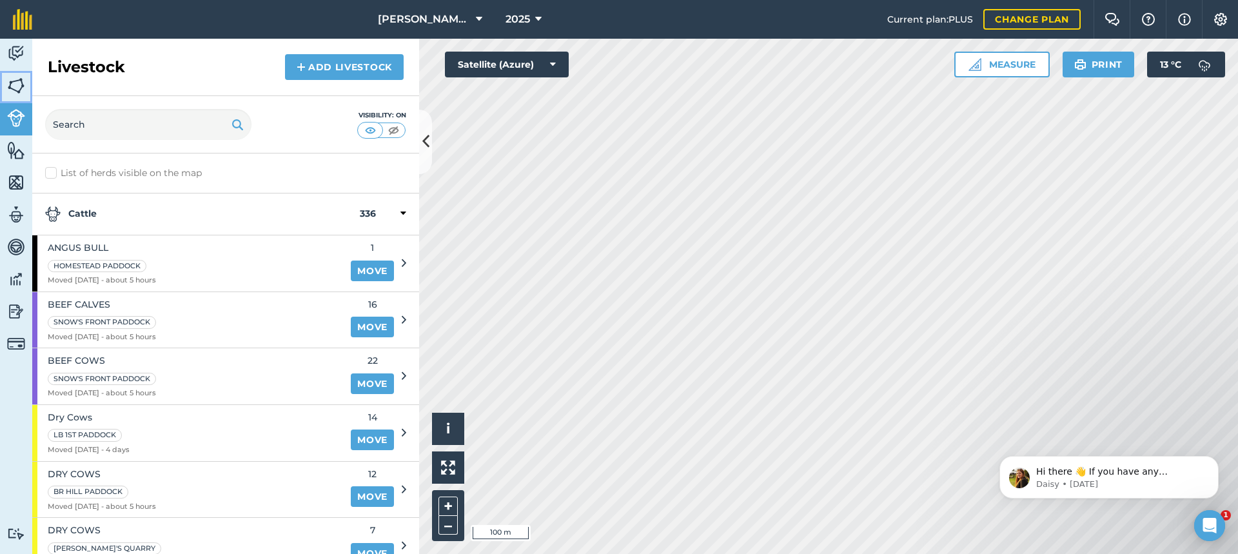
click at [17, 86] on img at bounding box center [16, 85] width 18 height 19
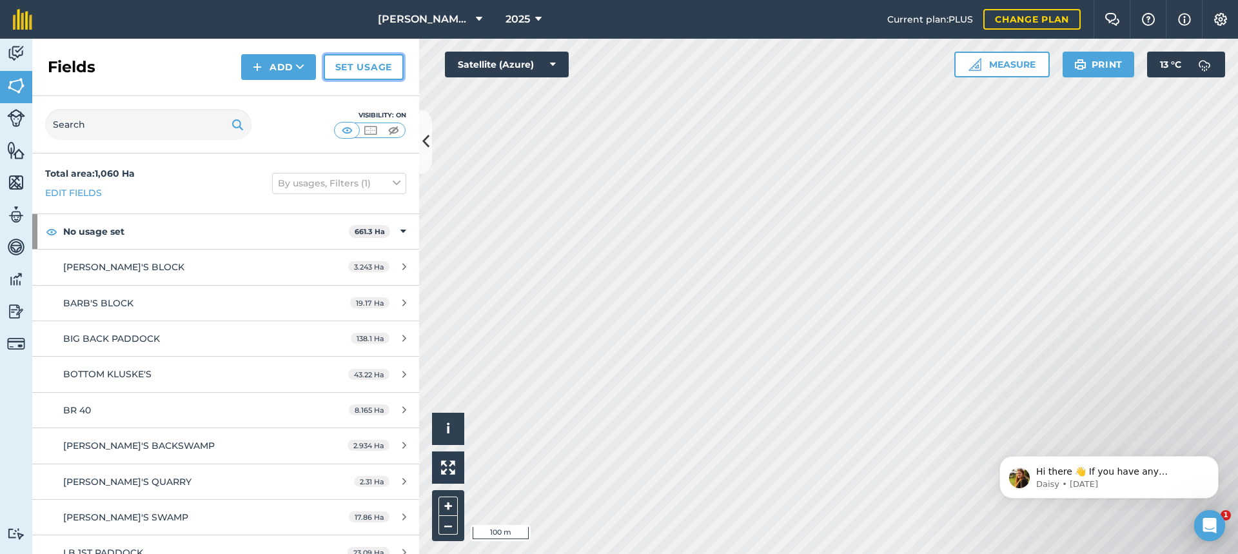
click at [377, 66] on link "Set usage" at bounding box center [364, 67] width 80 height 26
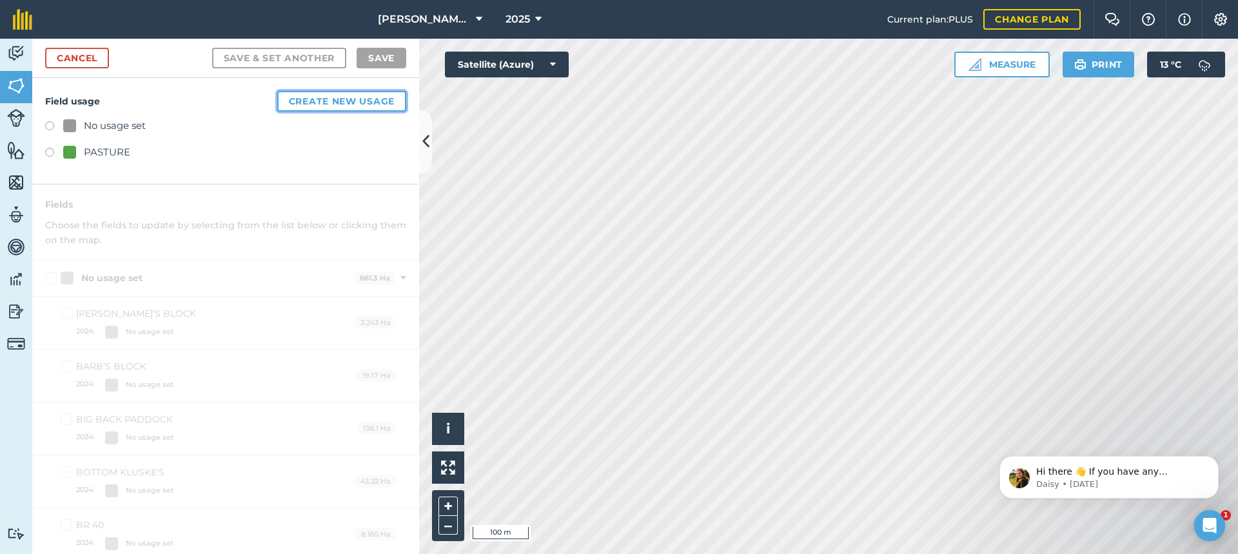
click at [357, 102] on button "Create new usage" at bounding box center [341, 101] width 129 height 21
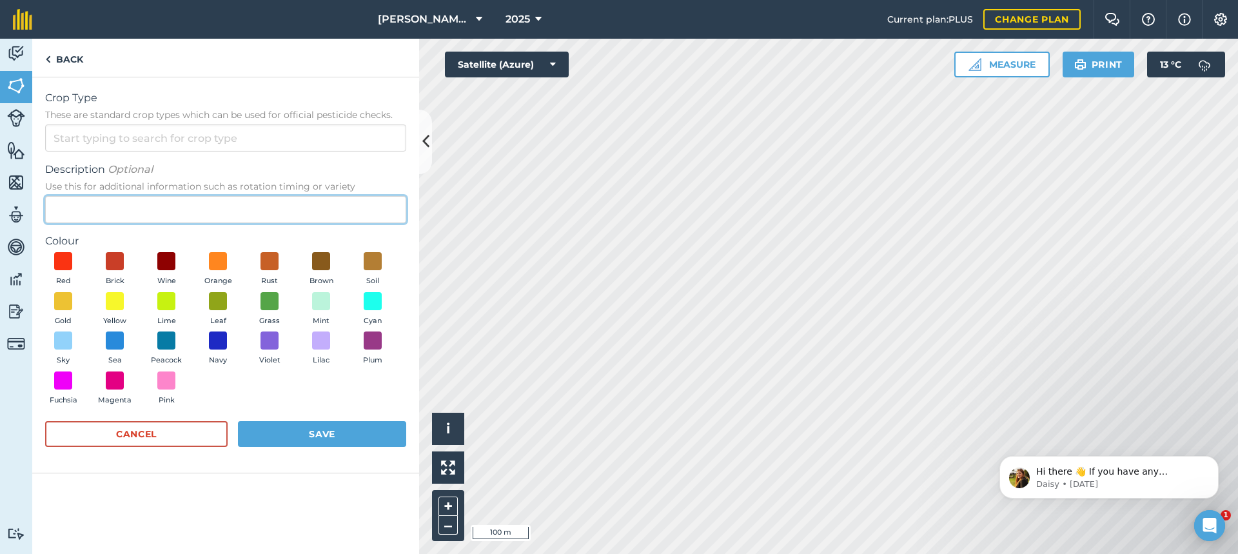
click at [77, 207] on input "Description Optional Use this for additional information such as rotation timin…" at bounding box center [225, 209] width 361 height 27
type input "GRAZING"
click at [61, 302] on span at bounding box center [64, 301] width 20 height 20
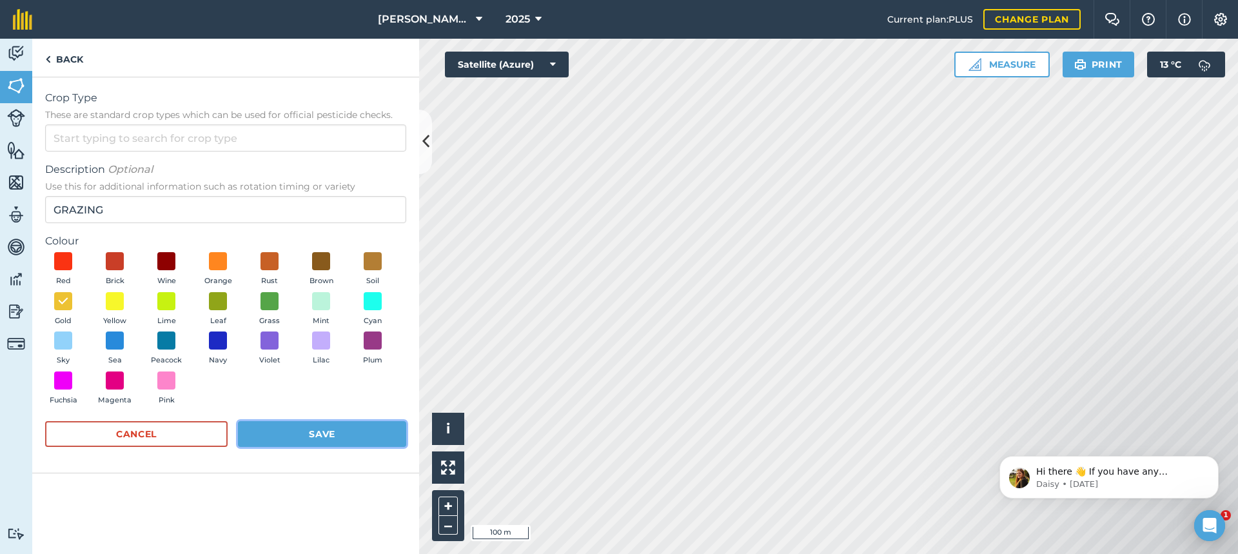
click at [304, 434] on button "Save" at bounding box center [322, 434] width 168 height 26
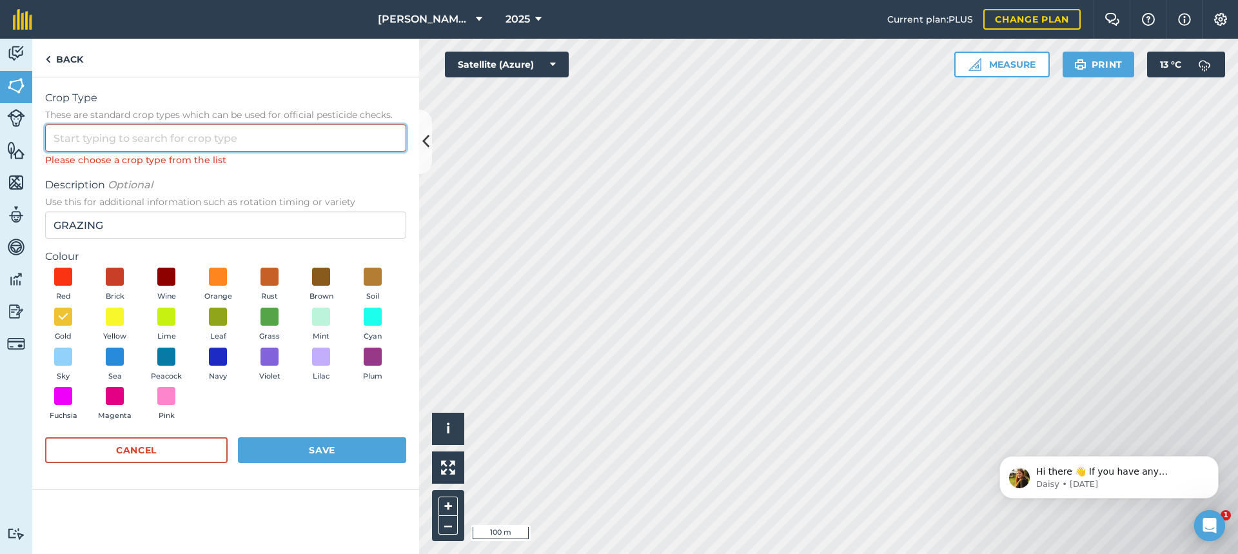
click at [119, 133] on input "Crop Type These are standard crop types which can be used for official pesticid…" at bounding box center [225, 137] width 361 height 27
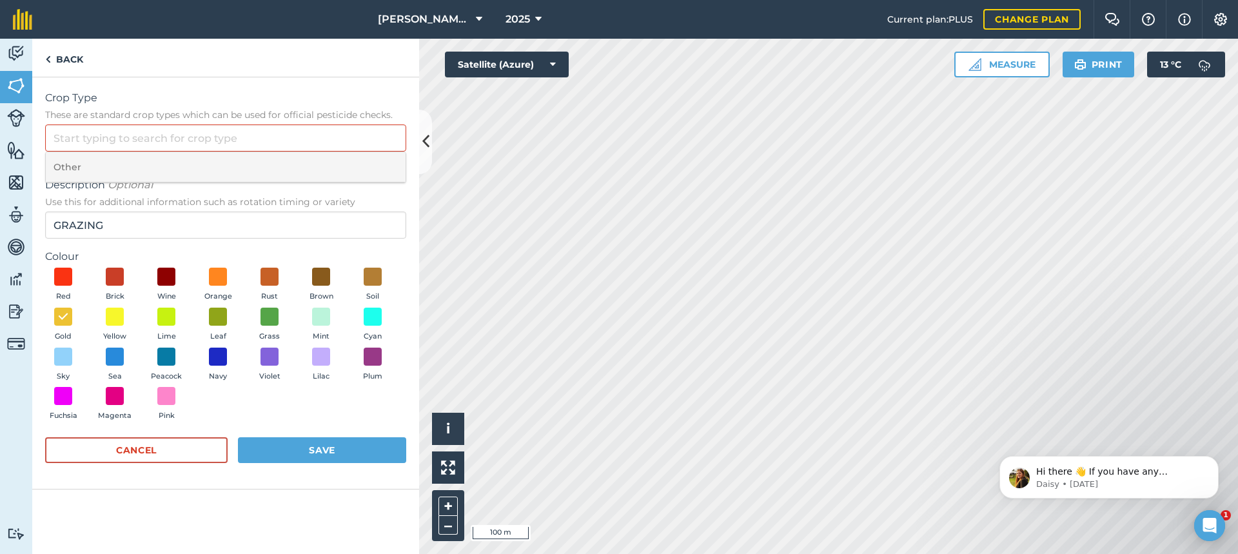
click at [68, 166] on li "Other" at bounding box center [226, 167] width 360 height 30
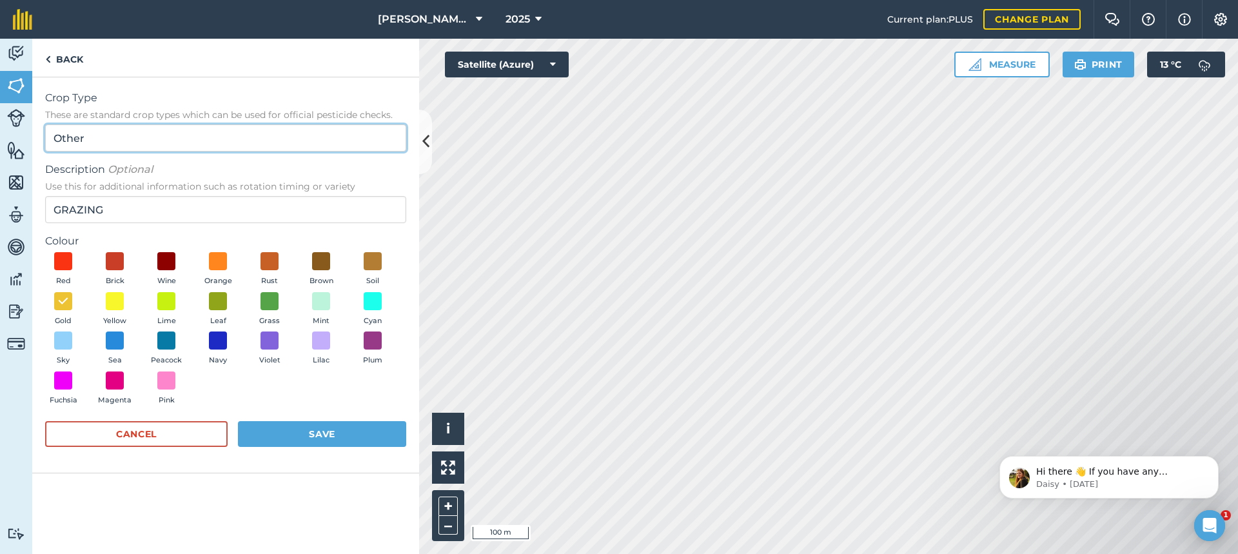
click at [92, 139] on input "Other" at bounding box center [225, 137] width 361 height 27
type input "O"
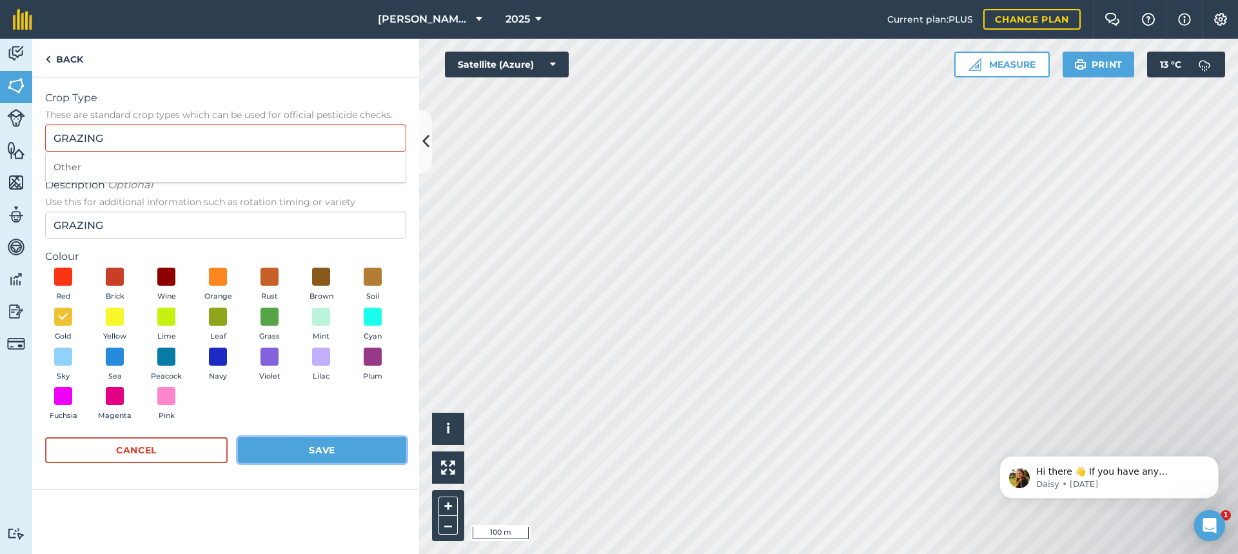
click at [309, 450] on button "Save" at bounding box center [322, 450] width 168 height 26
click at [121, 139] on input "GRAZING" at bounding box center [225, 137] width 361 height 27
click at [68, 165] on li "Other" at bounding box center [226, 167] width 360 height 30
type input "Other"
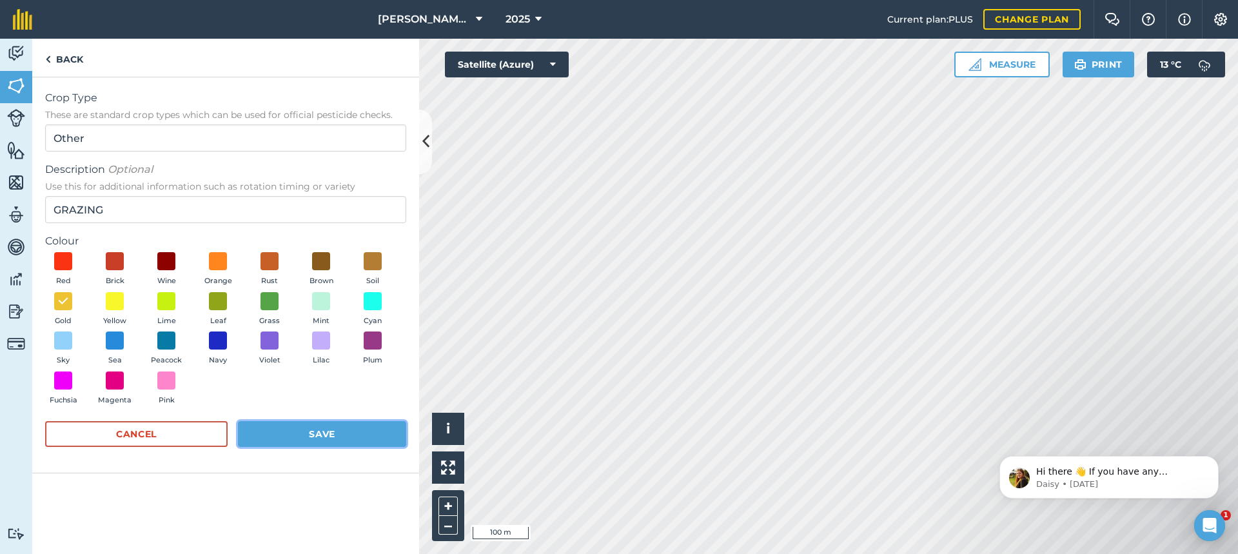
click at [329, 435] on button "Save" at bounding box center [322, 434] width 168 height 26
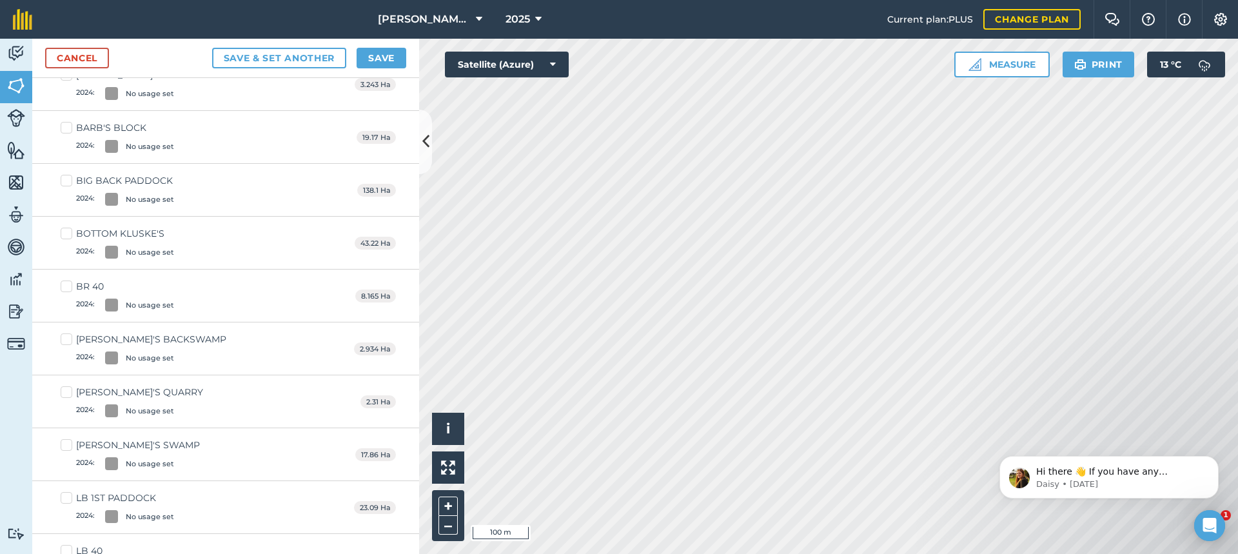
scroll to position [258, 0]
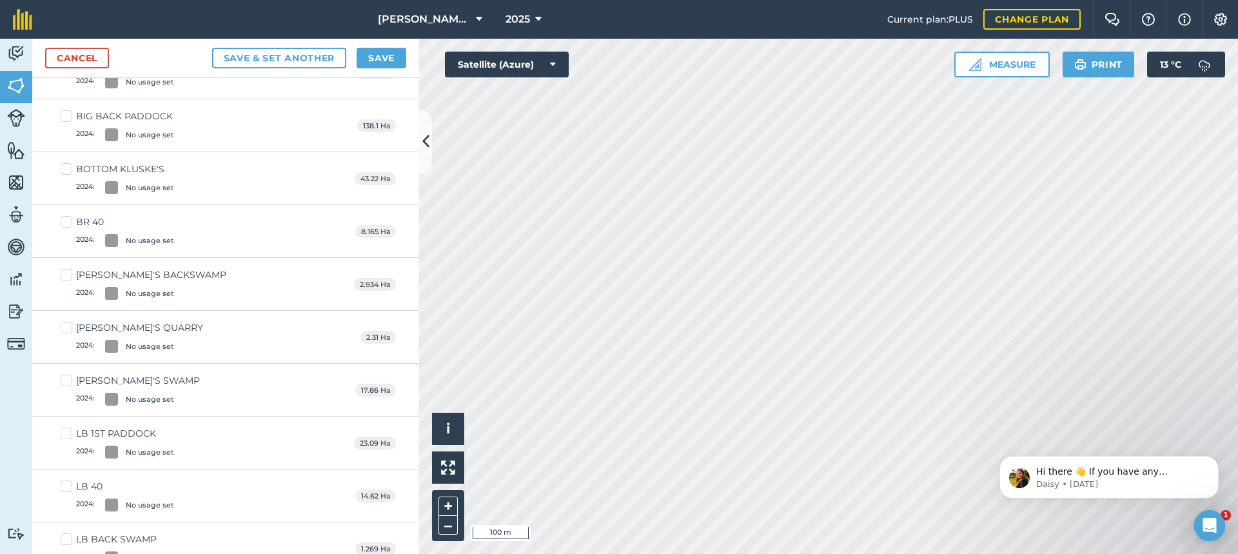
click at [67, 271] on label "[PERSON_NAME]'S BACKSWAMP 2024 : No usage set" at bounding box center [144, 284] width 166 height 32
click at [67, 271] on input "[PERSON_NAME]'S BACKSWAMP 2024 : No usage set" at bounding box center [65, 272] width 8 height 8
checkbox input "true"
click at [68, 326] on label "JACKO'S QUARRY 2024 : No usage set" at bounding box center [132, 337] width 143 height 32
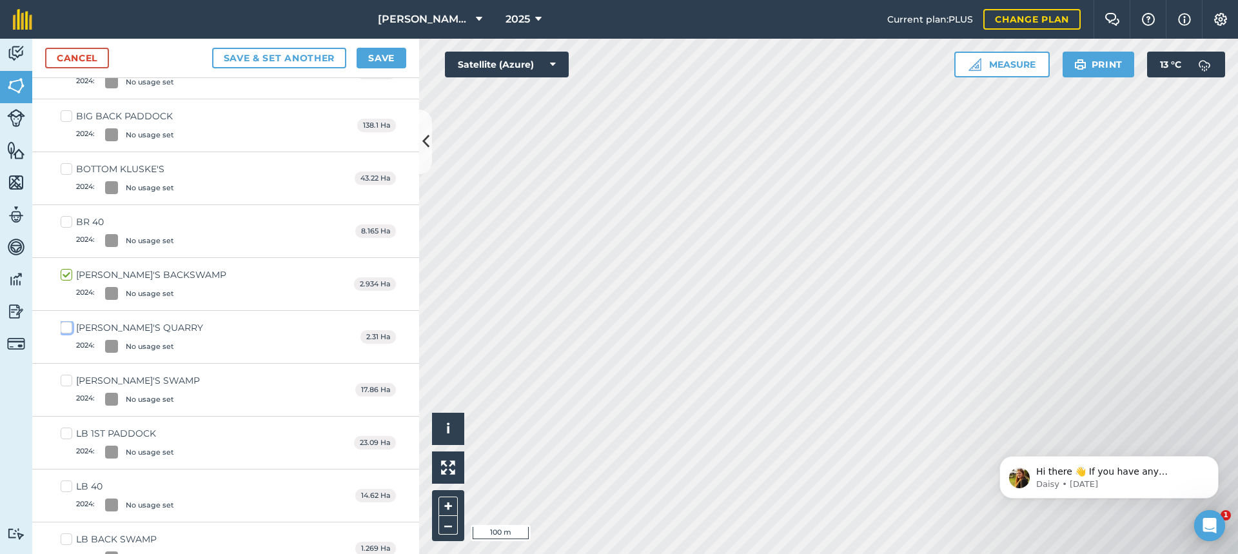
click at [68, 326] on input "JACKO'S QUARRY 2024 : No usage set" at bounding box center [65, 325] width 8 height 8
checkbox input "true"
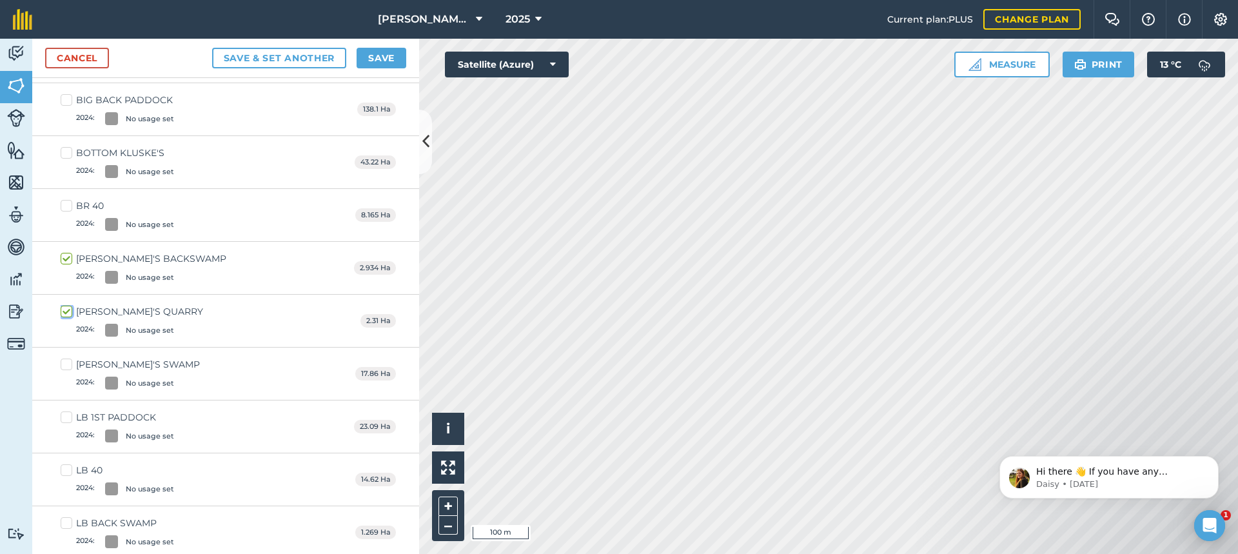
scroll to position [308, 0]
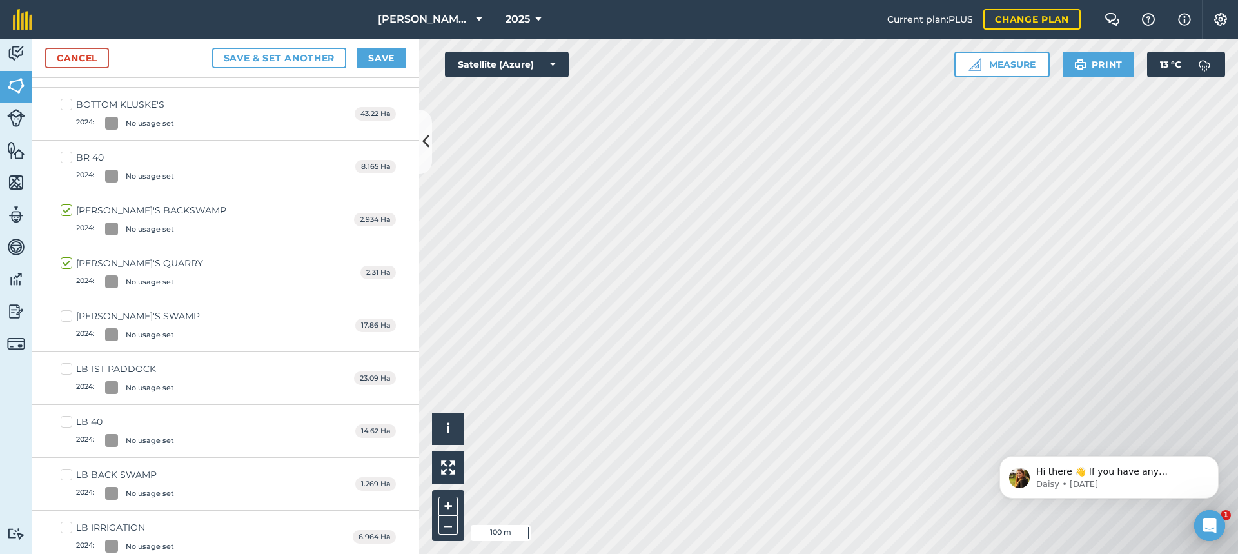
click at [64, 366] on label "LB 1ST PADDOCK 2024 : No usage set" at bounding box center [117, 378] width 113 height 32
click at [64, 366] on input "LB 1ST PADDOCK 2024 : No usage set" at bounding box center [65, 366] width 8 height 8
checkbox input "true"
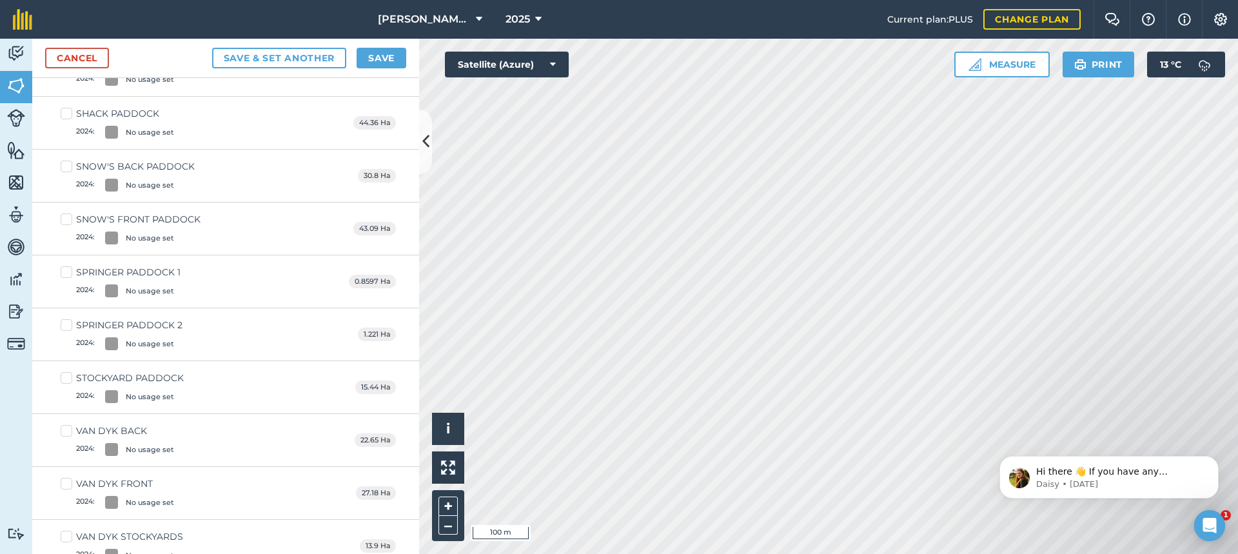
scroll to position [1018, 0]
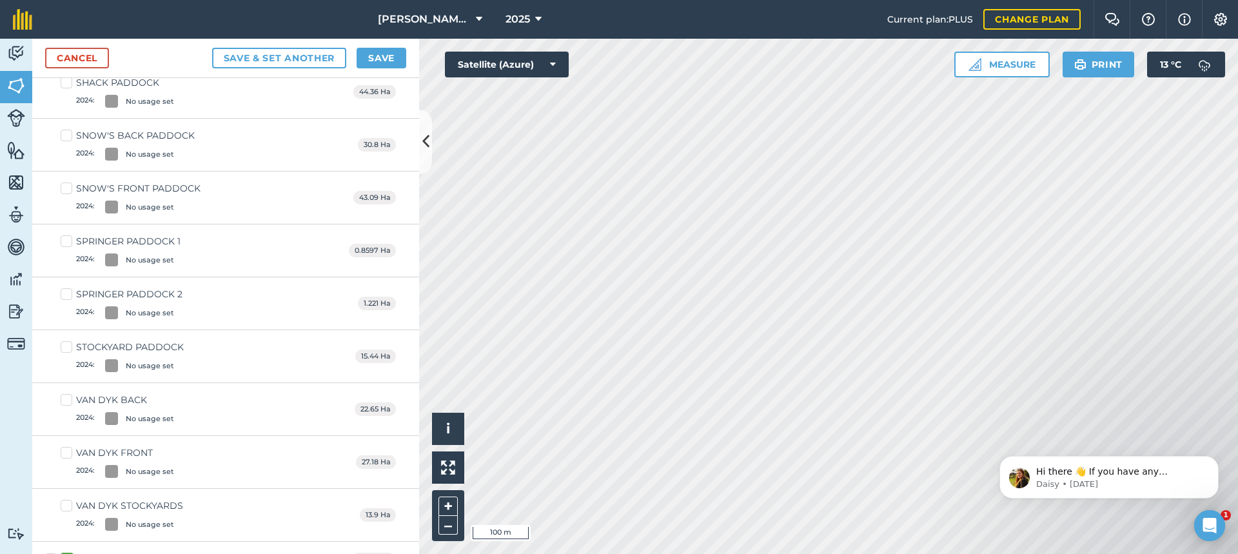
click at [68, 240] on label "SPRINGER PADDOCK 1 2024 : No usage set" at bounding box center [121, 251] width 120 height 32
click at [68, 240] on input "SPRINGER PADDOCK 1 2024 : No usage set" at bounding box center [65, 239] width 8 height 8
checkbox input "true"
click at [64, 293] on label "SPRINGER PADDOCK 2 2024 : No usage set" at bounding box center [122, 304] width 122 height 32
click at [64, 293] on input "SPRINGER PADDOCK 2 2024 : No usage set" at bounding box center [65, 292] width 8 height 8
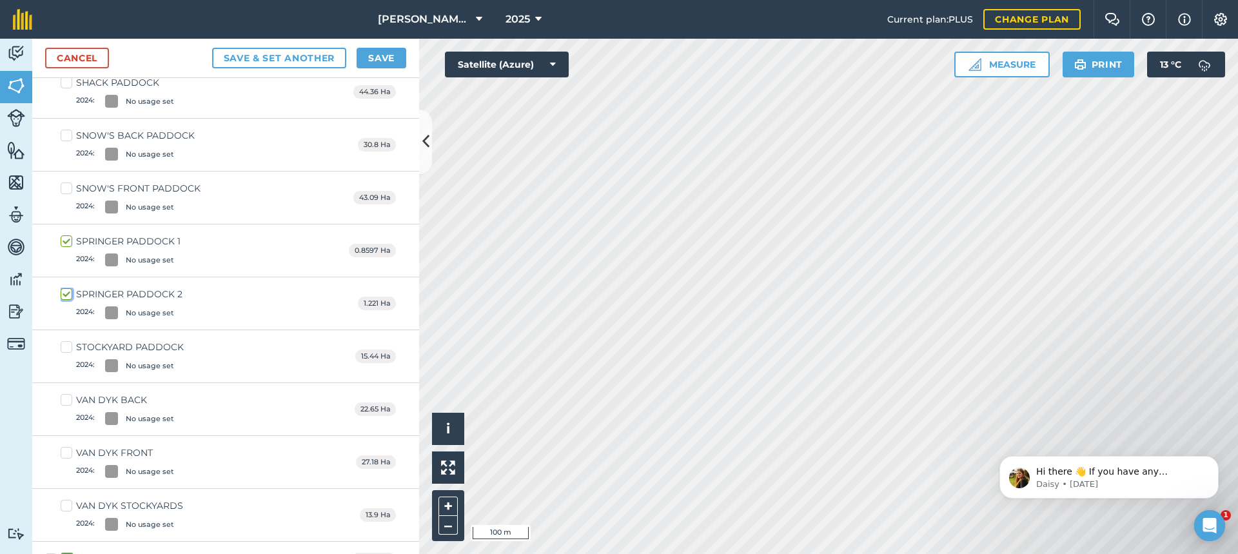
checkbox input "true"
click at [268, 55] on button "Save & set another" at bounding box center [279, 58] width 135 height 21
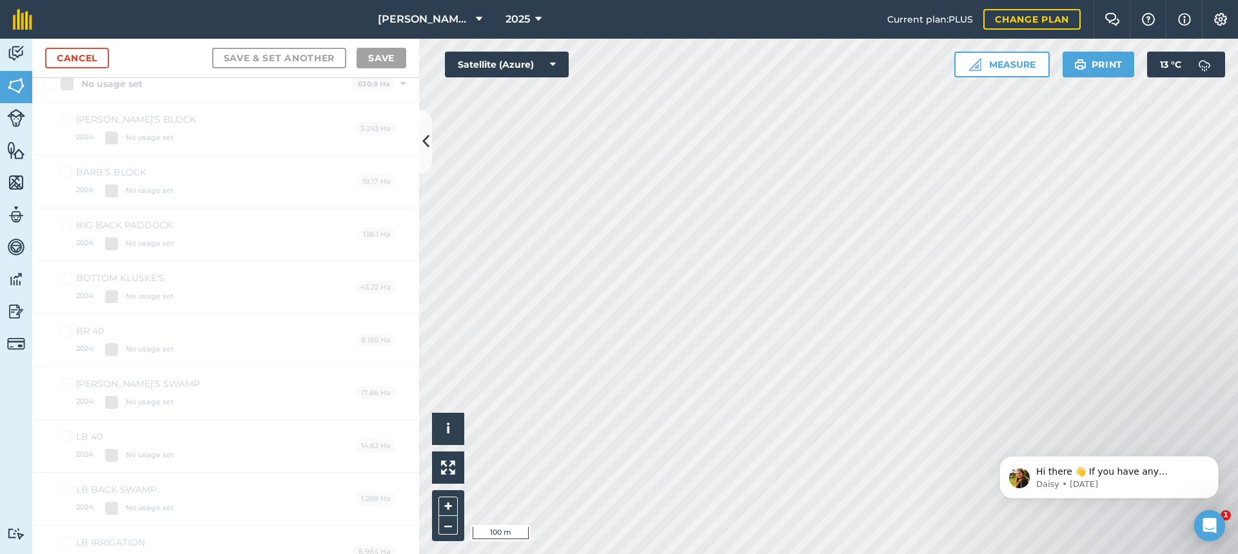
scroll to position [0, 0]
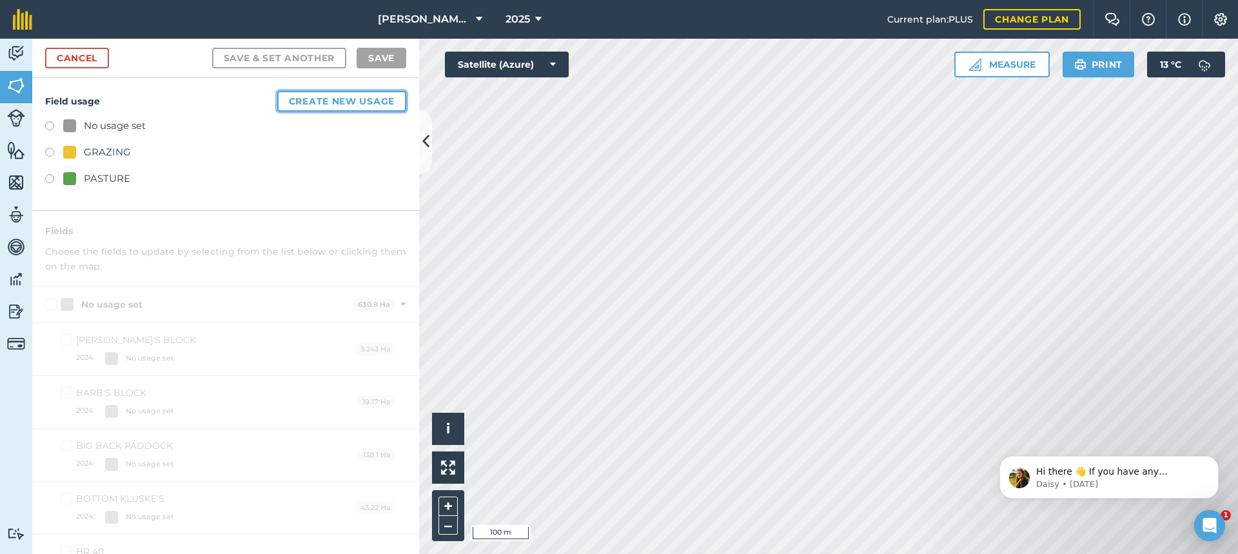
click at [318, 99] on button "Create new usage" at bounding box center [341, 101] width 129 height 21
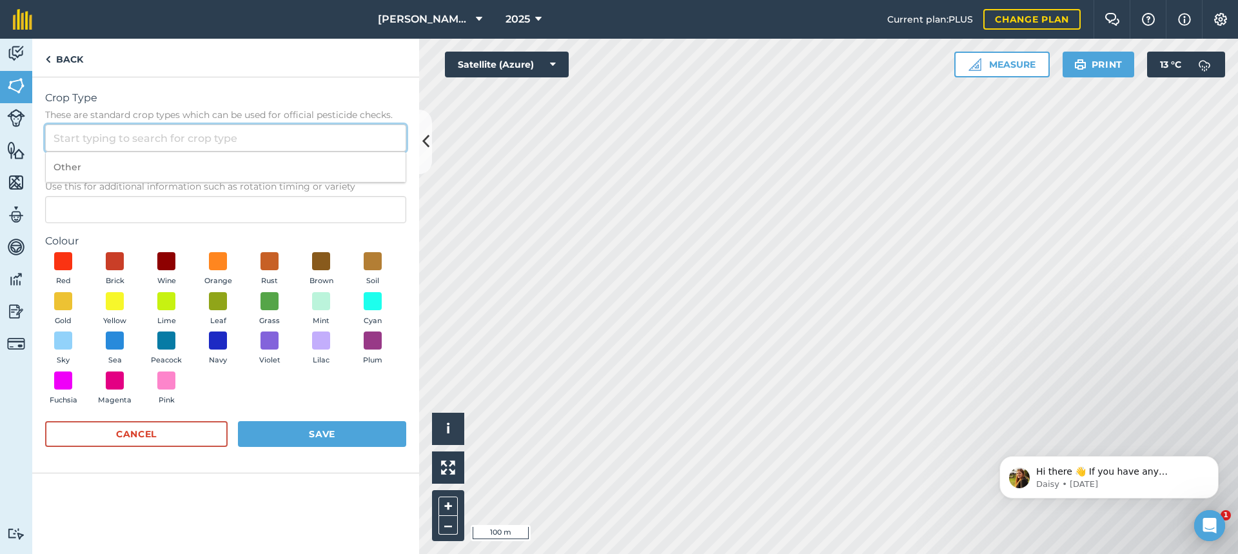
click at [88, 135] on input "Crop Type These are standard crop types which can be used for official pesticid…" at bounding box center [225, 137] width 361 height 27
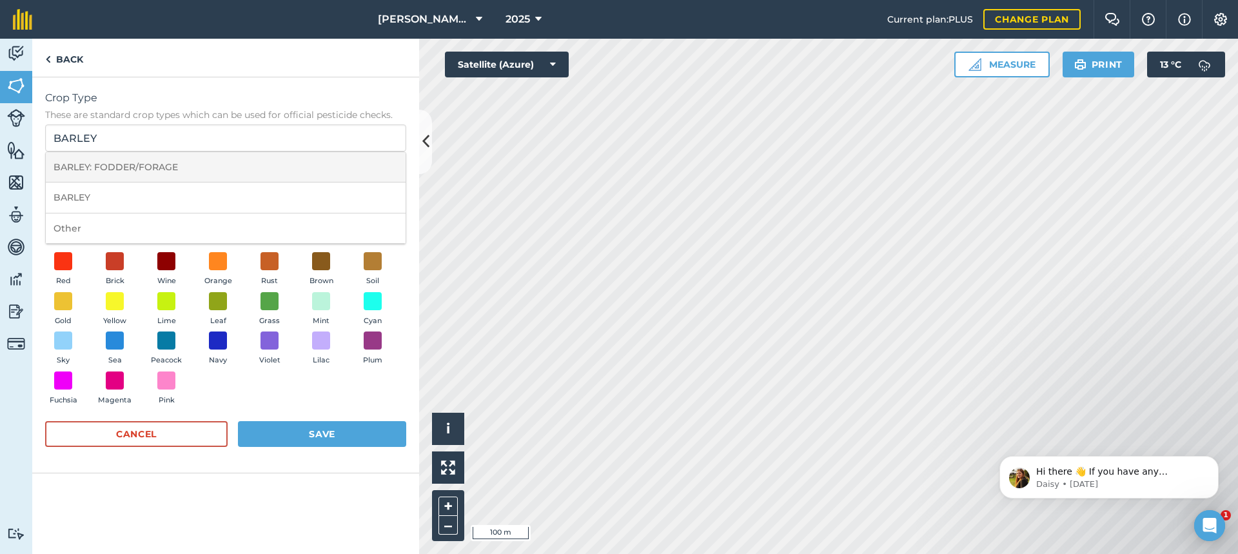
click at [142, 167] on li "BARLEY: FODDER/FORAGE" at bounding box center [226, 167] width 360 height 30
type input "BARLEY: FODDER/FORAGE"
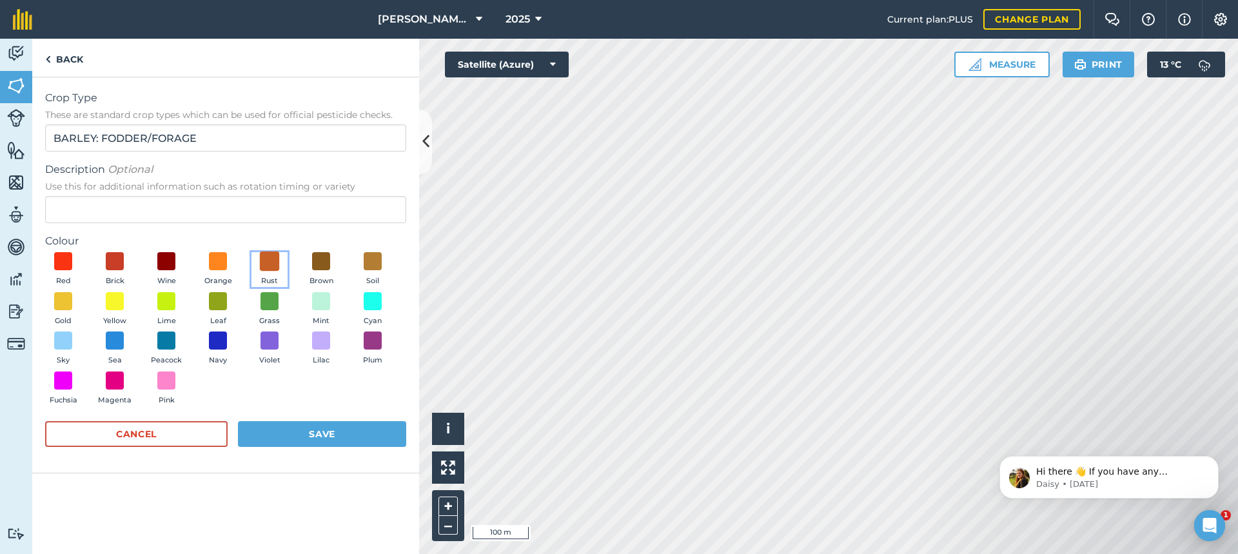
click at [271, 260] on span at bounding box center [270, 261] width 20 height 20
click at [296, 431] on button "Save" at bounding box center [322, 434] width 168 height 26
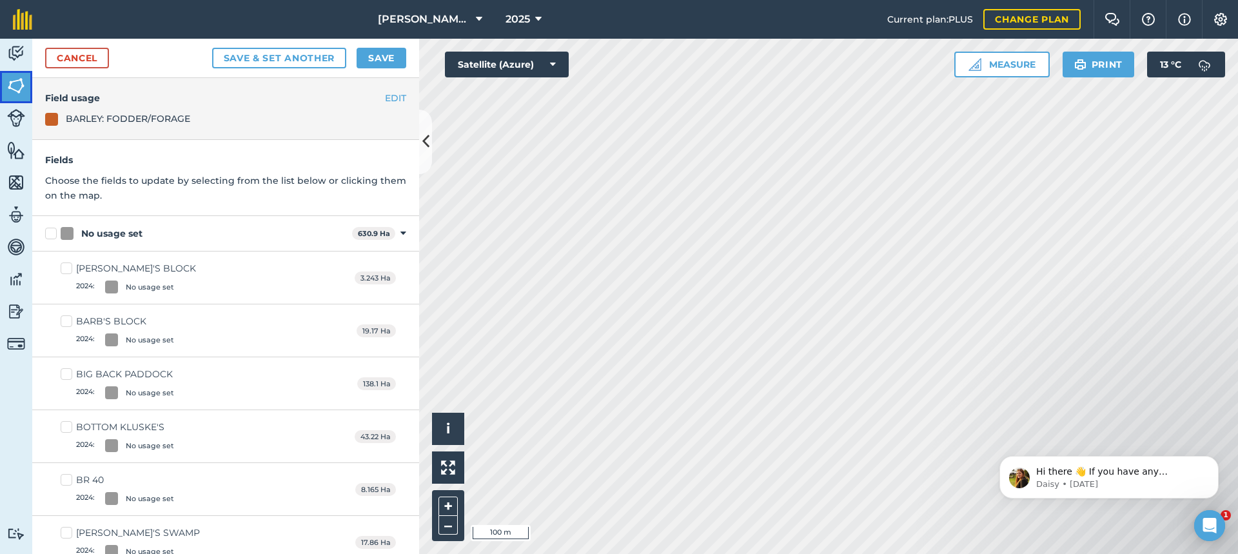
click at [15, 83] on img at bounding box center [16, 85] width 18 height 19
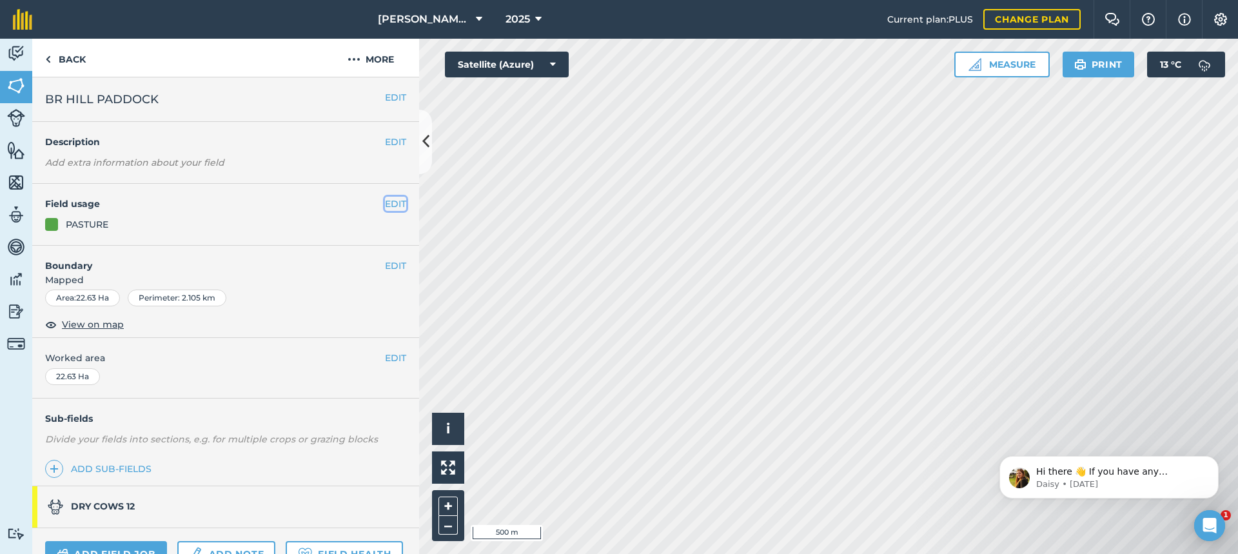
click at [387, 204] on button "EDIT" at bounding box center [395, 204] width 21 height 14
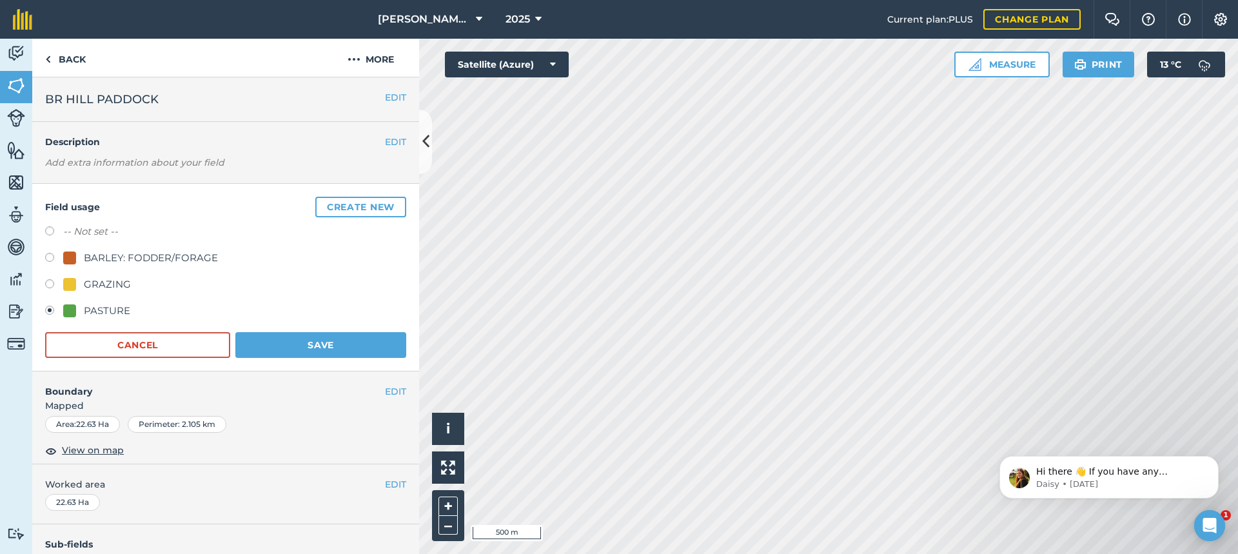
click at [48, 281] on label at bounding box center [54, 285] width 18 height 13
radio input "true"
radio input "false"
click at [320, 344] on button "Save" at bounding box center [320, 345] width 171 height 26
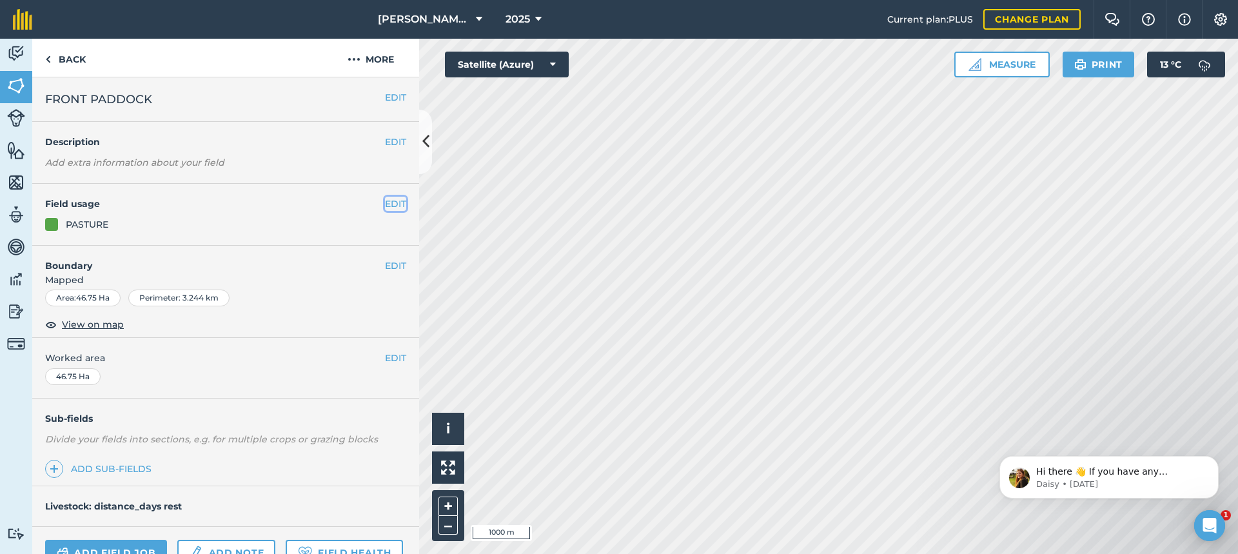
click at [385, 203] on button "EDIT" at bounding box center [395, 204] width 21 height 14
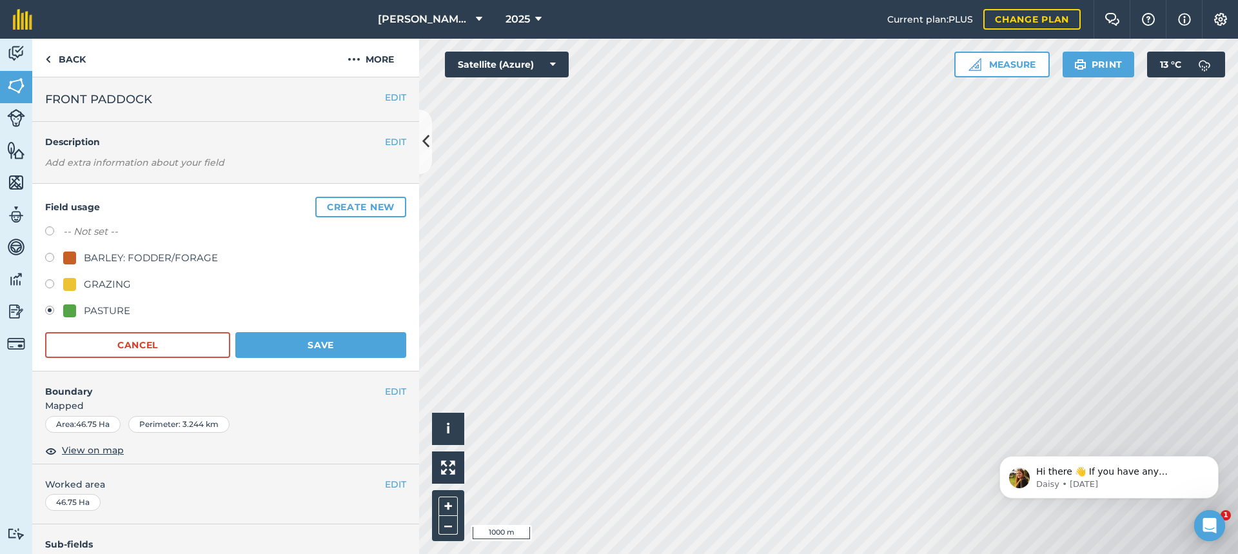
click at [50, 284] on label at bounding box center [54, 285] width 18 height 13
radio input "true"
radio input "false"
click at [300, 342] on button "Save" at bounding box center [320, 345] width 171 height 26
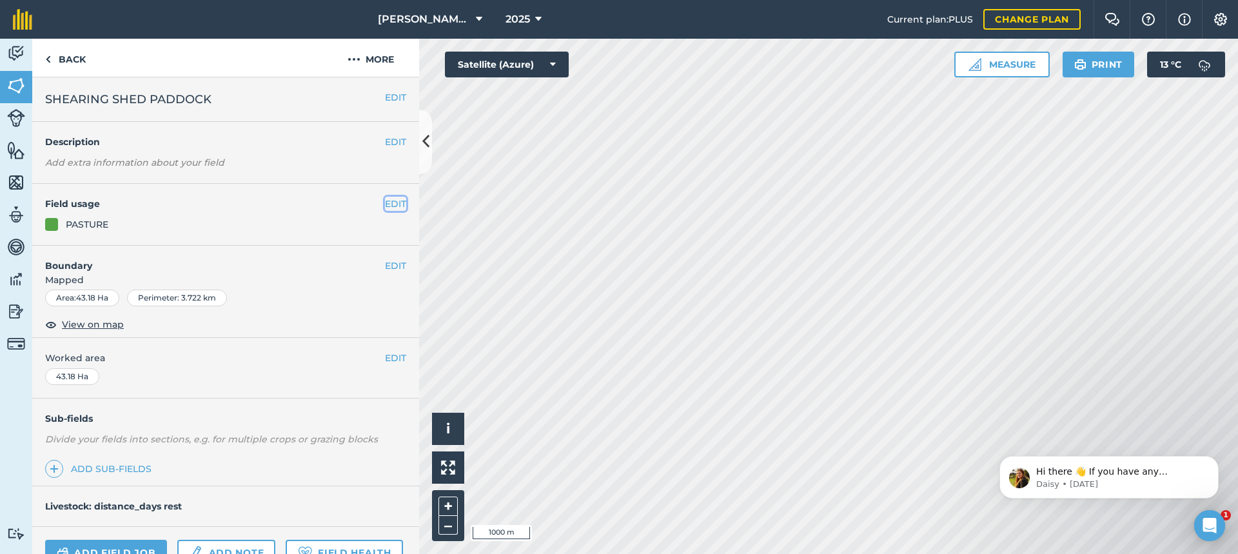
click at [388, 204] on button "EDIT" at bounding box center [395, 204] width 21 height 14
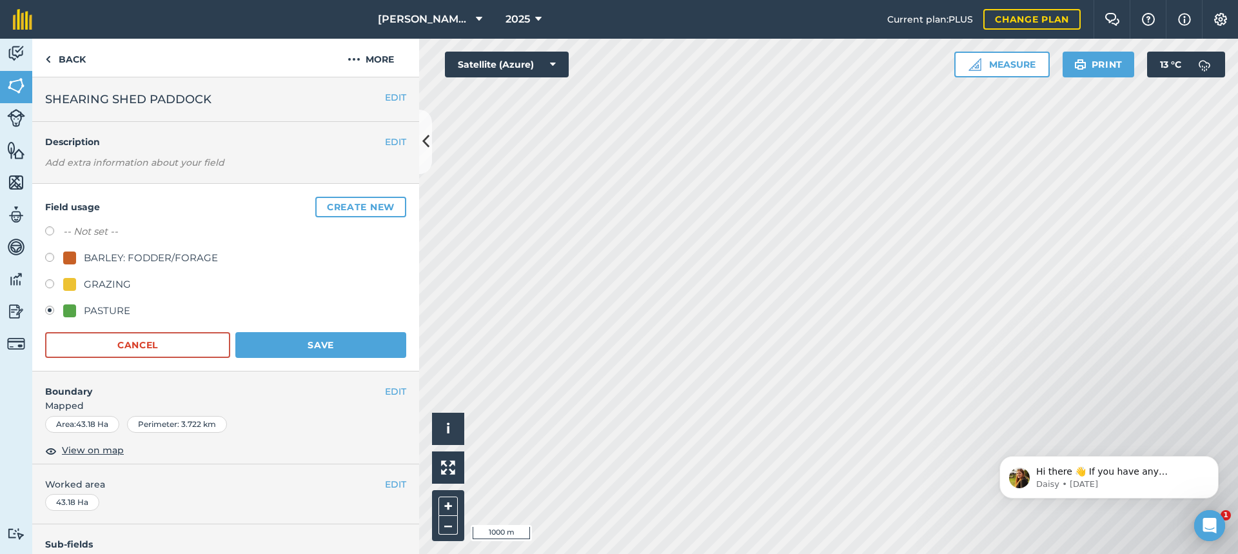
click at [49, 284] on label at bounding box center [54, 285] width 18 height 13
radio input "true"
radio input "false"
click at [332, 342] on button "Save" at bounding box center [320, 345] width 171 height 26
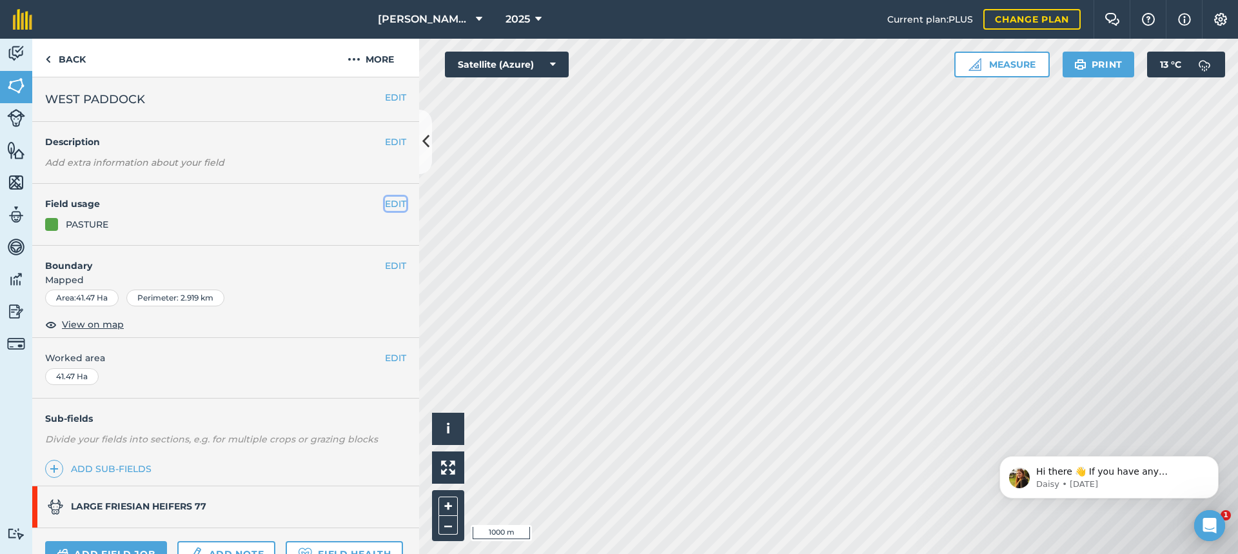
click at [385, 202] on button "EDIT" at bounding box center [395, 204] width 21 height 14
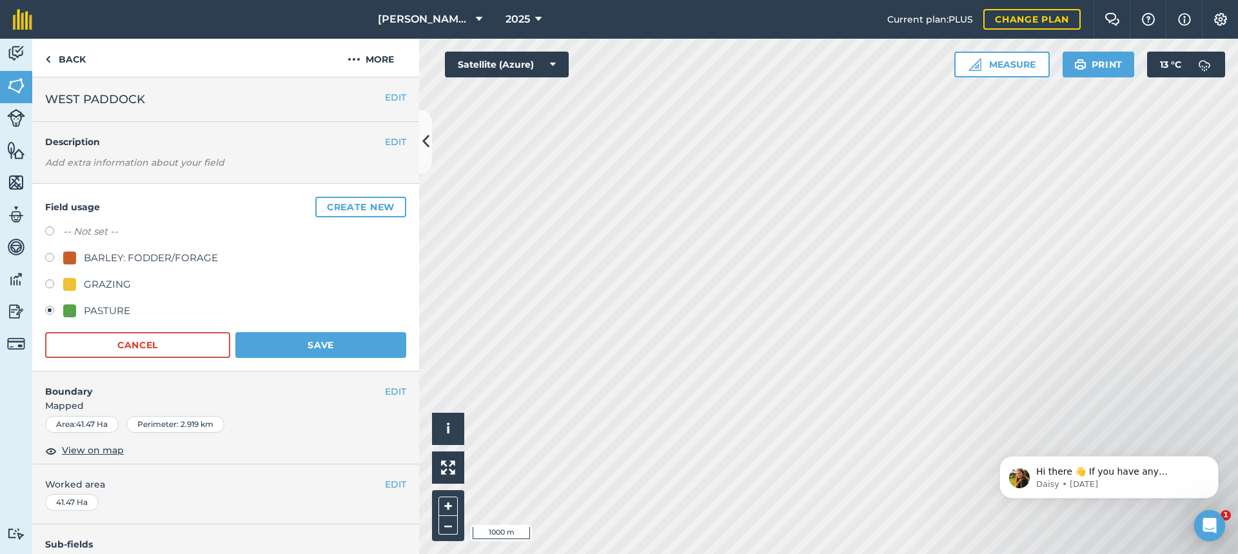
click at [50, 282] on label at bounding box center [54, 285] width 18 height 13
radio input "true"
radio input "false"
click at [308, 339] on button "Save" at bounding box center [320, 345] width 171 height 26
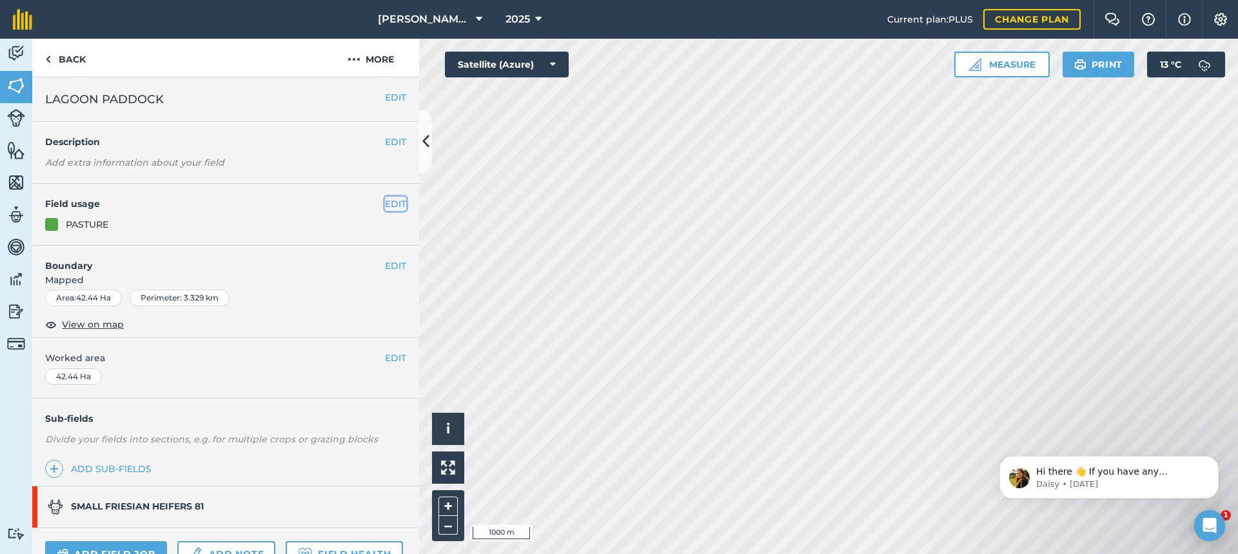
click at [388, 199] on button "EDIT" at bounding box center [395, 204] width 21 height 14
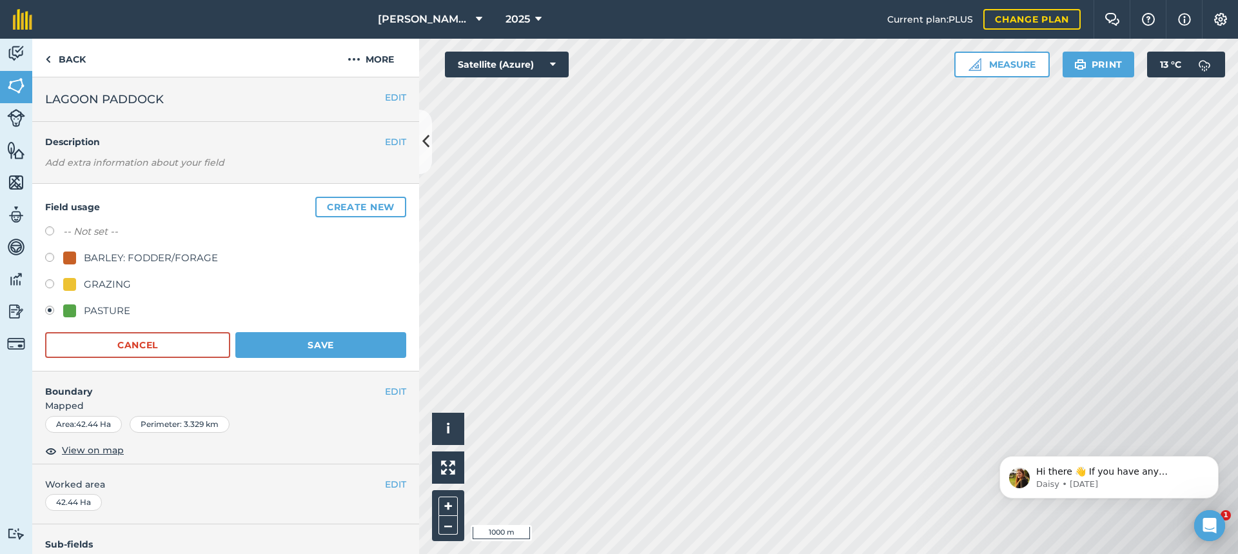
click at [52, 284] on label at bounding box center [54, 285] width 18 height 13
radio input "true"
radio input "false"
click at [306, 344] on button "Save" at bounding box center [320, 345] width 171 height 26
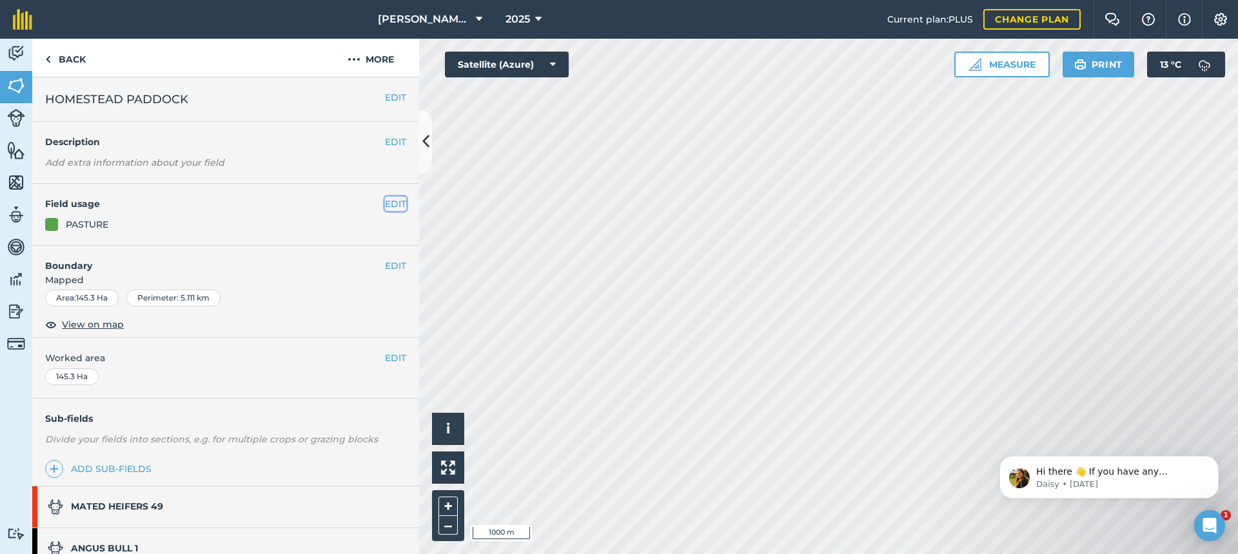
click at [386, 202] on button "EDIT" at bounding box center [395, 204] width 21 height 14
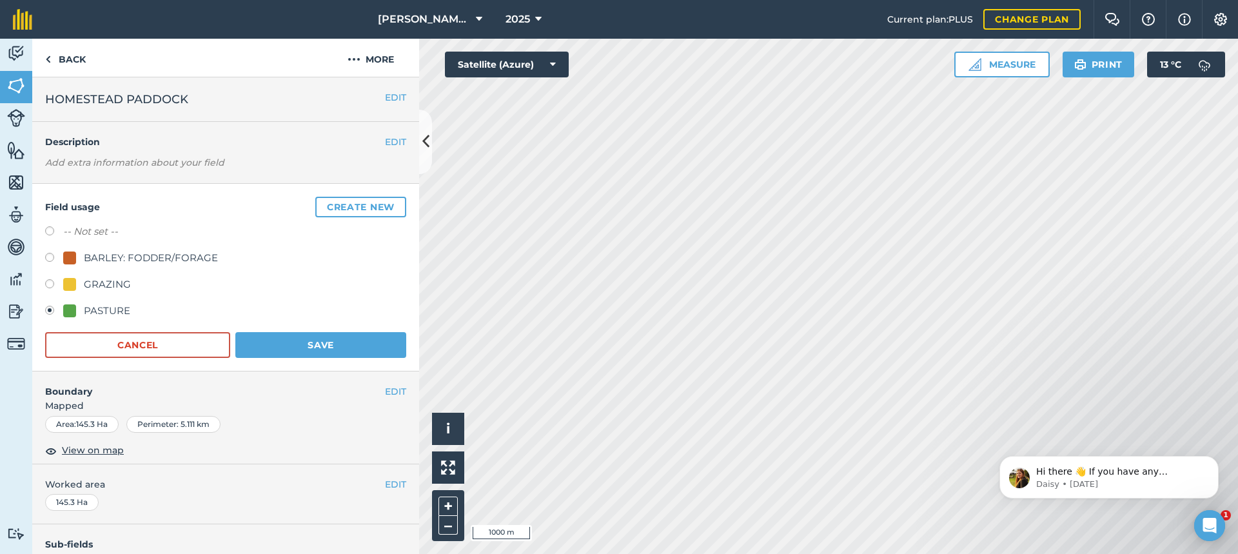
click at [50, 284] on label at bounding box center [54, 285] width 18 height 13
radio input "true"
radio input "false"
click at [296, 339] on button "Save" at bounding box center [320, 345] width 171 height 26
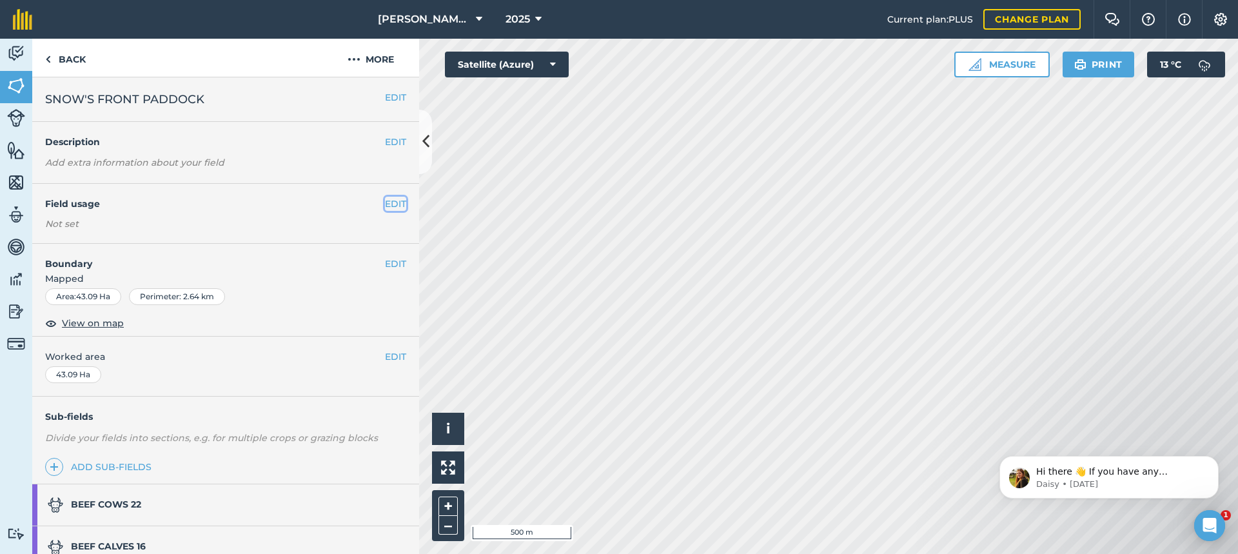
click at [386, 202] on button "EDIT" at bounding box center [395, 204] width 21 height 14
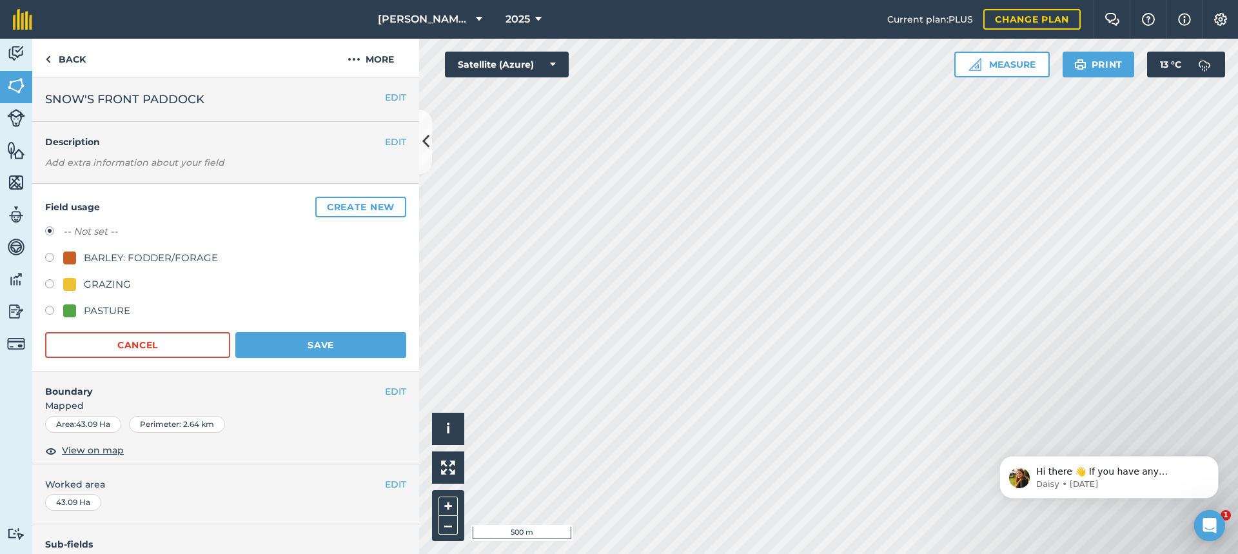
click at [53, 284] on label at bounding box center [54, 285] width 18 height 13
radio input "true"
radio input "false"
click at [318, 344] on button "Save" at bounding box center [320, 345] width 171 height 26
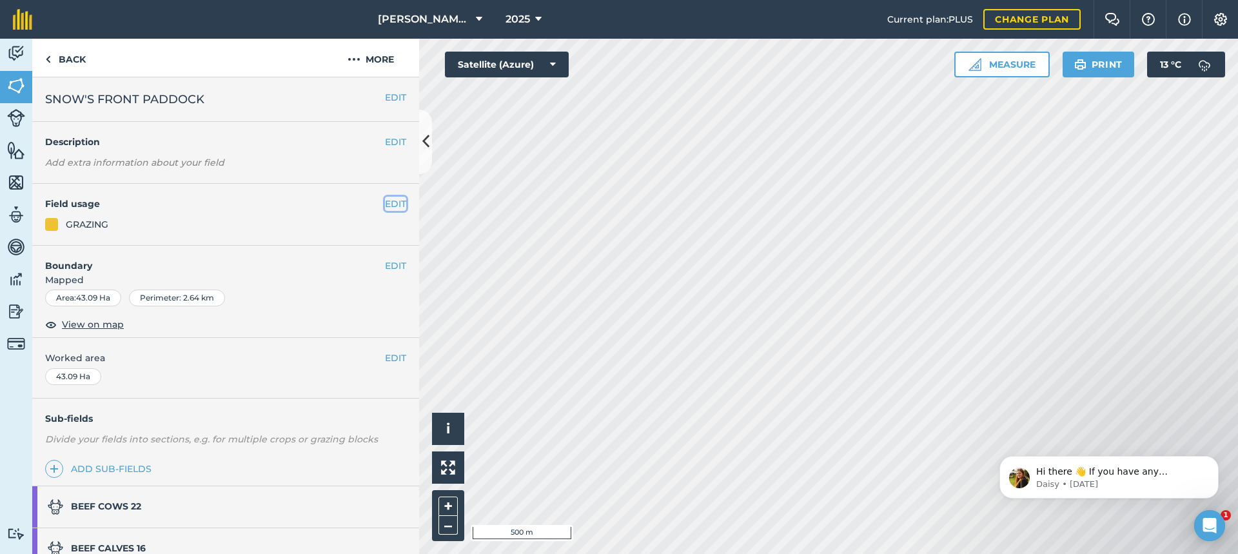
click at [385, 203] on button "EDIT" at bounding box center [395, 204] width 21 height 14
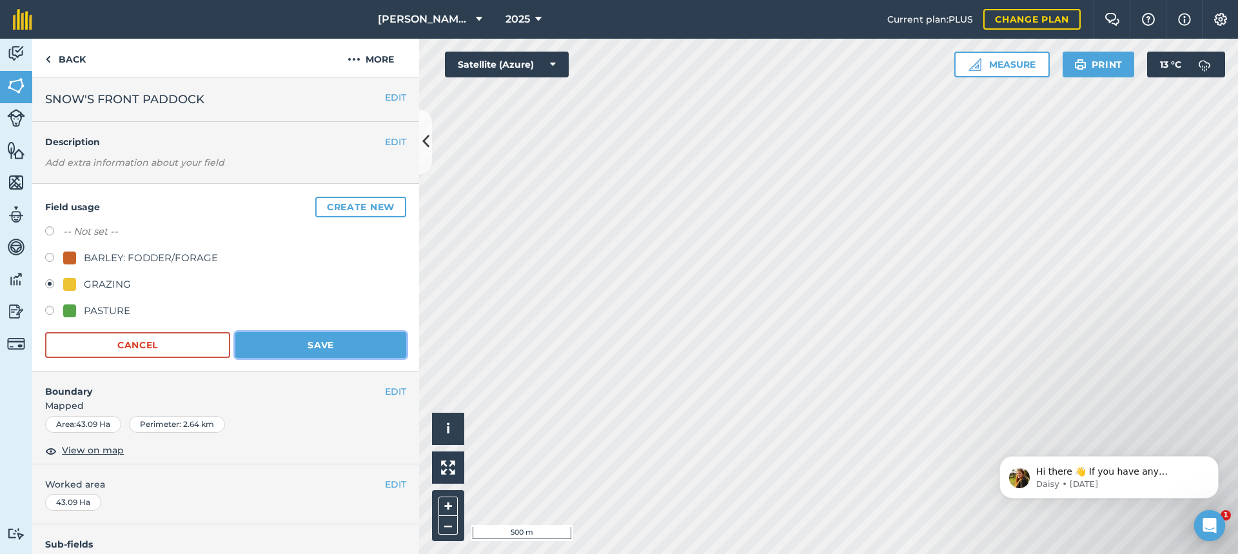
click at [291, 342] on button "Save" at bounding box center [320, 345] width 171 height 26
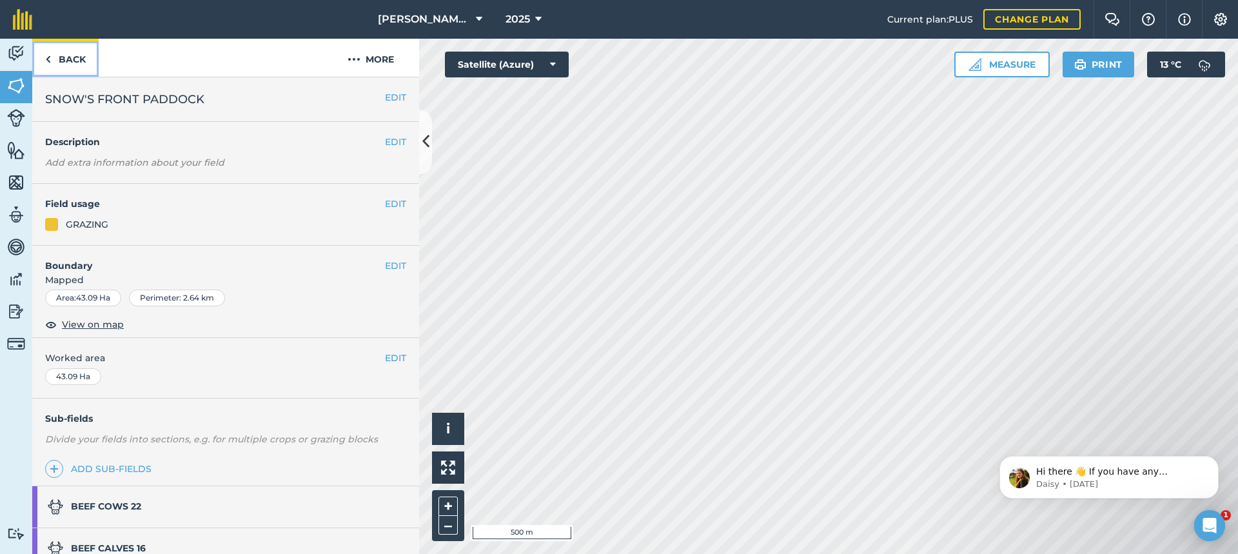
click at [73, 60] on link "Back" at bounding box center [65, 58] width 66 height 38
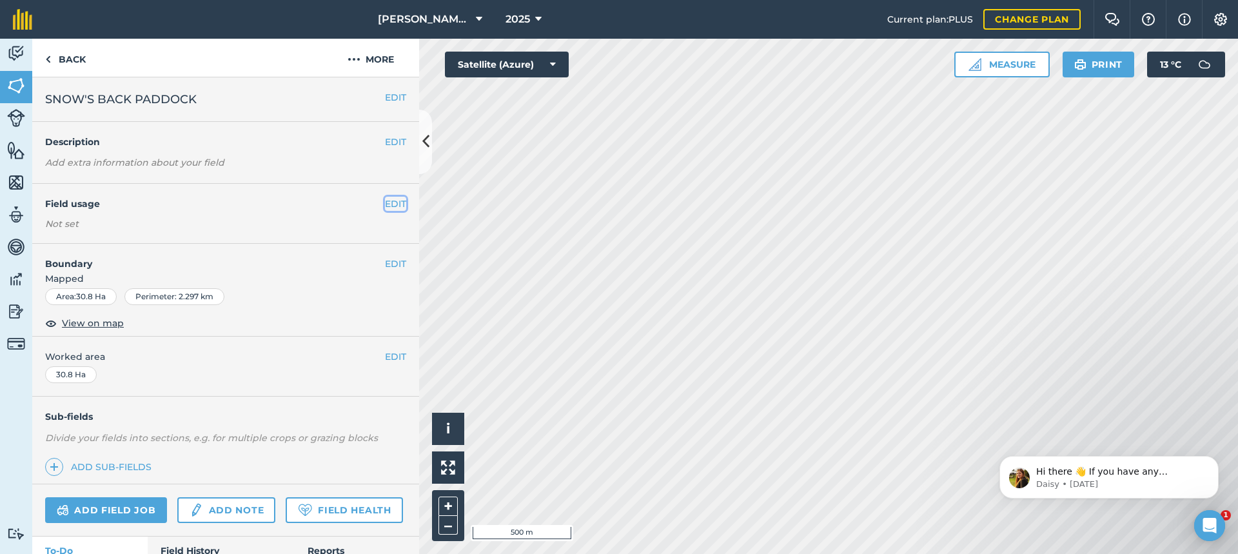
click at [385, 201] on button "EDIT" at bounding box center [395, 204] width 21 height 14
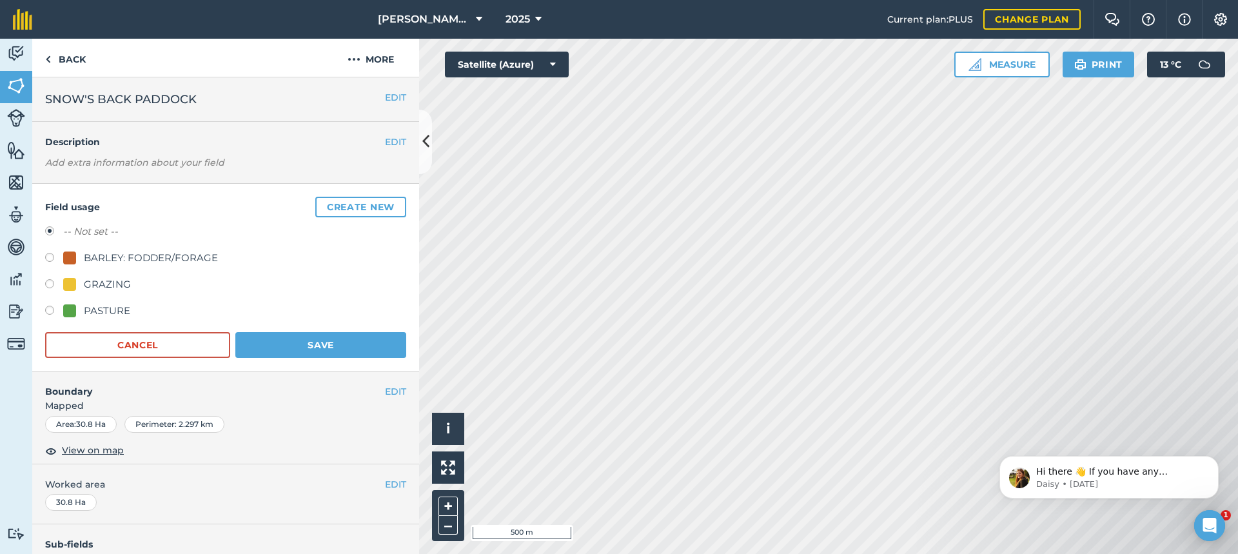
click at [49, 284] on label at bounding box center [54, 285] width 18 height 13
radio input "true"
radio input "false"
click at [295, 344] on button "Save" at bounding box center [320, 345] width 171 height 26
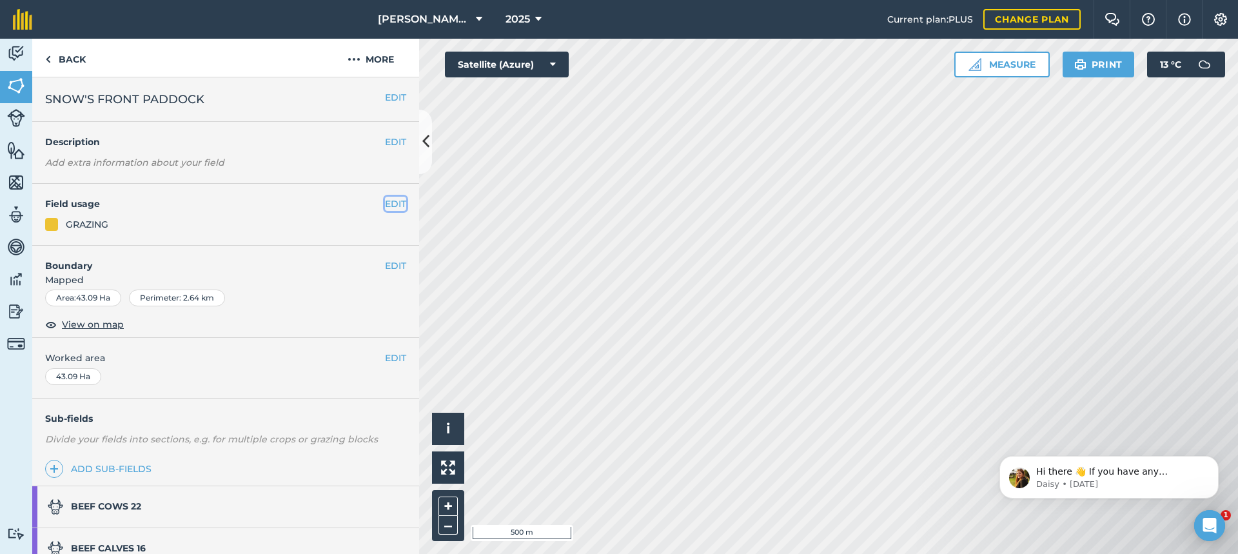
click at [386, 204] on button "EDIT" at bounding box center [395, 204] width 21 height 14
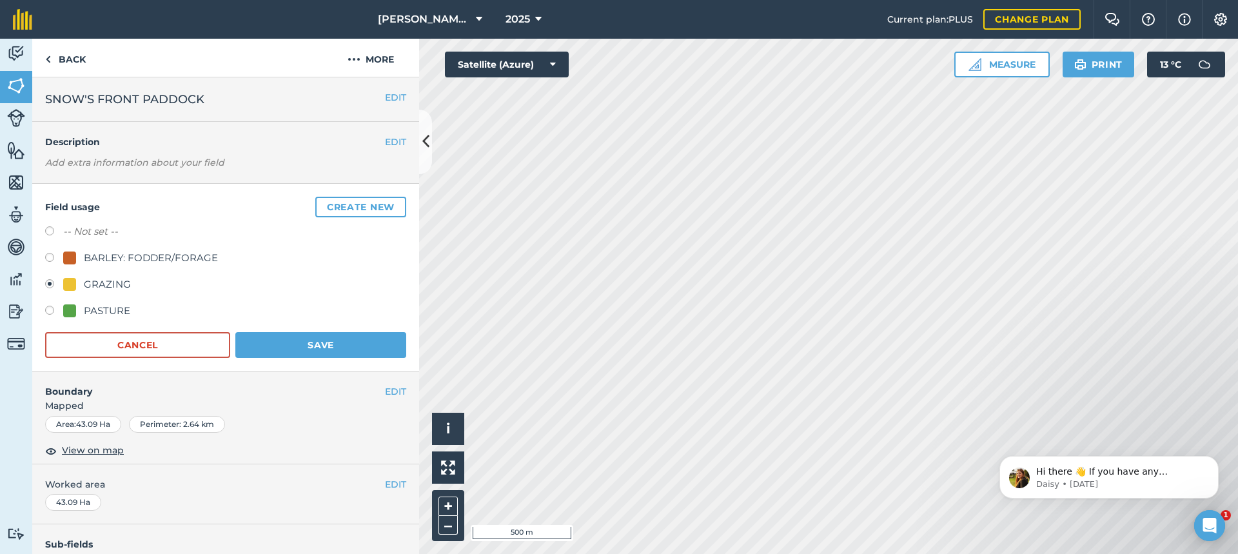
click at [48, 310] on label at bounding box center [54, 312] width 18 height 13
radio input "true"
radio input "false"
click at [292, 344] on button "Save" at bounding box center [320, 345] width 171 height 26
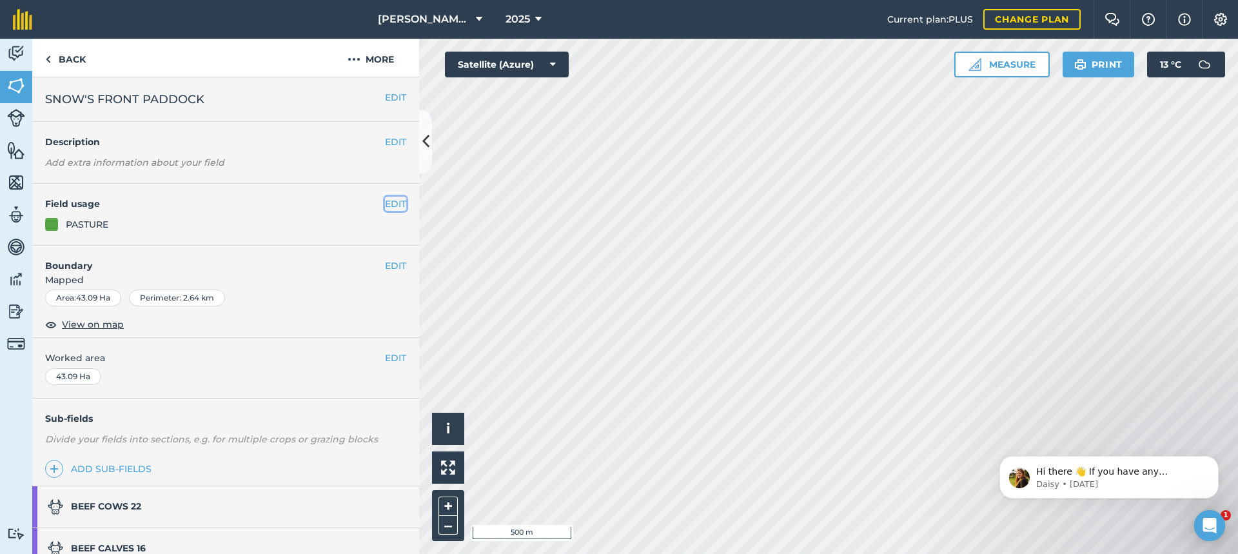
click at [385, 201] on button "EDIT" at bounding box center [395, 204] width 21 height 14
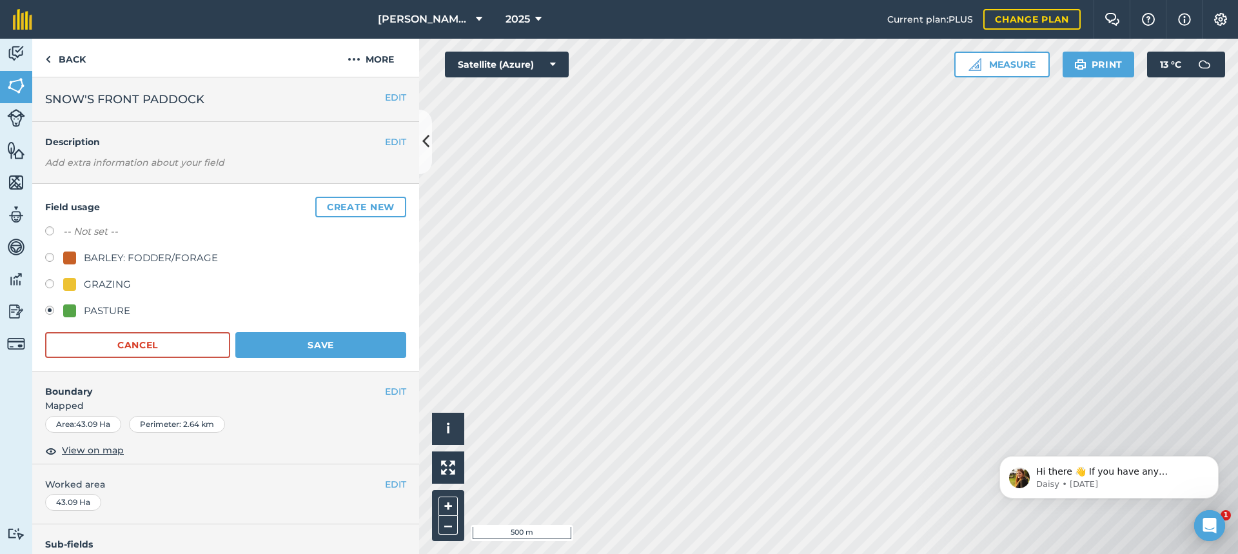
click at [50, 284] on label at bounding box center [54, 285] width 18 height 13
radio input "true"
radio input "false"
click at [341, 344] on button "Save" at bounding box center [320, 345] width 171 height 26
